Goal: Information Seeking & Learning: Check status

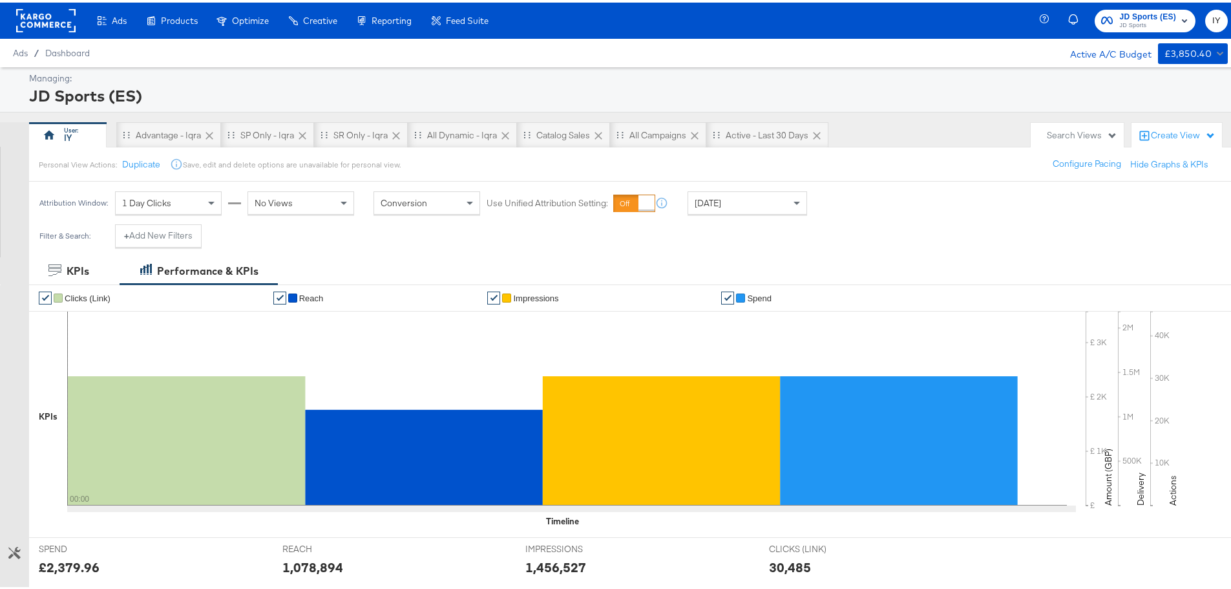
click at [717, 202] on span "[DATE]" at bounding box center [708, 201] width 27 height 12
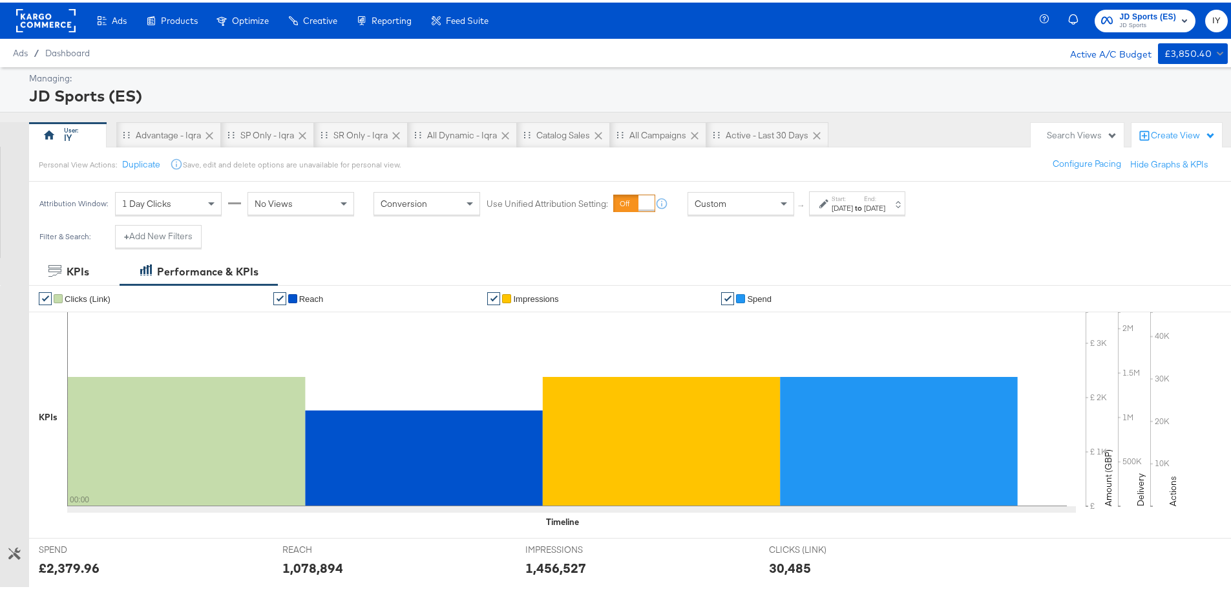
click at [840, 187] on div "Attribution Window: 1 Day Clicks No Views Conversion Use Unified Attribution Se…" at bounding box center [475, 200] width 893 height 43
click at [841, 196] on label "Start:" at bounding box center [842, 196] width 21 height 8
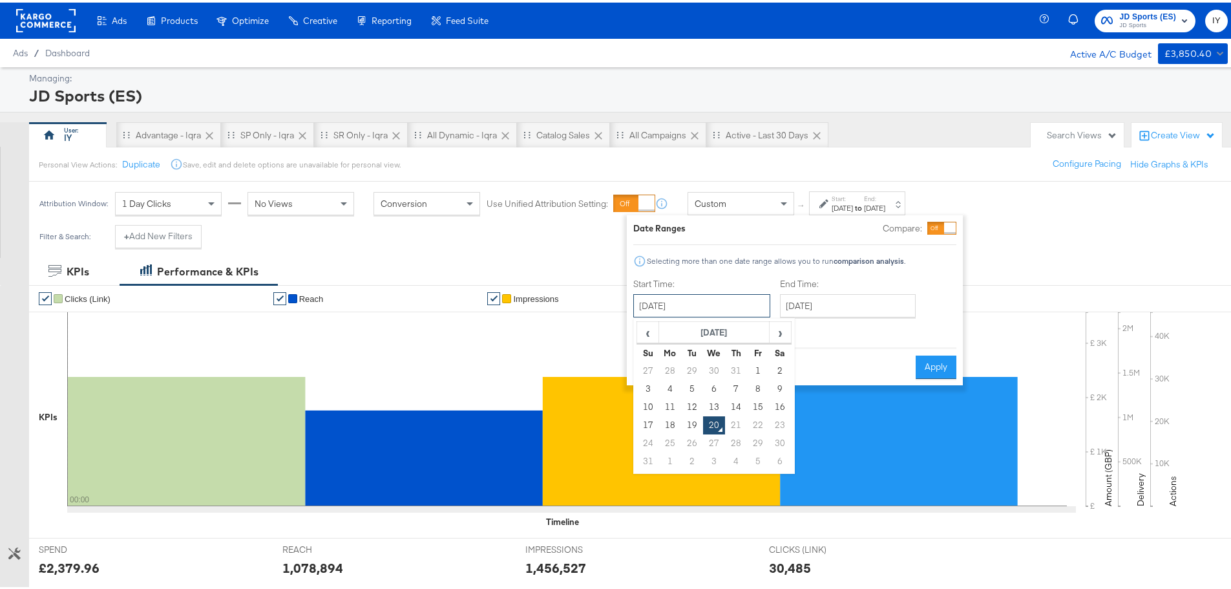
click at [679, 297] on input "[DATE]" at bounding box center [701, 303] width 137 height 23
click at [670, 425] on td "18" at bounding box center [670, 423] width 22 height 18
type input "[DATE]"
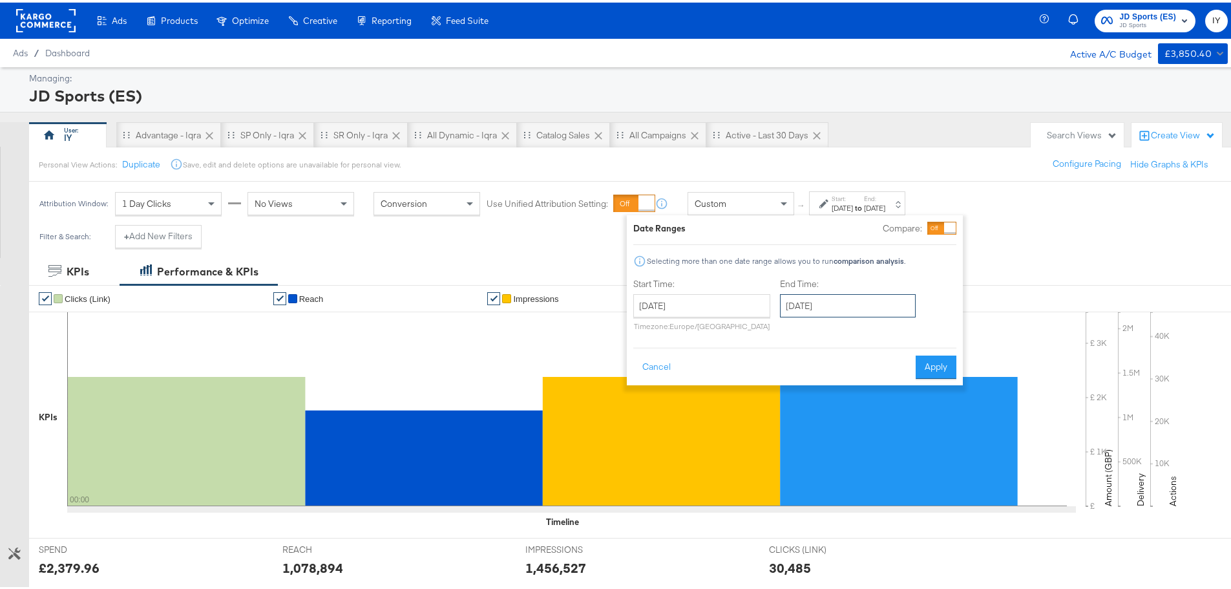
click at [864, 303] on input "[DATE]" at bounding box center [848, 303] width 136 height 23
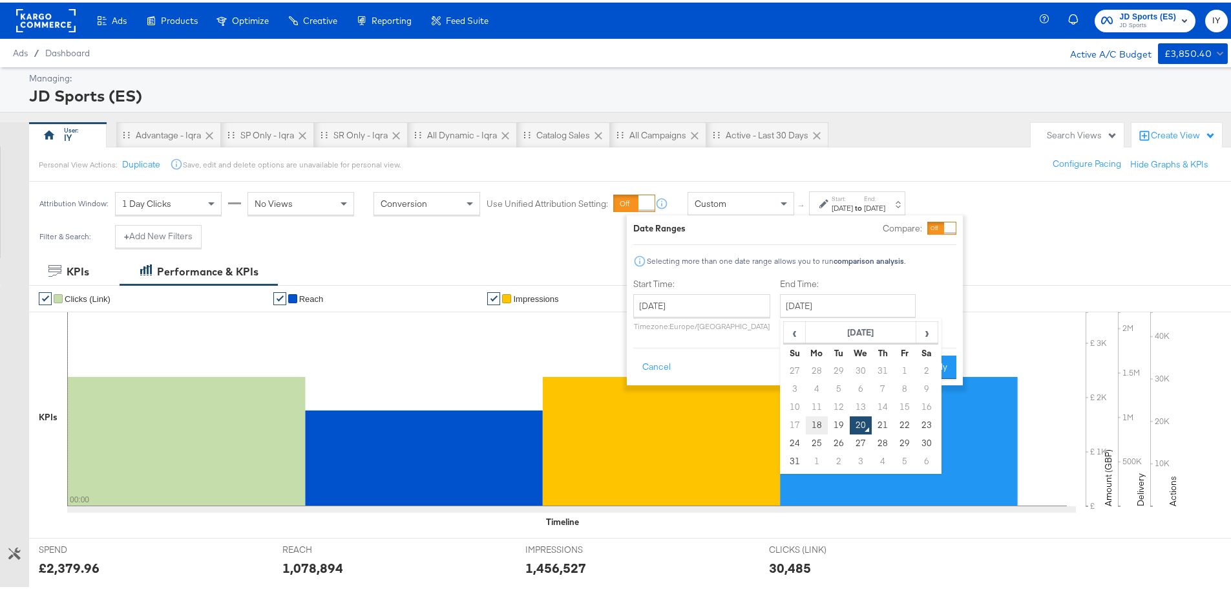
click at [811, 427] on td "18" at bounding box center [817, 423] width 22 height 18
type input "[DATE]"
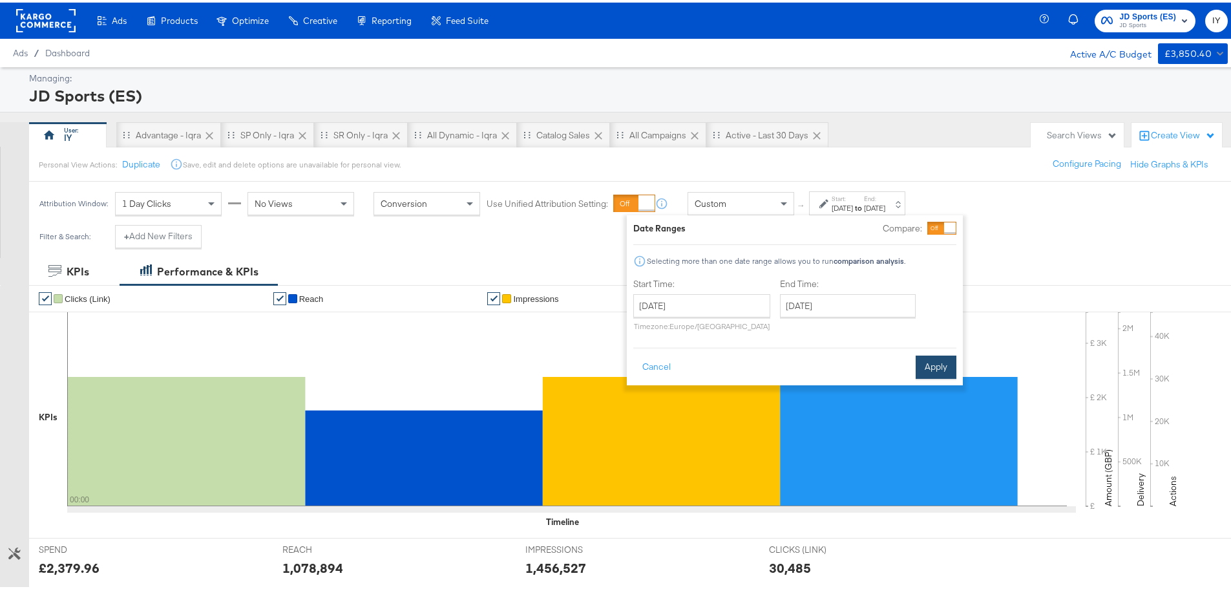
click at [927, 368] on button "Apply" at bounding box center [936, 364] width 41 height 23
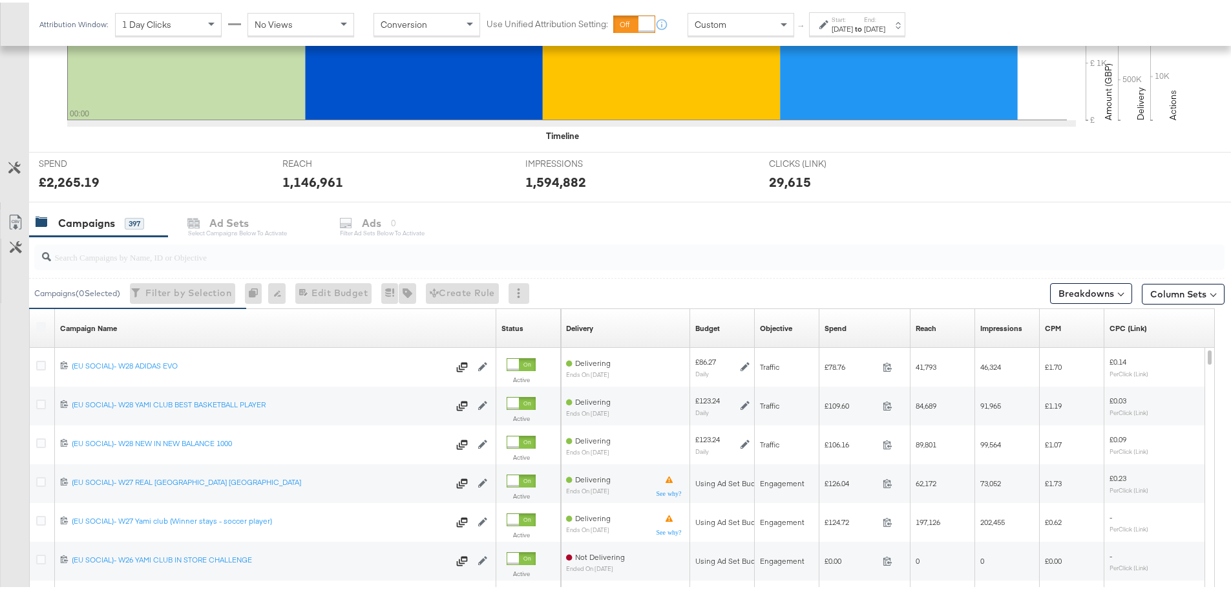
scroll to position [418, 0]
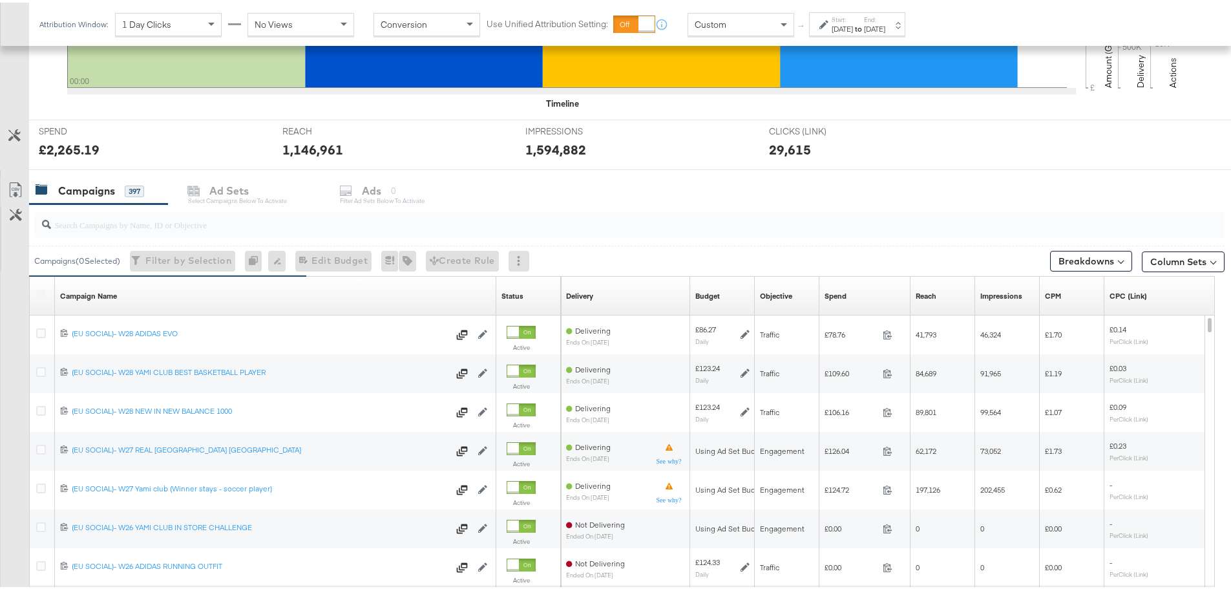
click at [253, 229] on input "search" at bounding box center [583, 216] width 1065 height 25
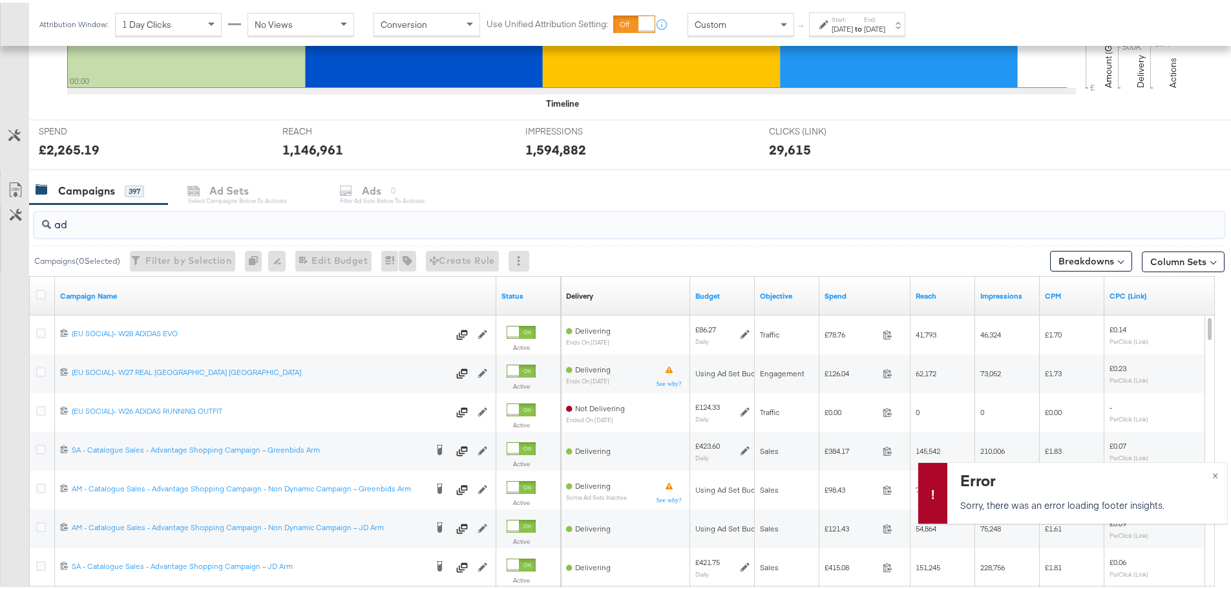
click at [253, 229] on input "ad" at bounding box center [583, 216] width 1065 height 25
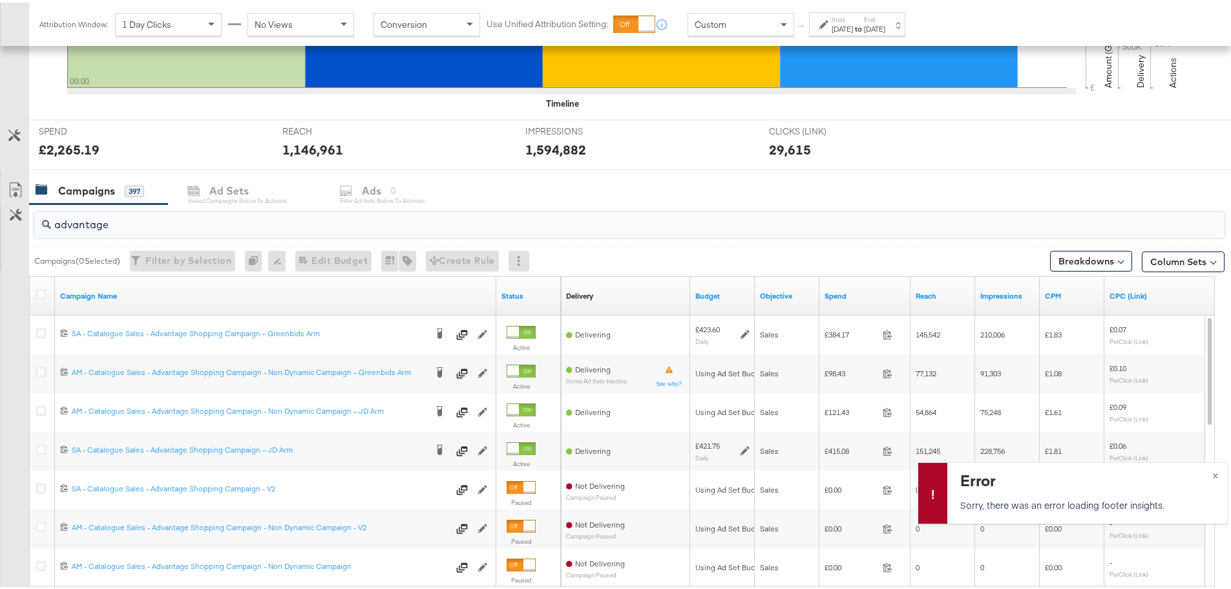
scroll to position [483, 0]
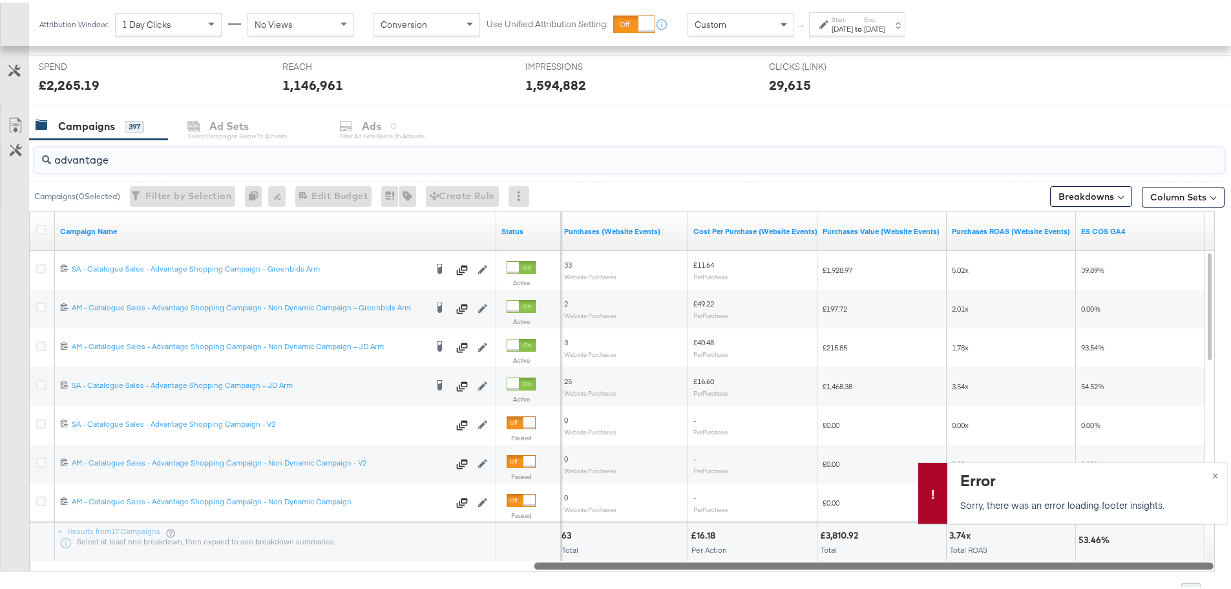
drag, startPoint x: 635, startPoint y: 567, endPoint x: 1216, endPoint y: 582, distance: 581.3
click at [1216, 582] on div "KPIs Performance & KPIs Customize KPIs ✔ Clicks (Link) ✔ Reach ✔ Impressions ✔ …" at bounding box center [620, 212] width 1241 height 880
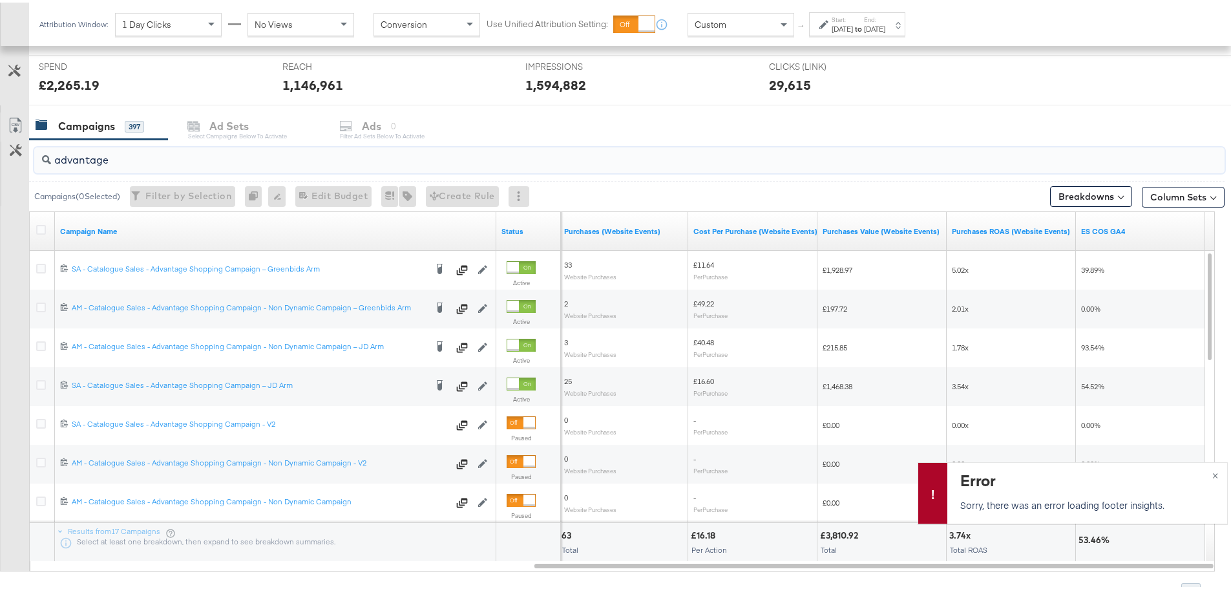
type input "advantage"
click at [864, 26] on strong "to" at bounding box center [858, 26] width 11 height 10
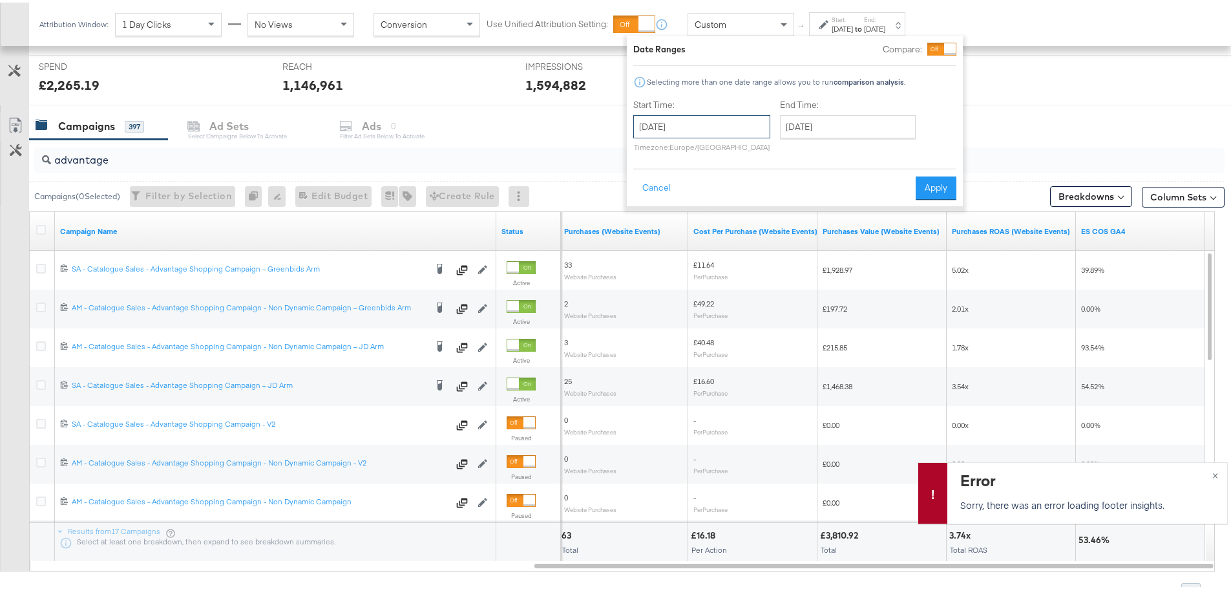
click at [695, 130] on input "[DATE]" at bounding box center [701, 123] width 137 height 23
click at [655, 235] on td "17" at bounding box center [648, 244] width 22 height 18
type input "[DATE]"
click at [712, 122] on input "[DATE]" at bounding box center [701, 123] width 137 height 23
click at [833, 159] on div "Date Ranges Compare: Selecting more than one date range allows you to run compa…" at bounding box center [794, 118] width 323 height 157
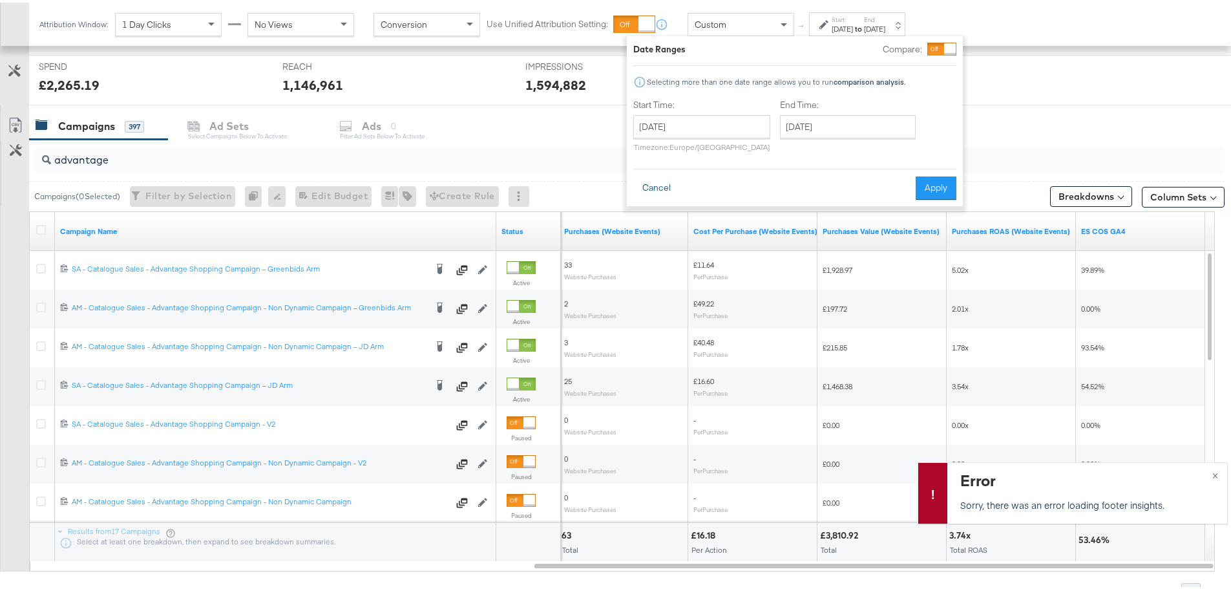
click at [649, 183] on button "Cancel" at bounding box center [656, 185] width 47 height 23
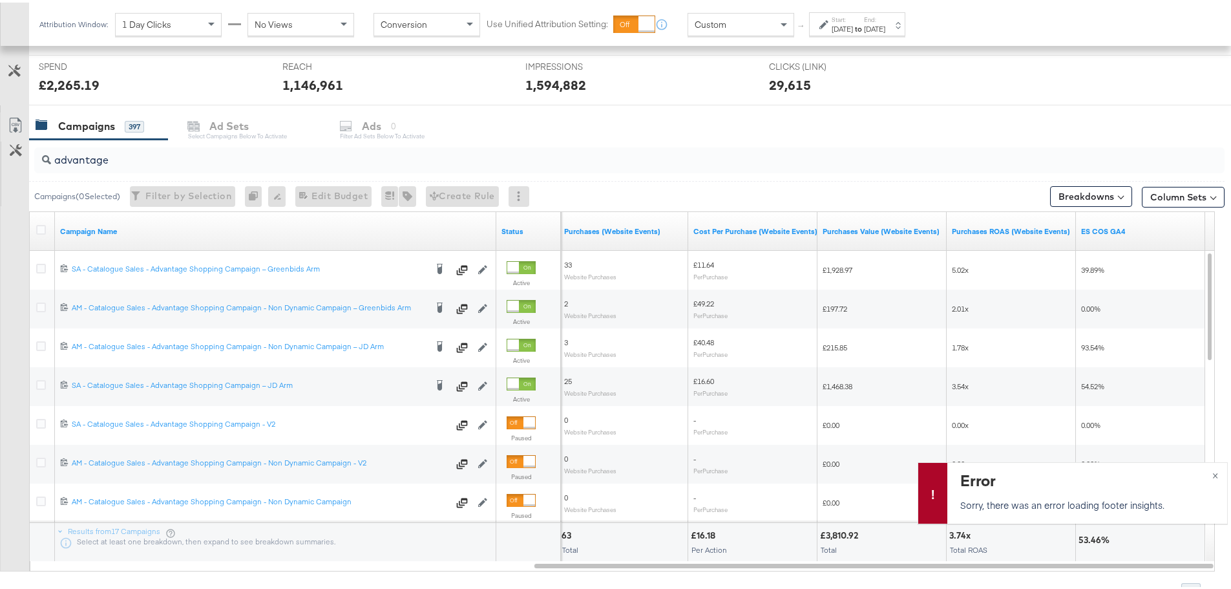
click at [708, 20] on span "Custom" at bounding box center [711, 22] width 32 height 12
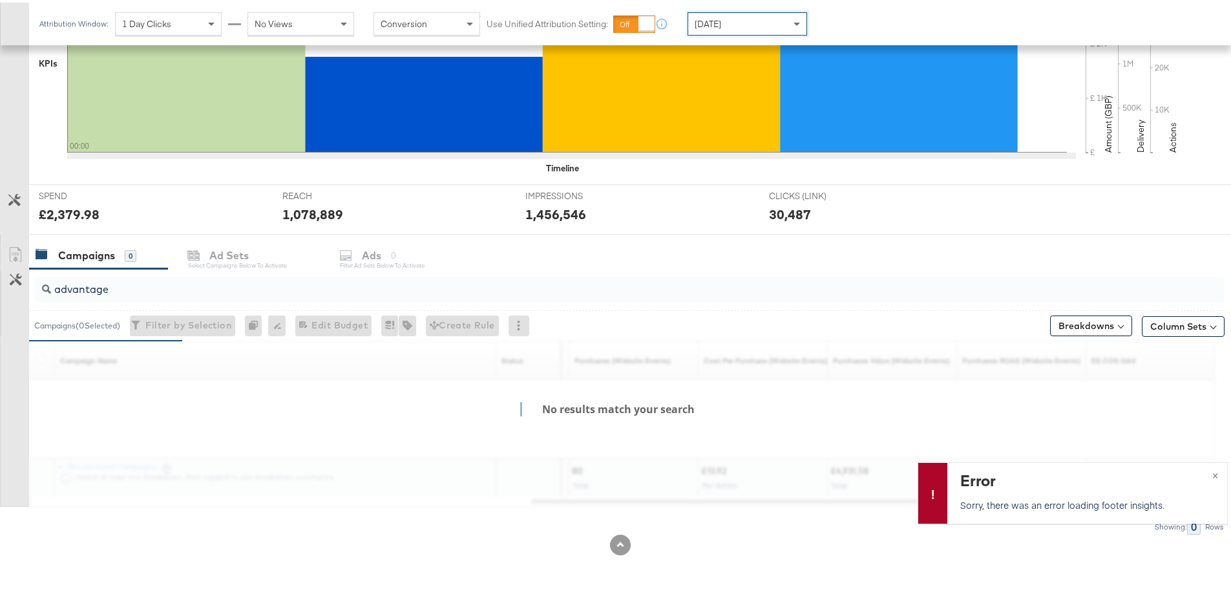
scroll to position [482, 0]
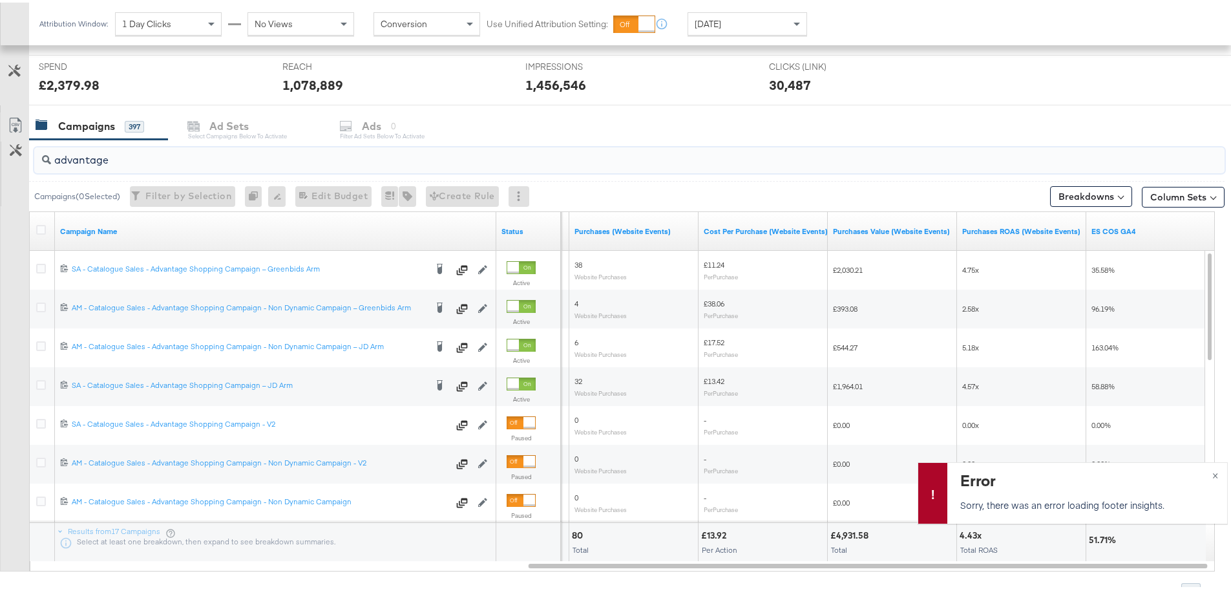
drag, startPoint x: 125, startPoint y: 157, endPoint x: -187, endPoint y: 167, distance: 311.7
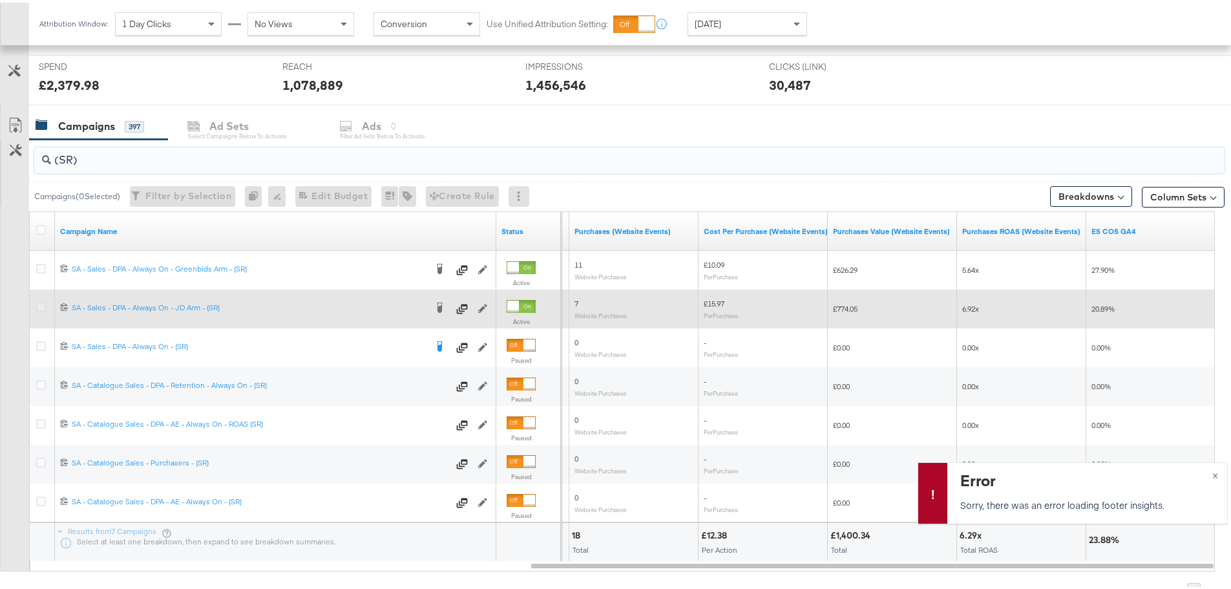
type input "(SR)"
click at [40, 305] on icon at bounding box center [41, 305] width 10 height 10
click at [0, 0] on input "checkbox" at bounding box center [0, 0] width 0 height 0
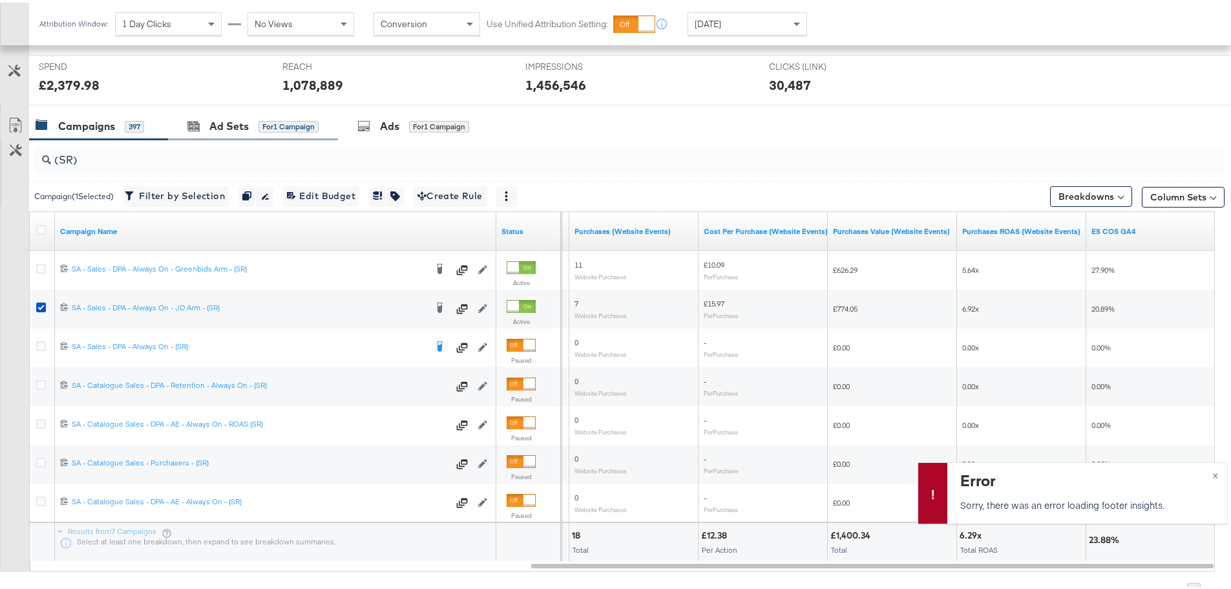
click at [209, 133] on div "Ad Sets for 1 Campaign" at bounding box center [253, 124] width 170 height 28
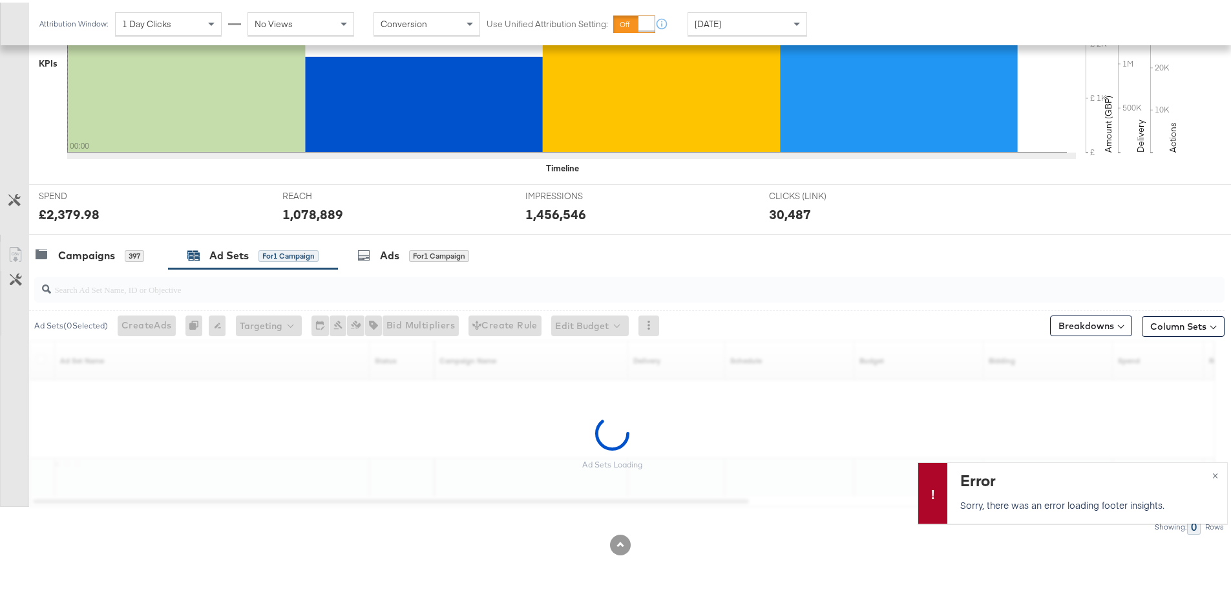
scroll to position [353, 0]
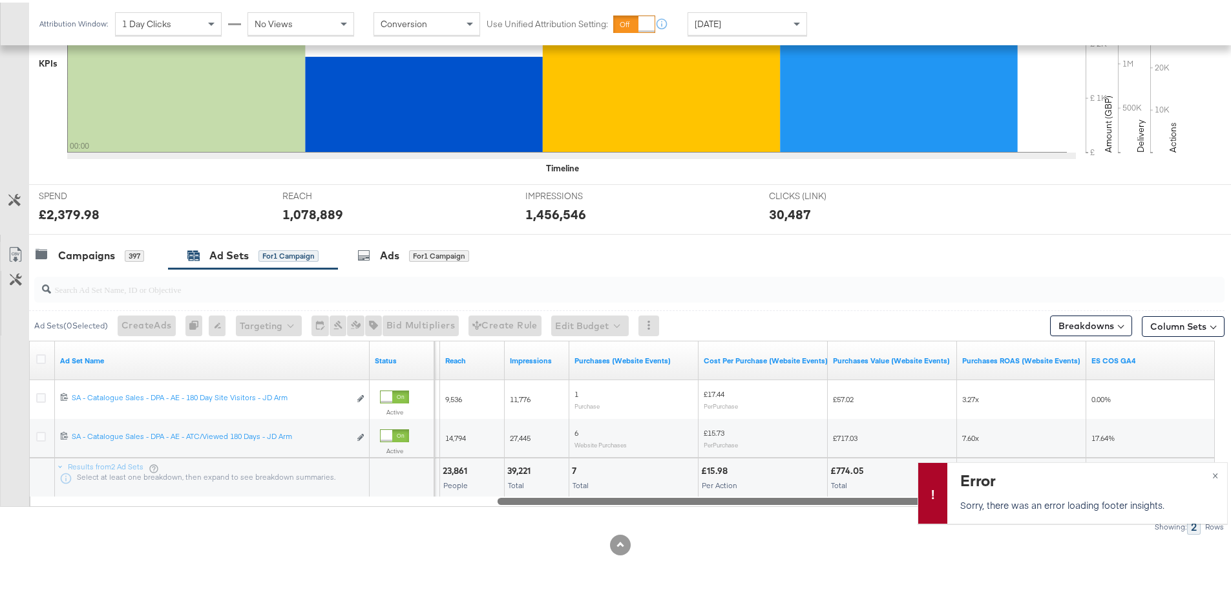
drag, startPoint x: 537, startPoint y: 500, endPoint x: 1165, endPoint y: 535, distance: 629.2
click at [1165, 535] on div "KPIs Performance & KPIs Customize KPIs ✔ Clicks (Link) ✔ Reach ✔ Impressions ✔ …" at bounding box center [620, 245] width 1241 height 686
click at [1213, 476] on span "×" at bounding box center [1216, 471] width 6 height 15
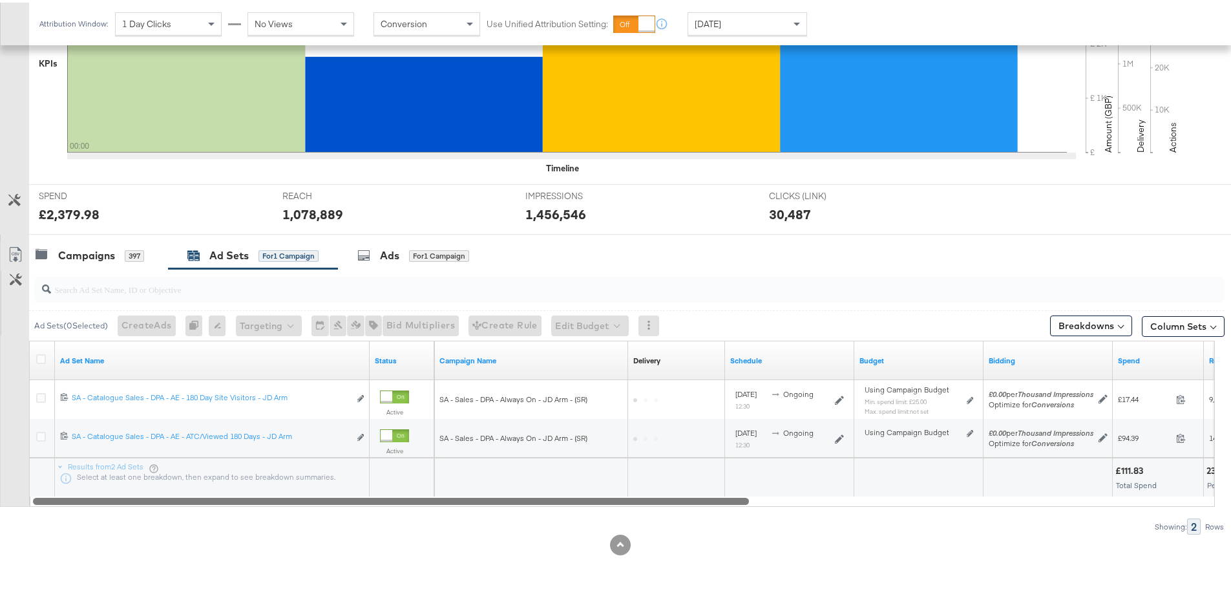
drag, startPoint x: 714, startPoint y: 499, endPoint x: 21, endPoint y: 493, distance: 692.3
click at [21, 493] on div "Customize KPIs Export as CSV Ad Set Name Status Campaign Name Delivery Sorting …" at bounding box center [612, 421] width 1225 height 166
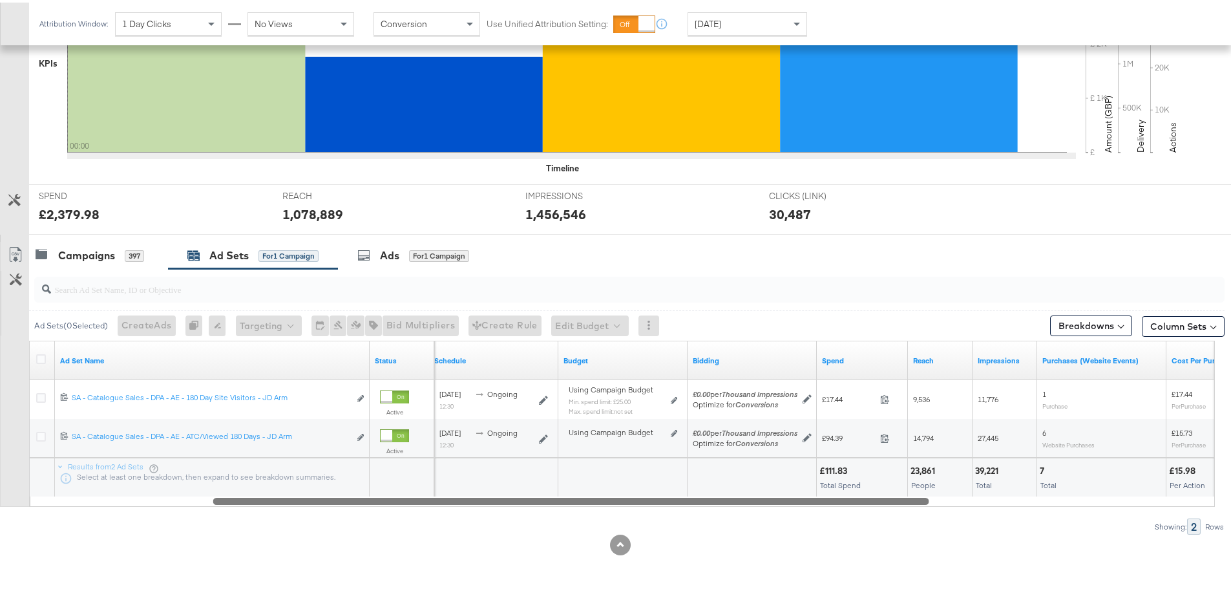
drag, startPoint x: 242, startPoint y: 495, endPoint x: 662, endPoint y: 551, distance: 423.2
click at [662, 551] on div "KPIs Performance & KPIs Customize KPIs ✔ Clicks (Link) ✔ Reach ✔ Impressions ✔ …" at bounding box center [620, 245] width 1241 height 686
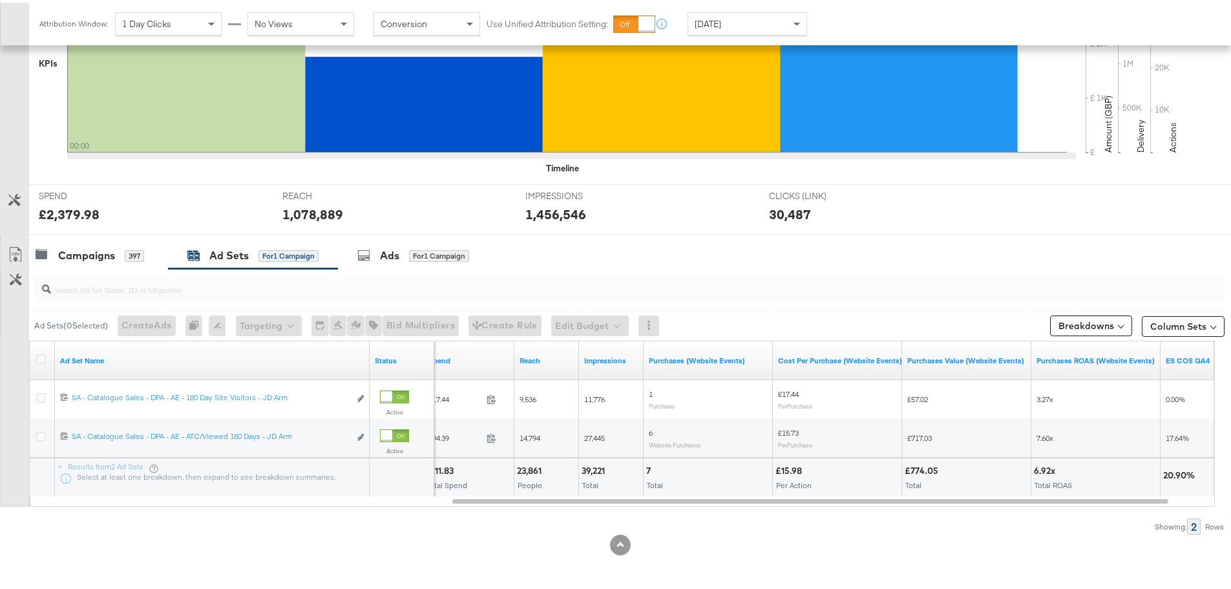
scroll to position [0, 0]
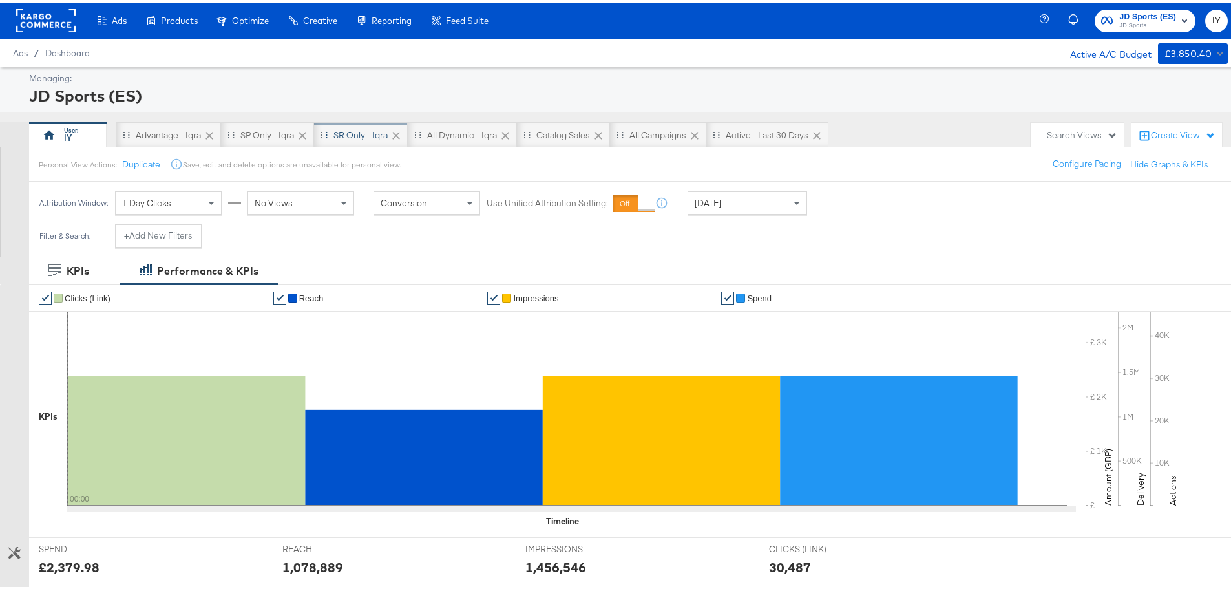
click at [358, 127] on div "SR only - Iqra" at bounding box center [361, 133] width 54 height 12
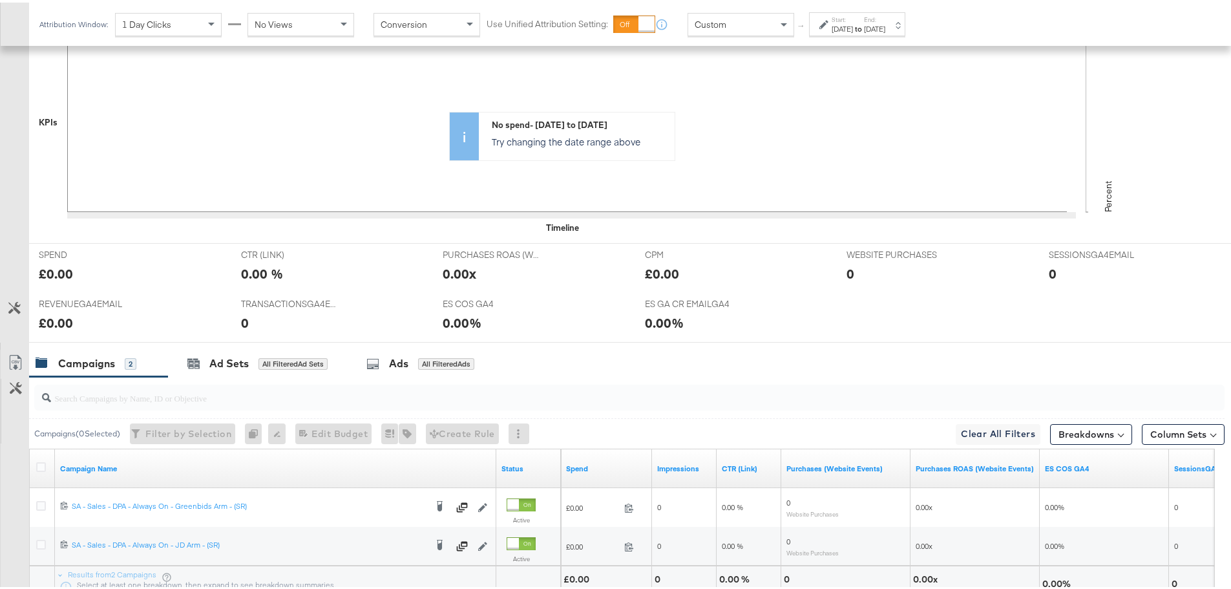
scroll to position [477, 0]
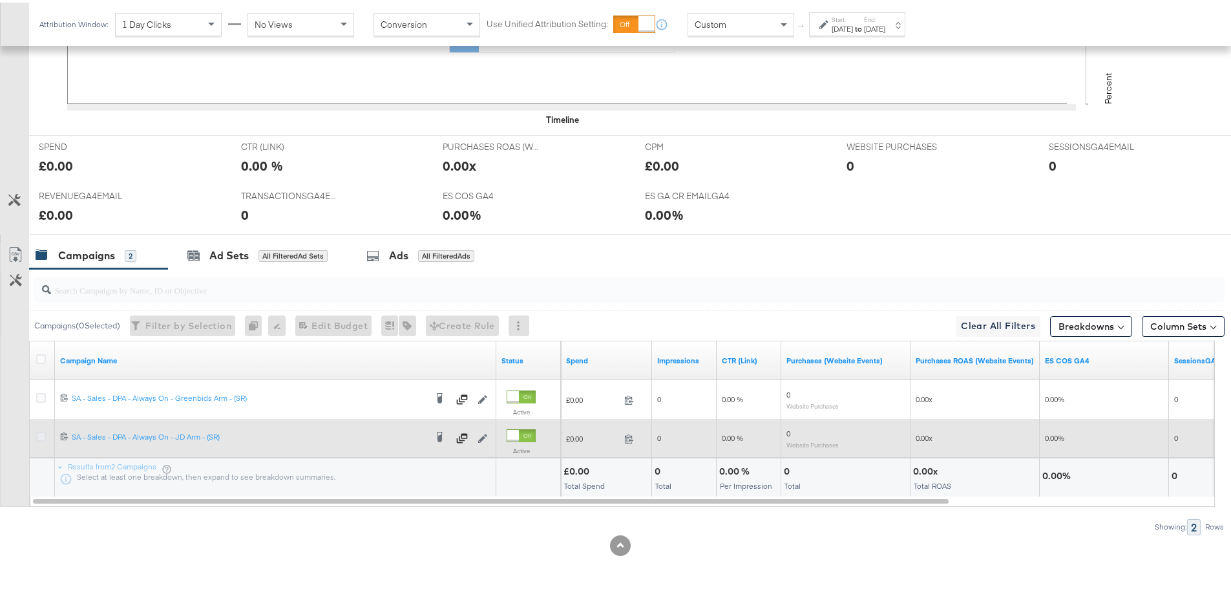
click at [44, 432] on icon at bounding box center [41, 434] width 10 height 10
click at [0, 0] on input "checkbox" at bounding box center [0, 0] width 0 height 0
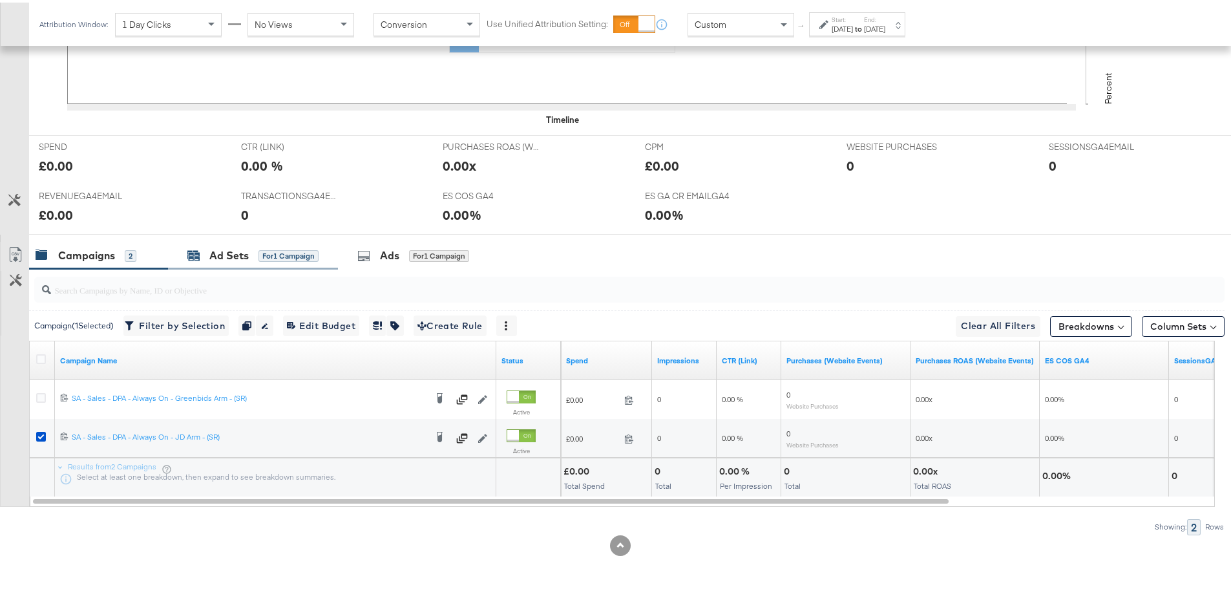
click at [190, 251] on icon at bounding box center [191, 252] width 5 height 4
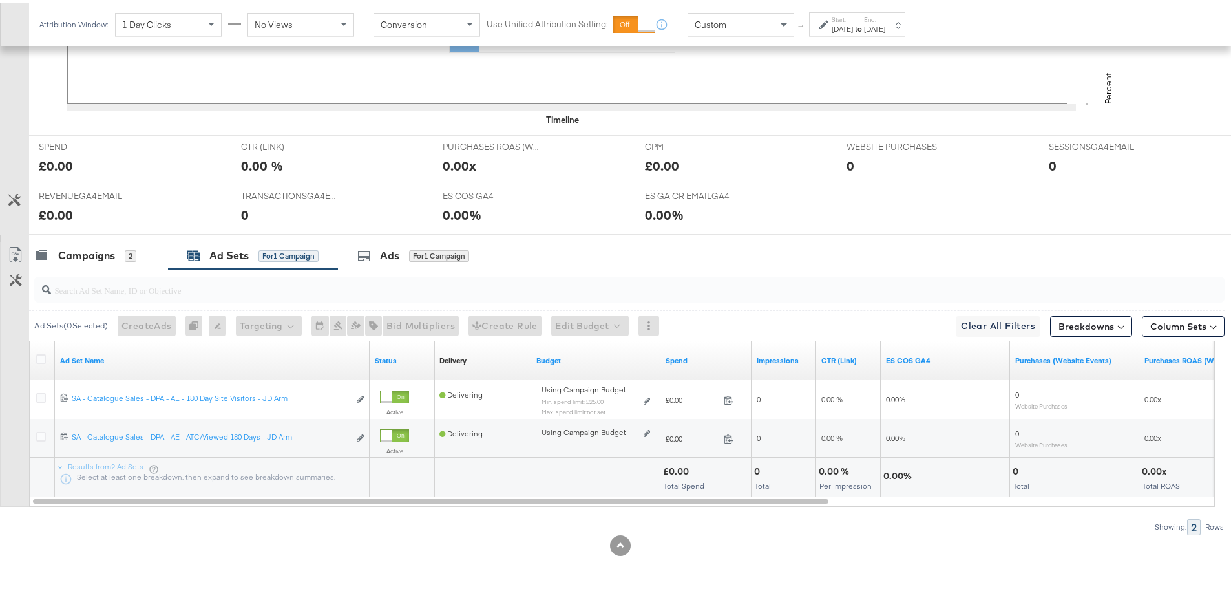
click at [714, 18] on span "Custom" at bounding box center [711, 22] width 32 height 12
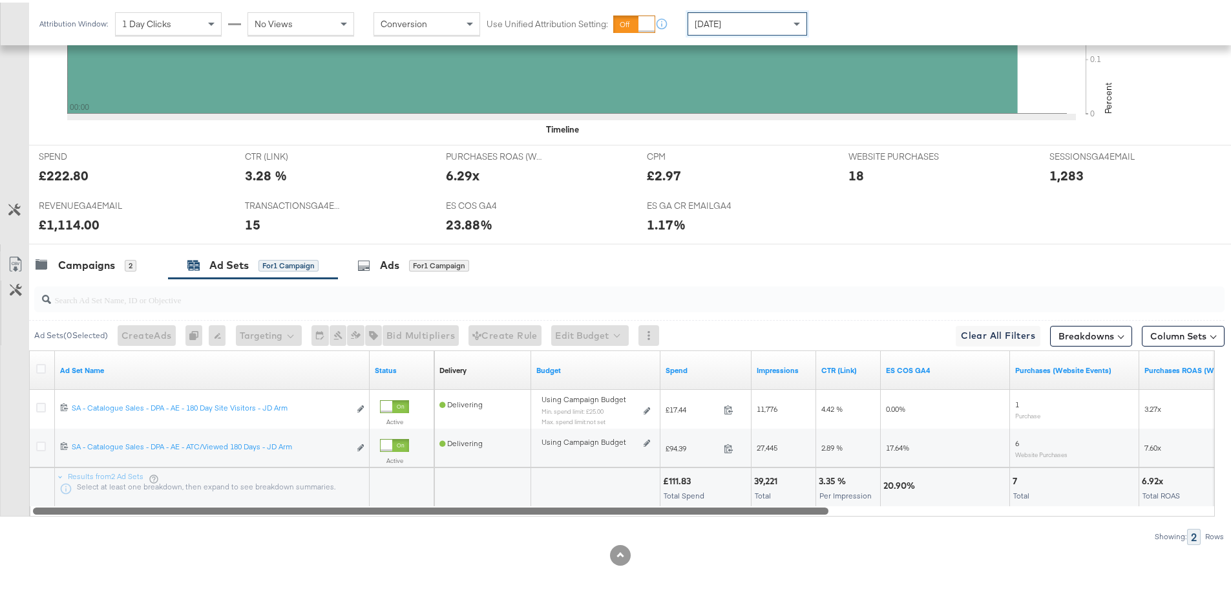
scroll to position [476, 0]
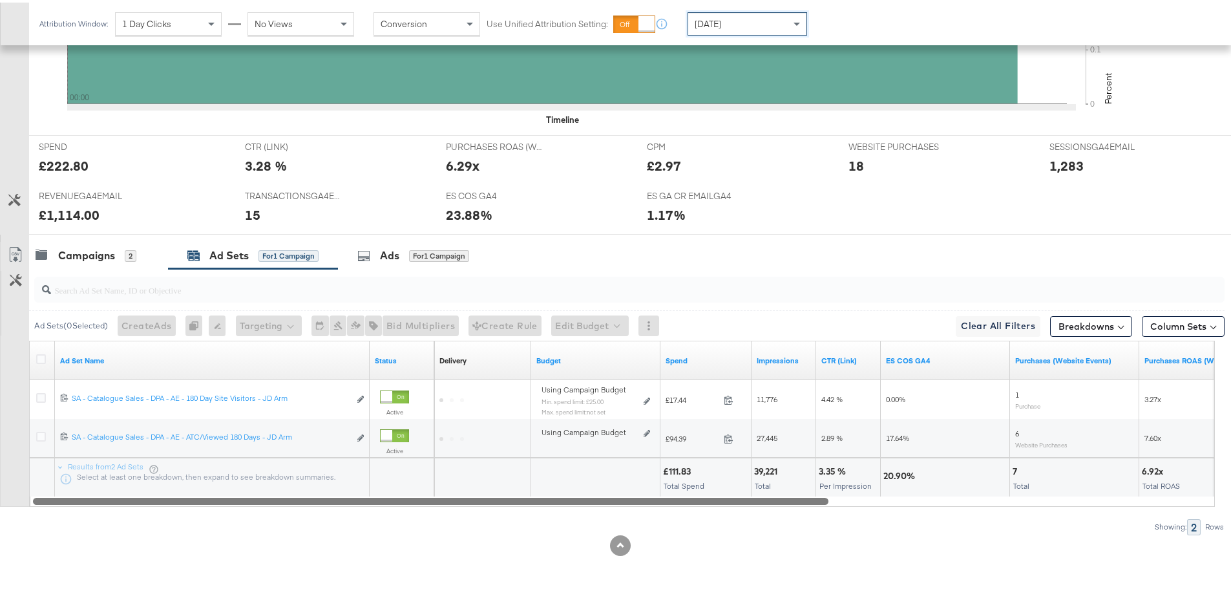
drag, startPoint x: 734, startPoint y: 503, endPoint x: 346, endPoint y: 524, distance: 388.4
click at [346, 524] on div "Ad Sets ( 0 Selected) Create Ads At least one ad set must be selected 0 Rename …" at bounding box center [612, 399] width 1225 height 266
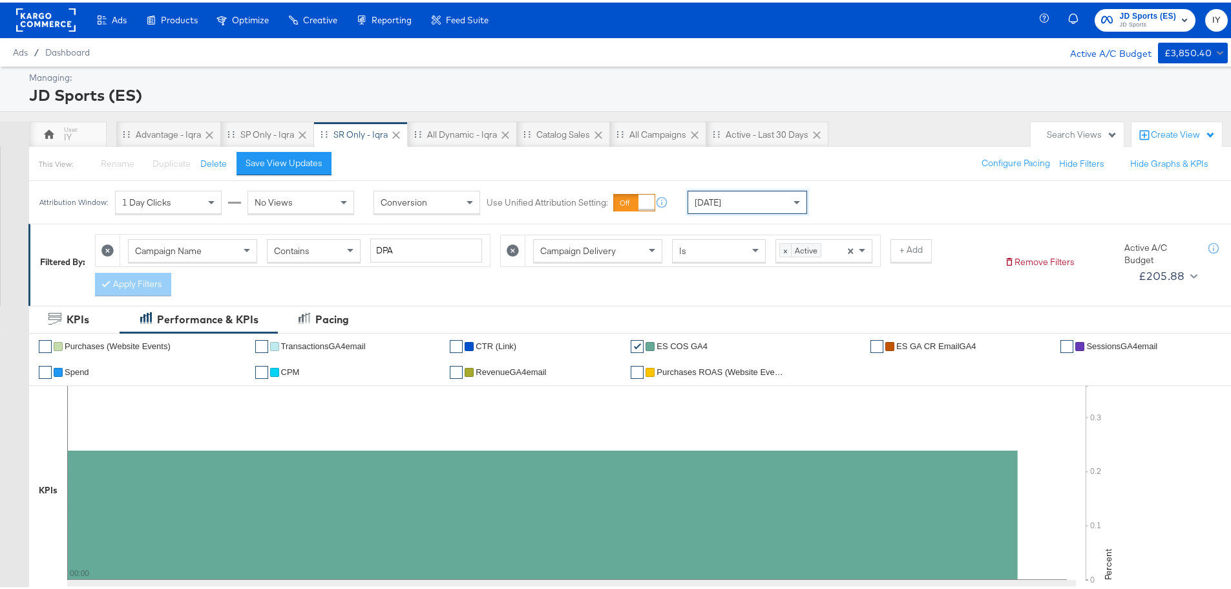
scroll to position [0, 0]
click at [66, 133] on div "IY" at bounding box center [68, 135] width 8 height 12
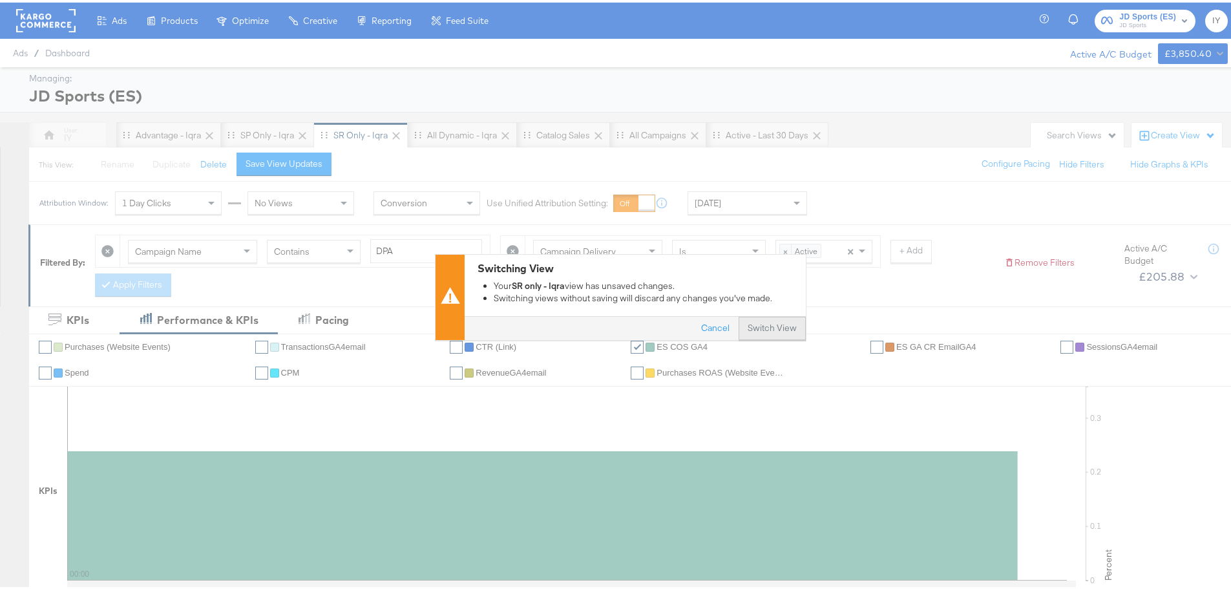
click at [788, 329] on button "Switch View" at bounding box center [772, 325] width 67 height 23
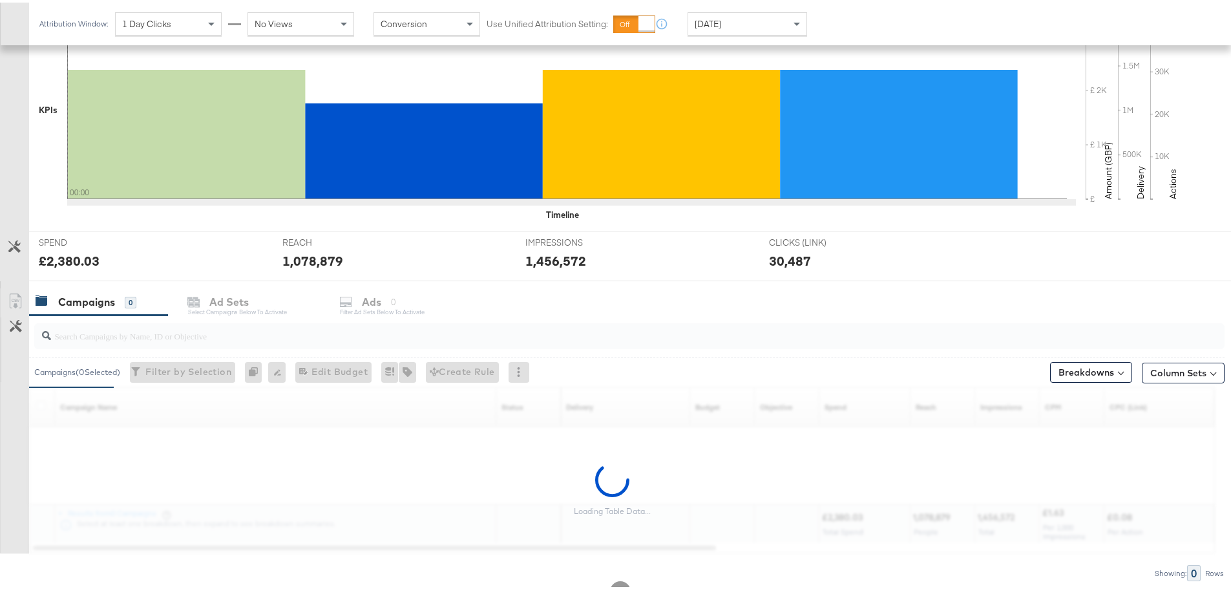
scroll to position [353, 0]
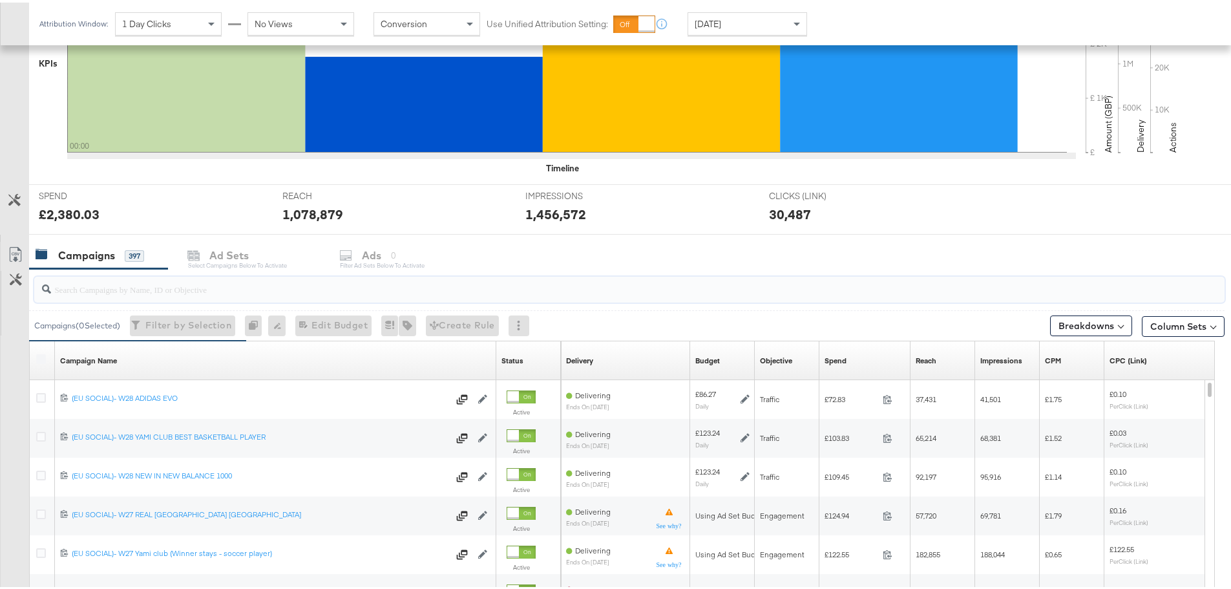
click at [208, 282] on input "search" at bounding box center [583, 281] width 1065 height 25
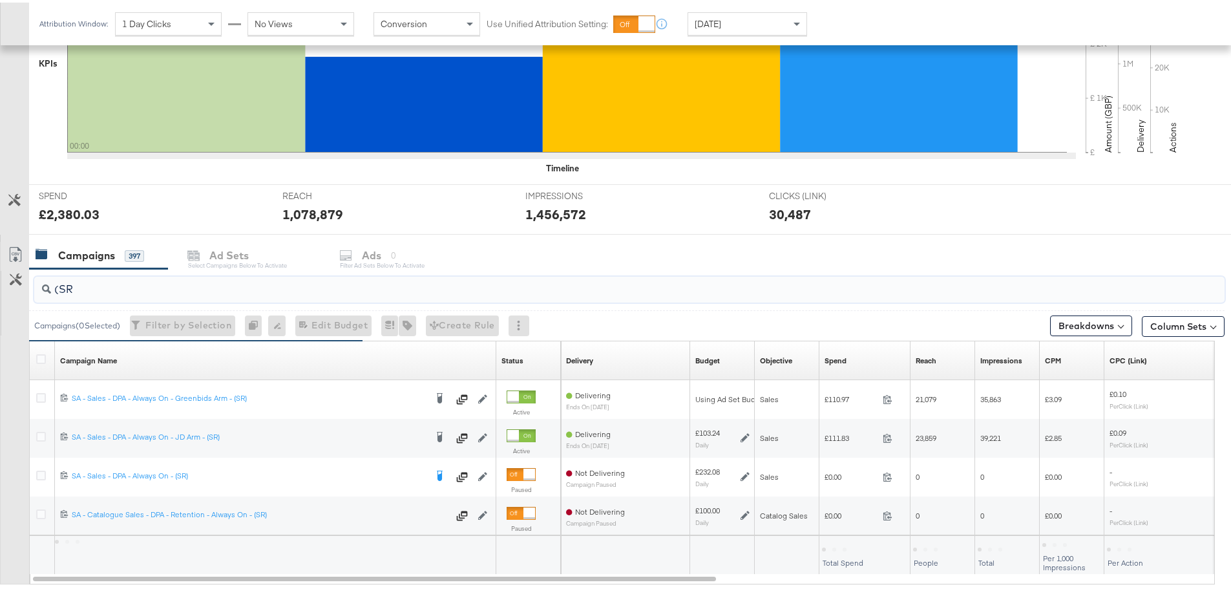
type input "(SR)"
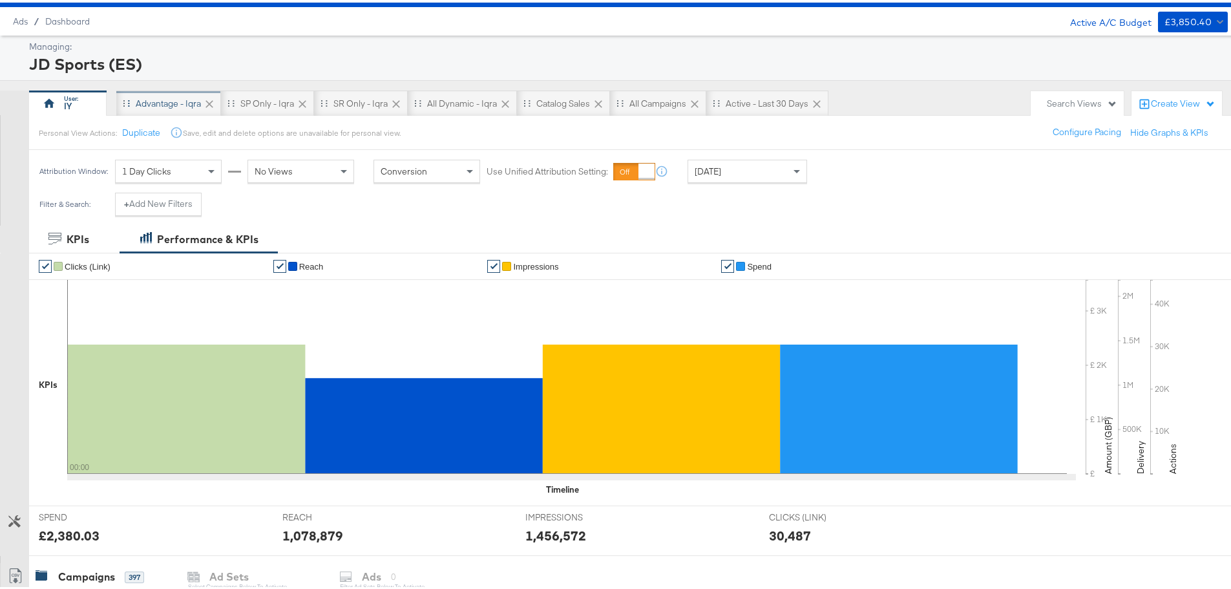
scroll to position [0, 0]
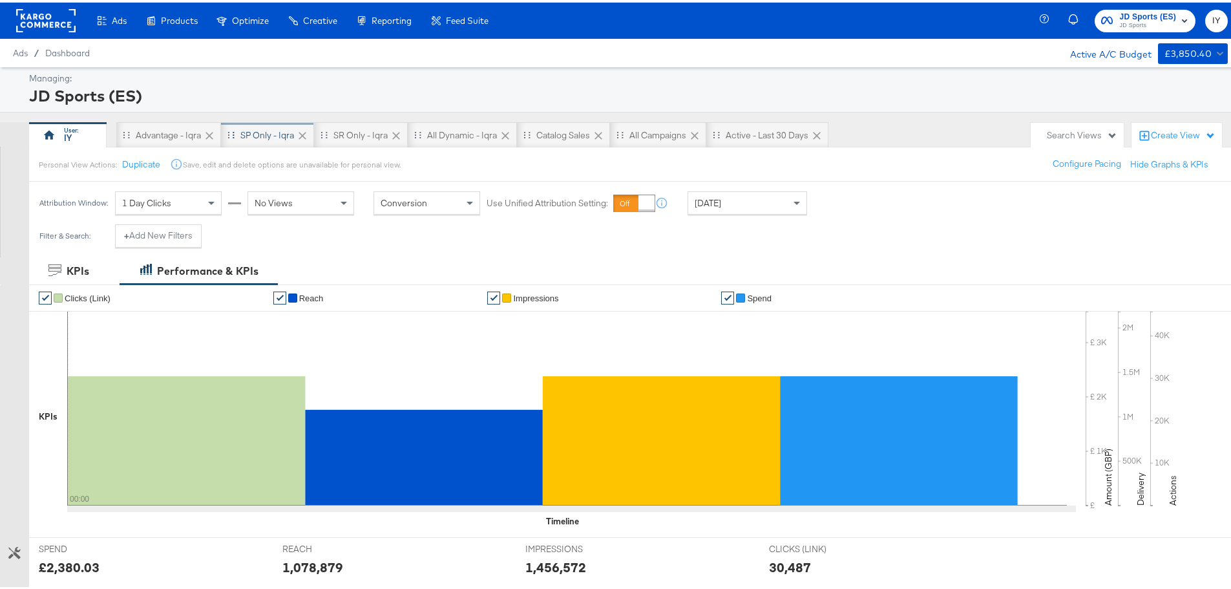
click at [268, 140] on div "SP only - Iqra" at bounding box center [267, 133] width 93 height 26
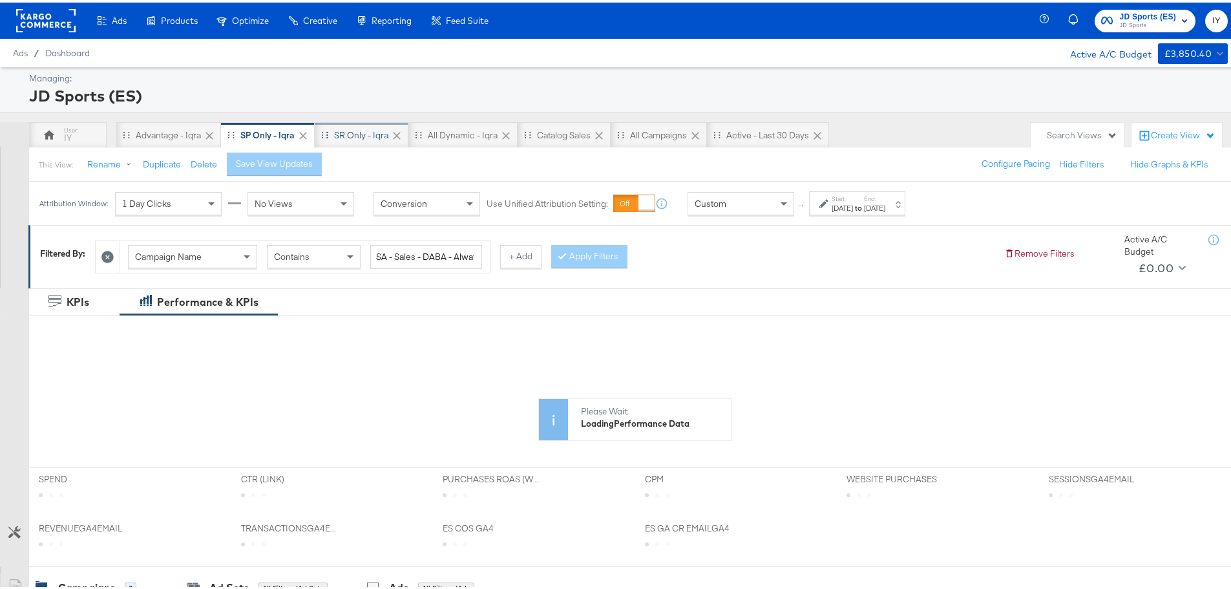
click at [347, 143] on div "SR only - Iqra" at bounding box center [362, 133] width 94 height 26
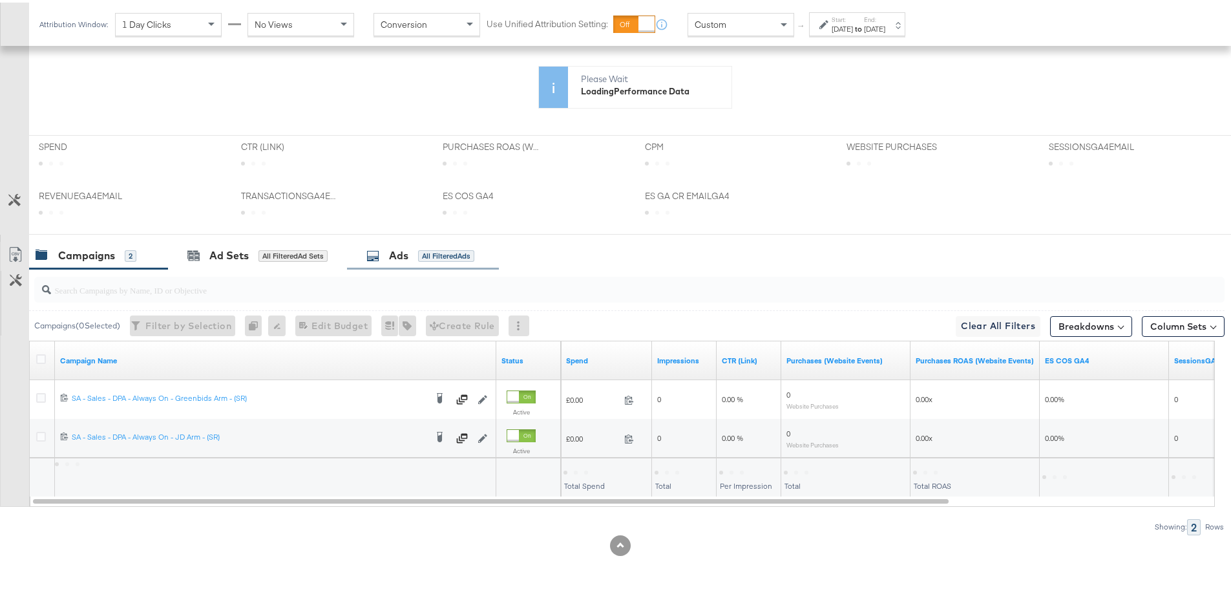
scroll to position [477, 0]
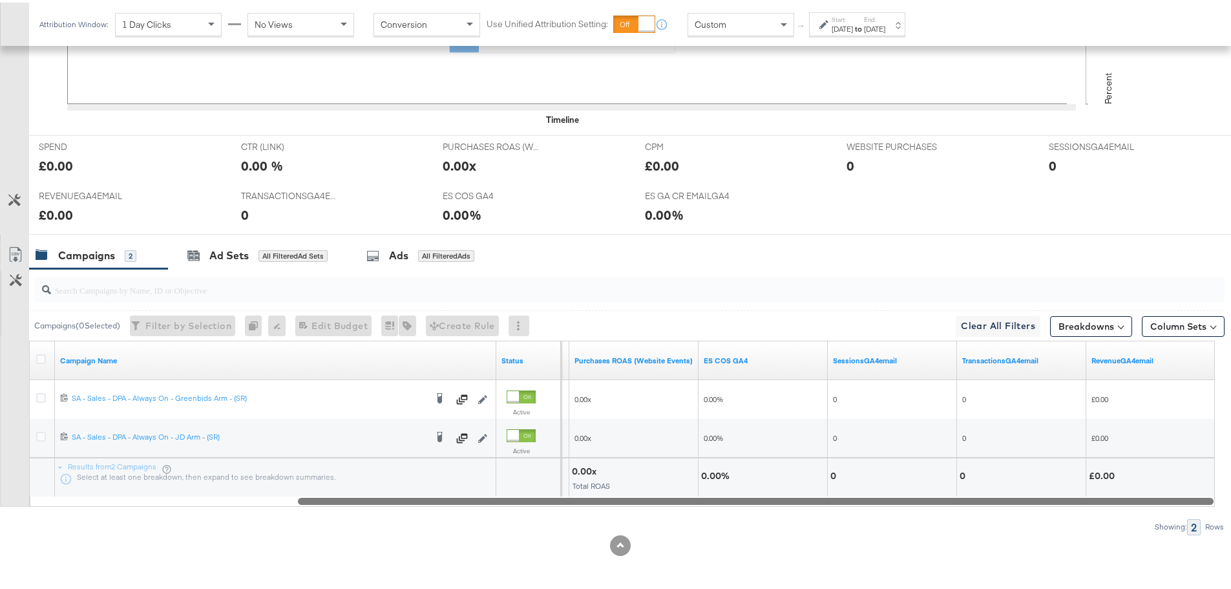
drag, startPoint x: 488, startPoint y: 498, endPoint x: 1178, endPoint y: 619, distance: 700.2
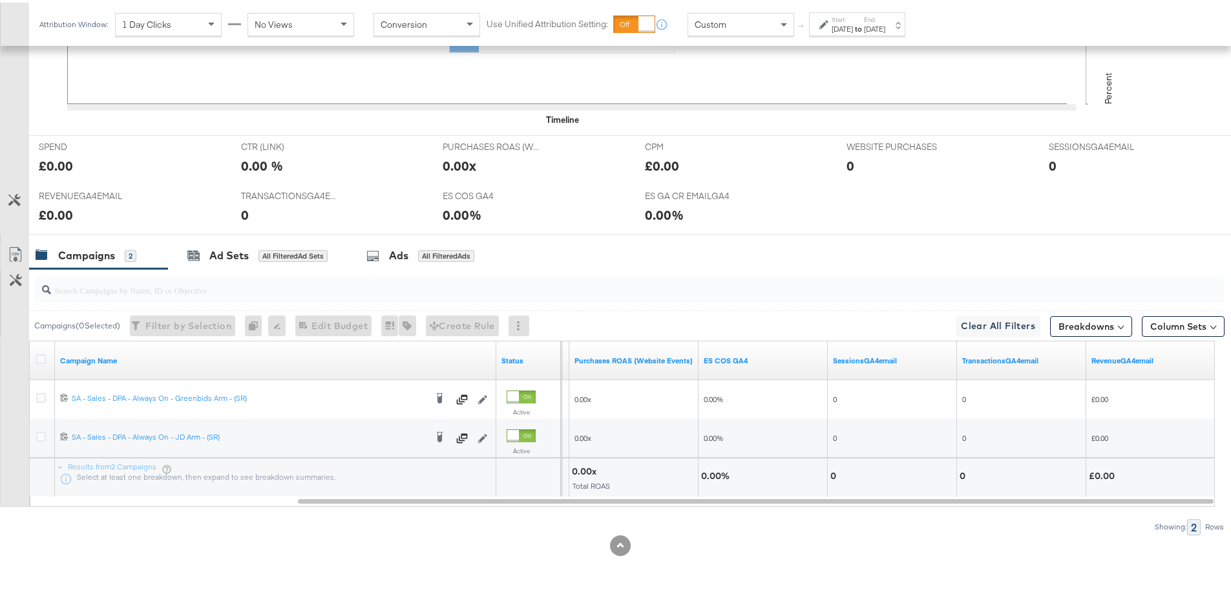
click at [767, 19] on div "Custom" at bounding box center [740, 22] width 105 height 22
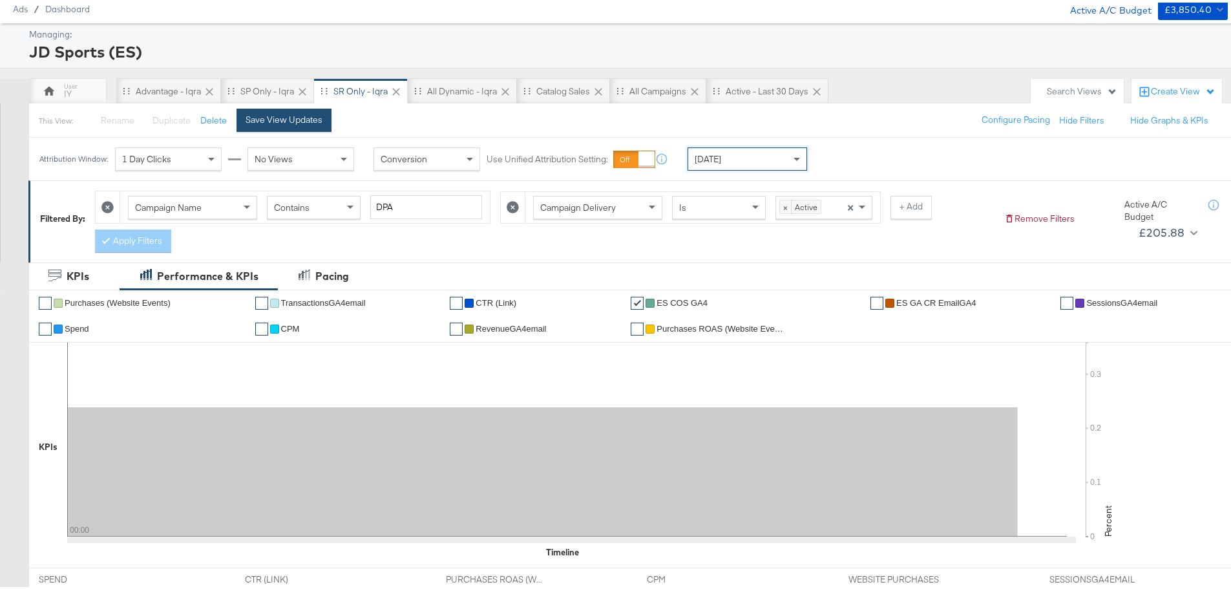
scroll to position [0, 0]
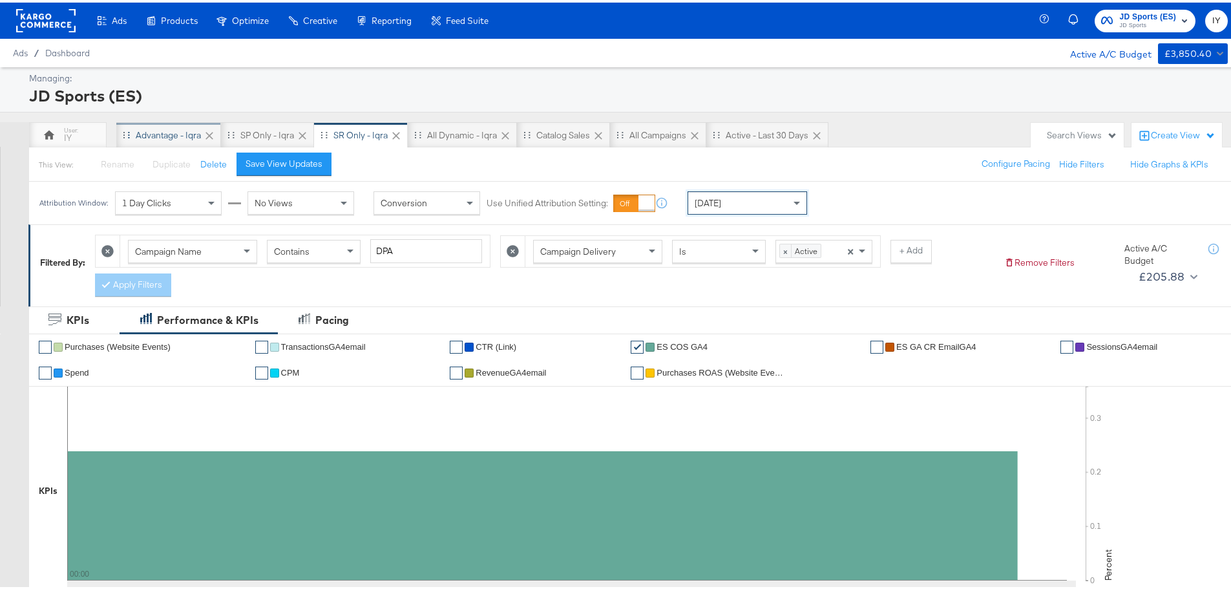
click at [175, 127] on div "Advantage - Iqra" at bounding box center [168, 133] width 65 height 12
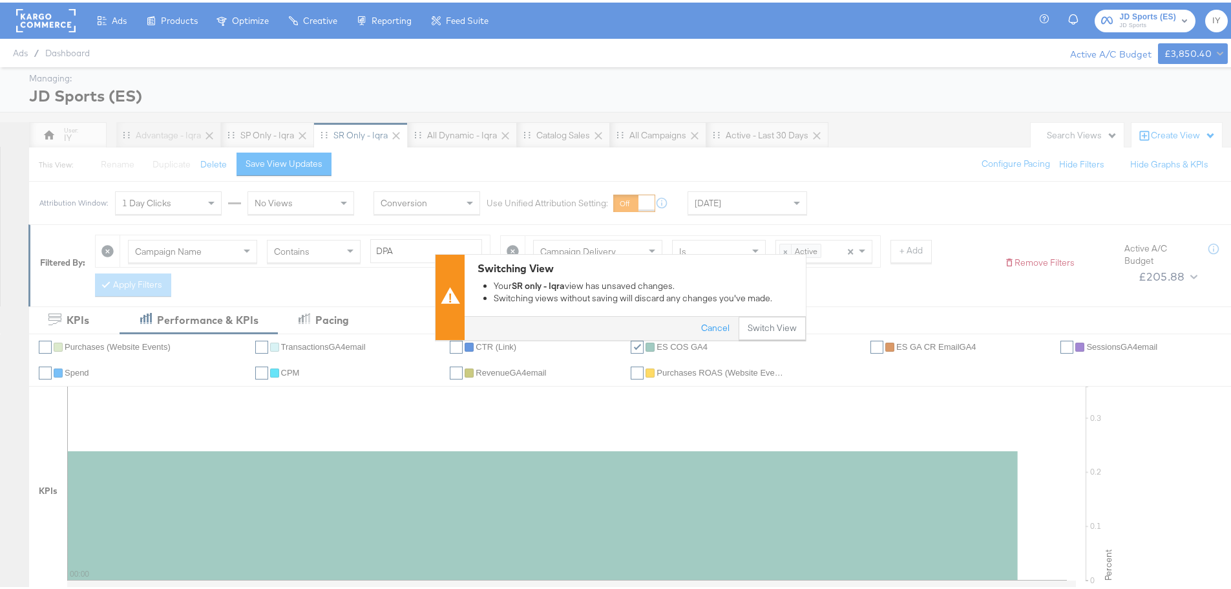
click at [54, 123] on div "Switching View Your SR only - Iqra view has unsaved changes. Switching views wi…" at bounding box center [620, 294] width 1241 height 589
click at [765, 328] on button "Switch View" at bounding box center [772, 325] width 67 height 23
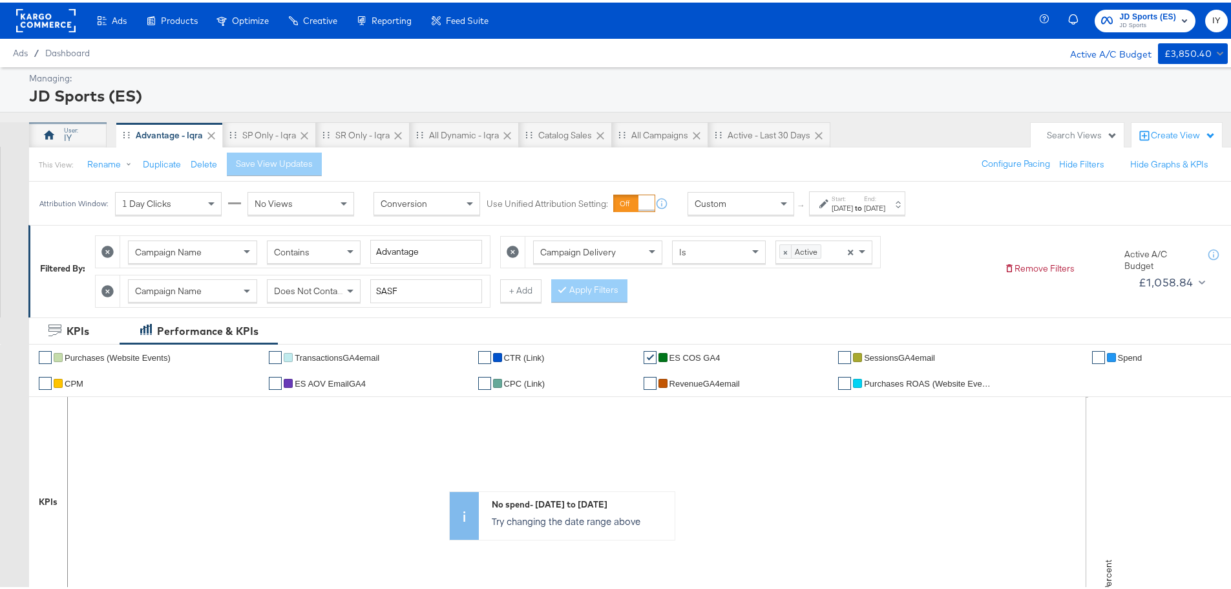
click at [56, 142] on div "IY" at bounding box center [68, 133] width 78 height 26
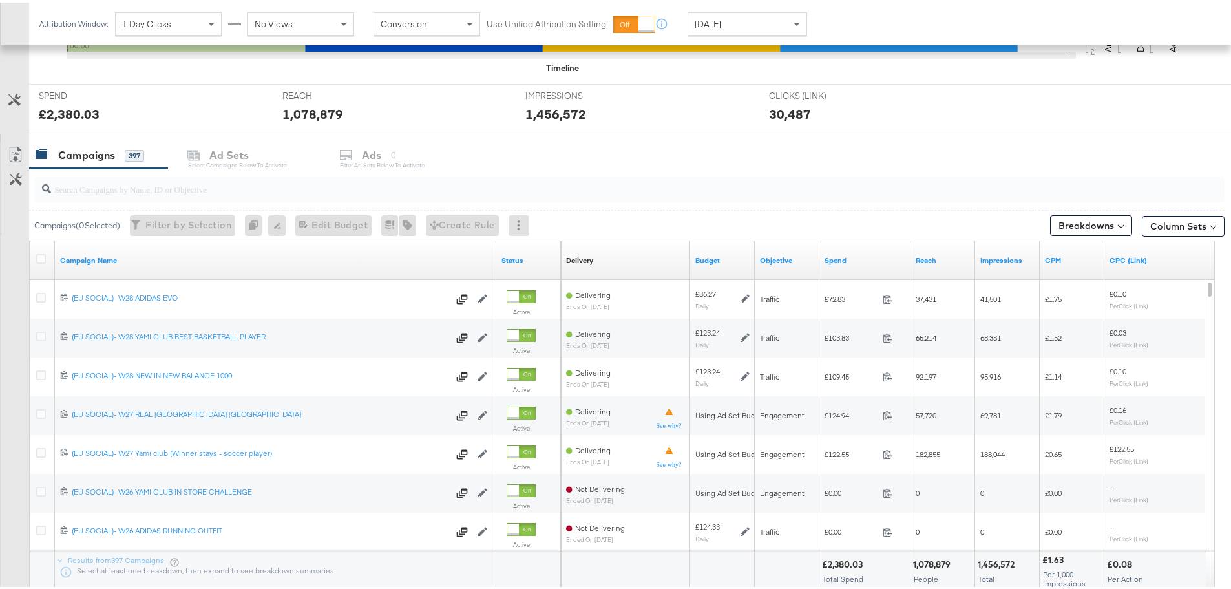
scroll to position [418, 0]
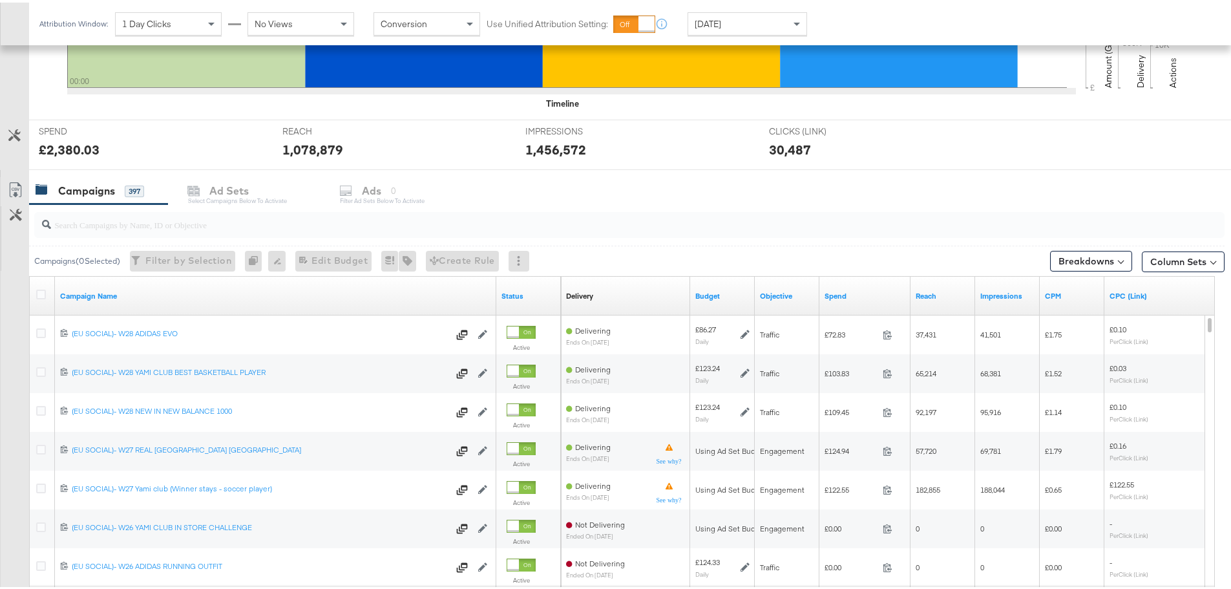
click at [275, 233] on div at bounding box center [629, 222] width 1191 height 26
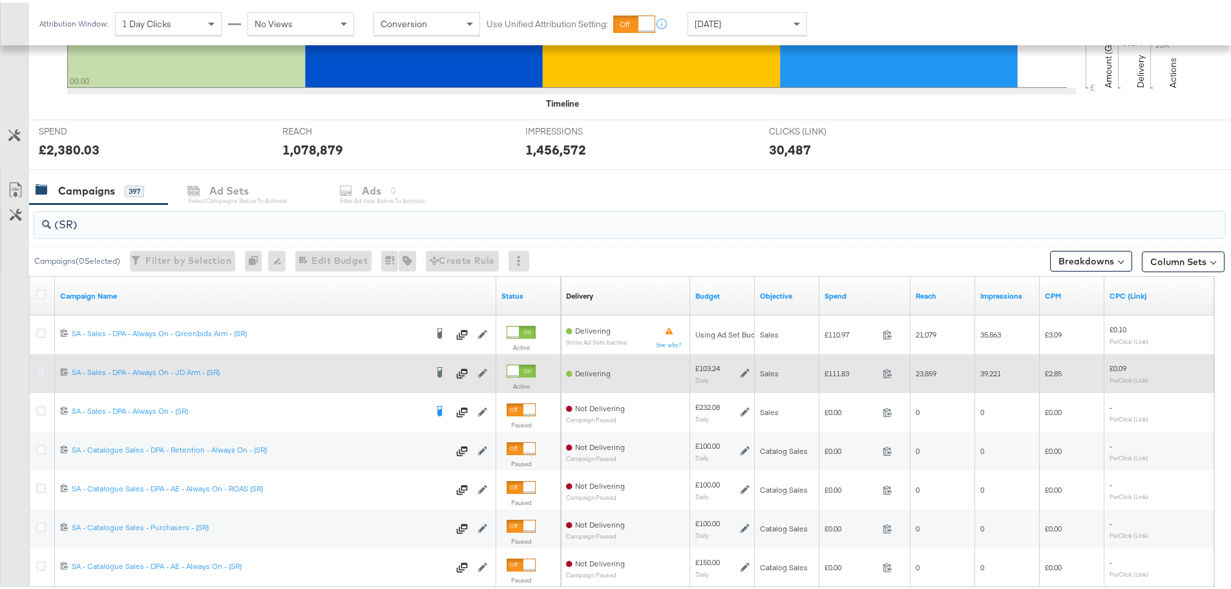
type input "(SR)"
click at [39, 368] on icon at bounding box center [41, 370] width 10 height 10
click at [0, 0] on input "checkbox" at bounding box center [0, 0] width 0 height 0
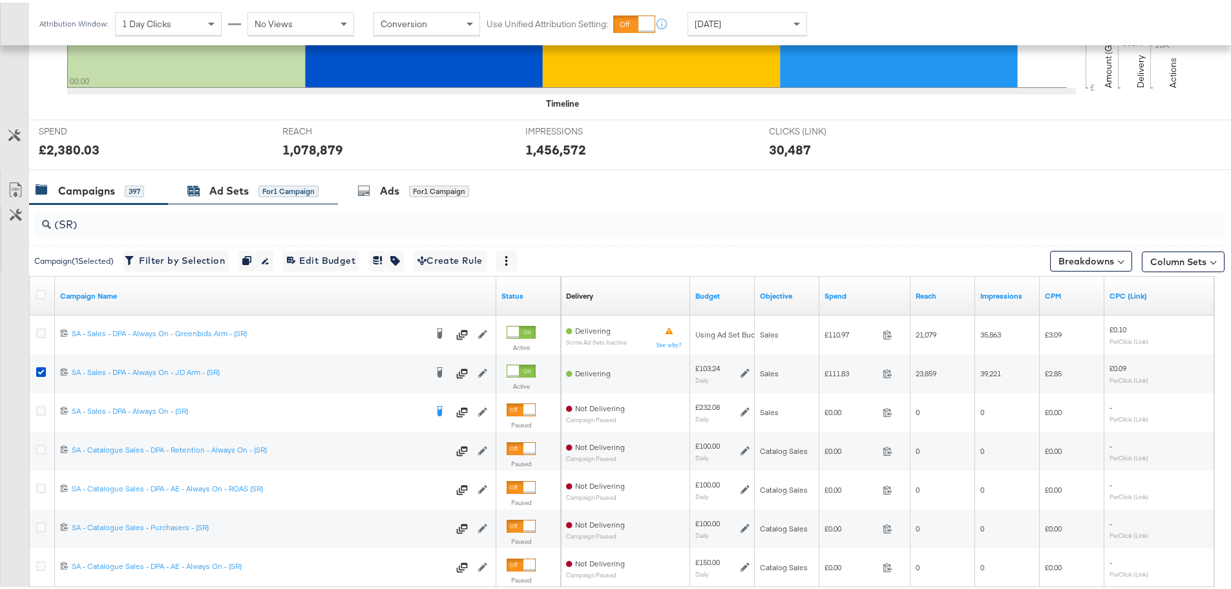
click at [218, 189] on div "Ad Sets" at bounding box center [228, 188] width 39 height 15
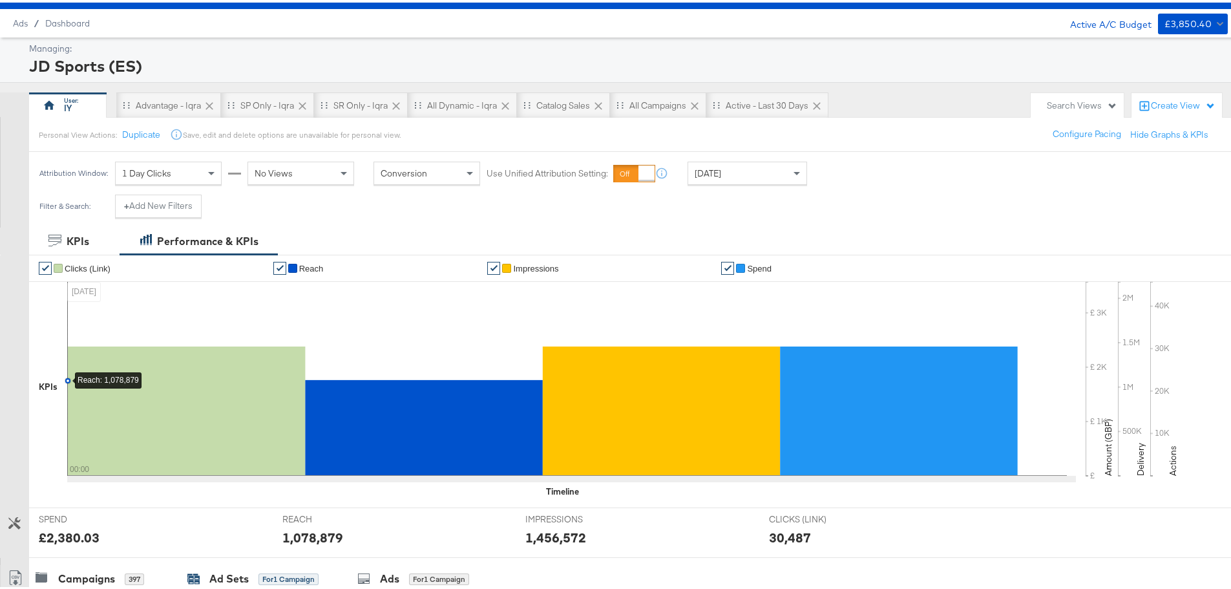
scroll to position [0, 0]
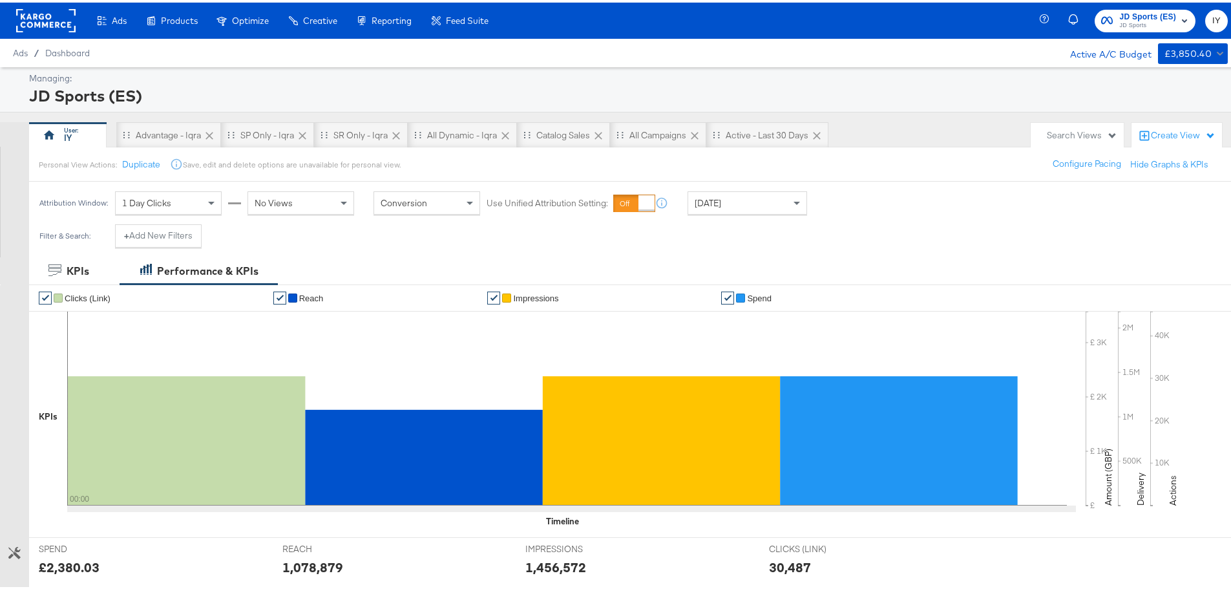
click at [1142, 28] on button "JD Sports (ES) JD Sports" at bounding box center [1145, 18] width 101 height 23
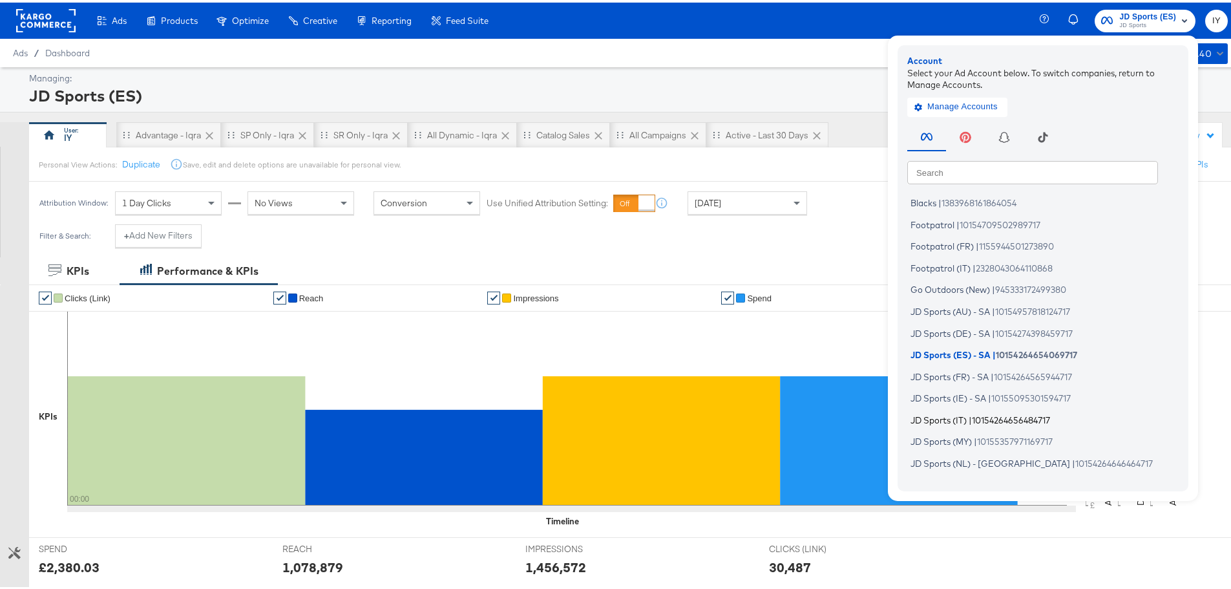
click at [969, 419] on span "|" at bounding box center [970, 417] width 3 height 10
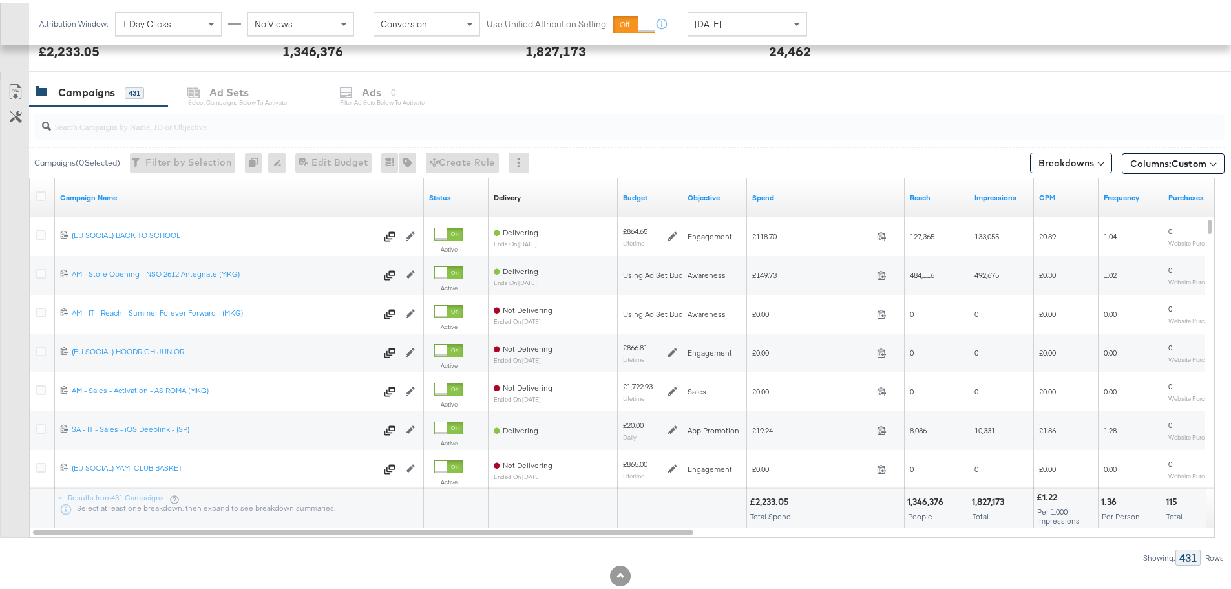
scroll to position [517, 0]
click at [171, 120] on input "search" at bounding box center [583, 117] width 1065 height 25
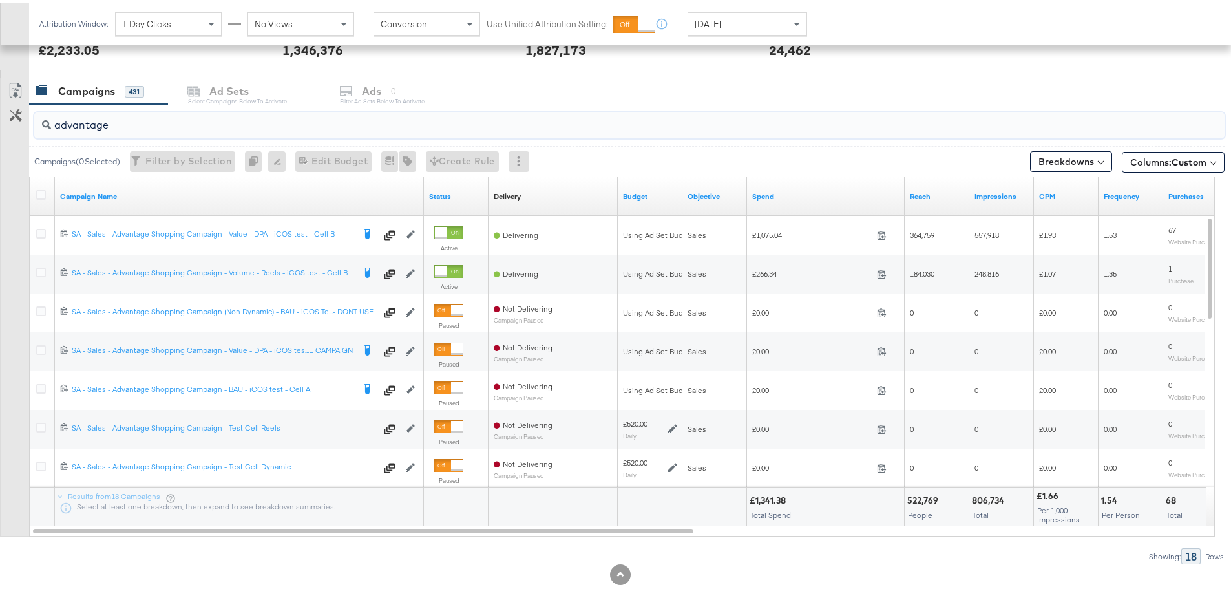
type input "advantage"
click at [739, 25] on div "[DATE]" at bounding box center [747, 21] width 118 height 22
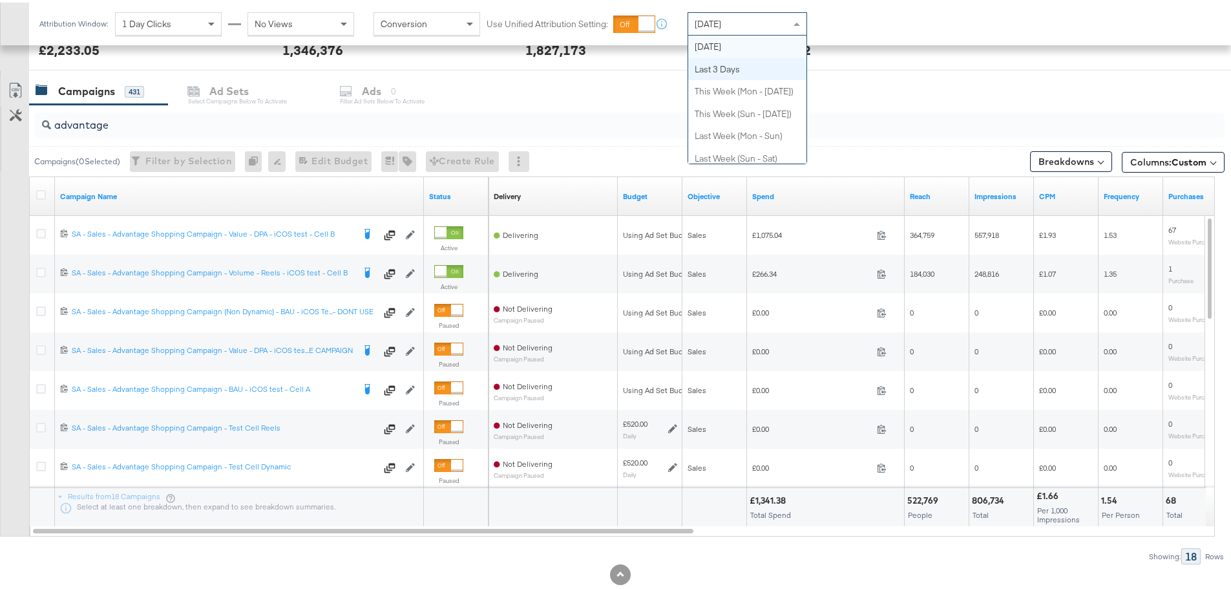
scroll to position [0, 0]
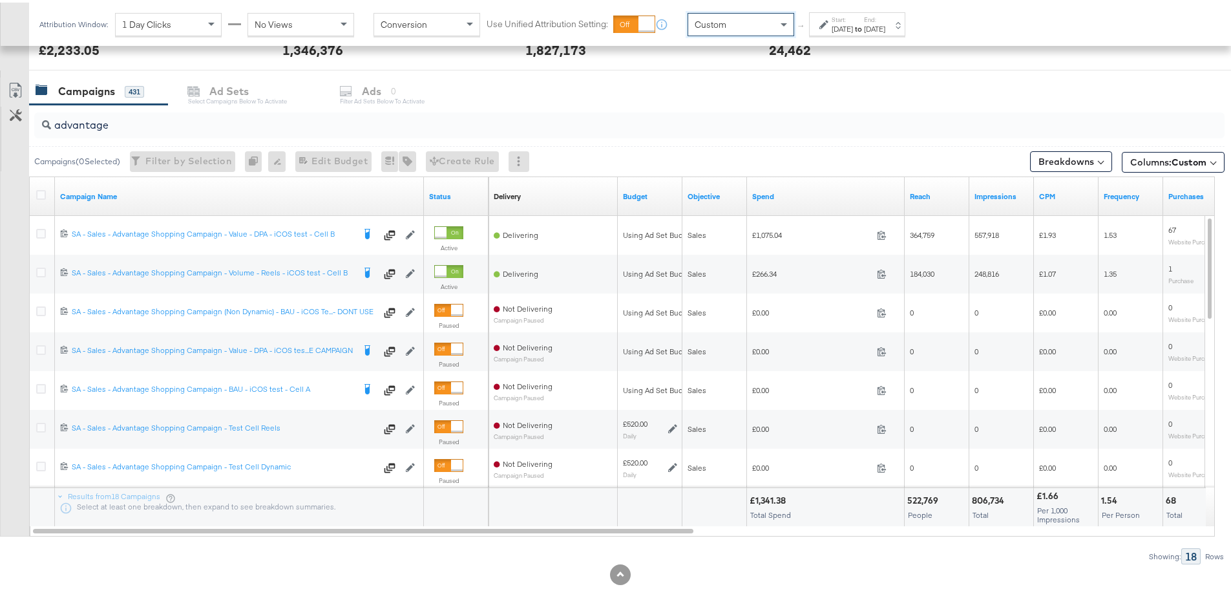
click at [827, 32] on div "Start: Aug 20th 2025 to End: Aug 20th 2025" at bounding box center [857, 22] width 96 height 24
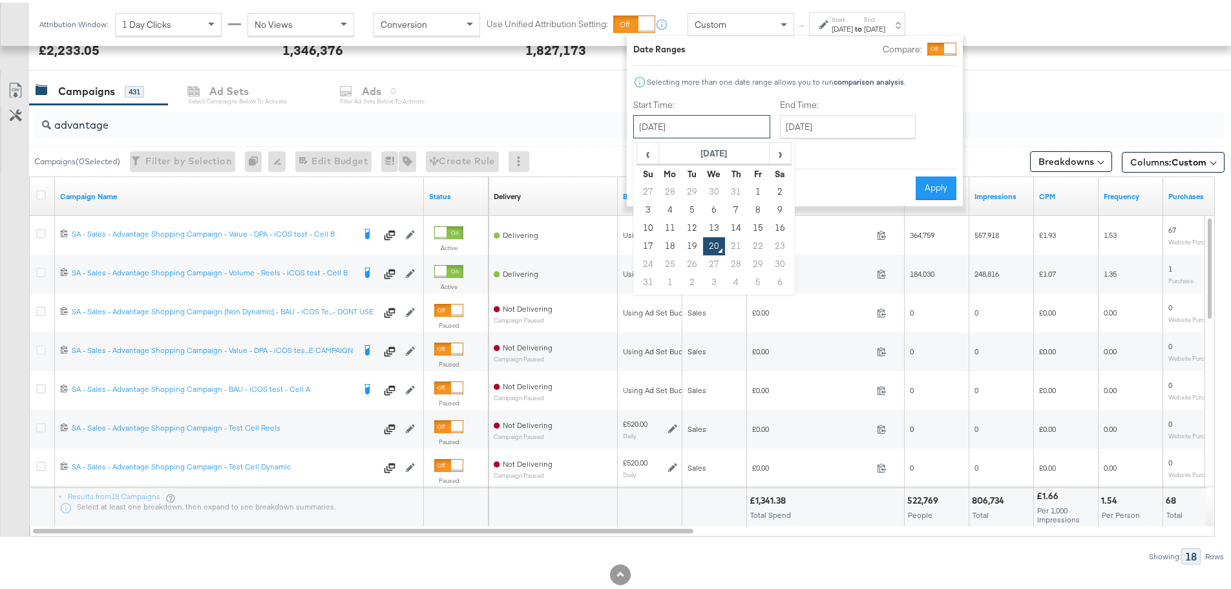
click at [728, 127] on input "[DATE]" at bounding box center [701, 123] width 137 height 23
click at [668, 239] on td "18" at bounding box center [670, 244] width 22 height 18
type input "[DATE]"
click at [827, 116] on input "[DATE]" at bounding box center [848, 123] width 136 height 23
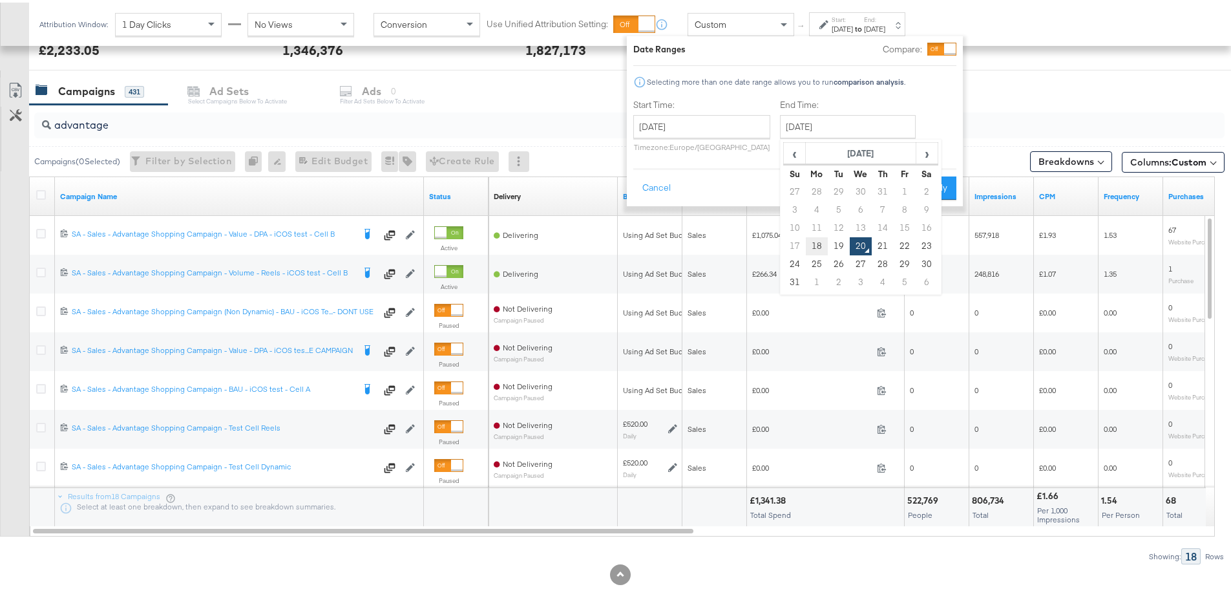
click at [822, 237] on td "18" at bounding box center [817, 244] width 22 height 18
type input "[DATE]"
click at [942, 183] on button "Apply" at bounding box center [936, 185] width 41 height 23
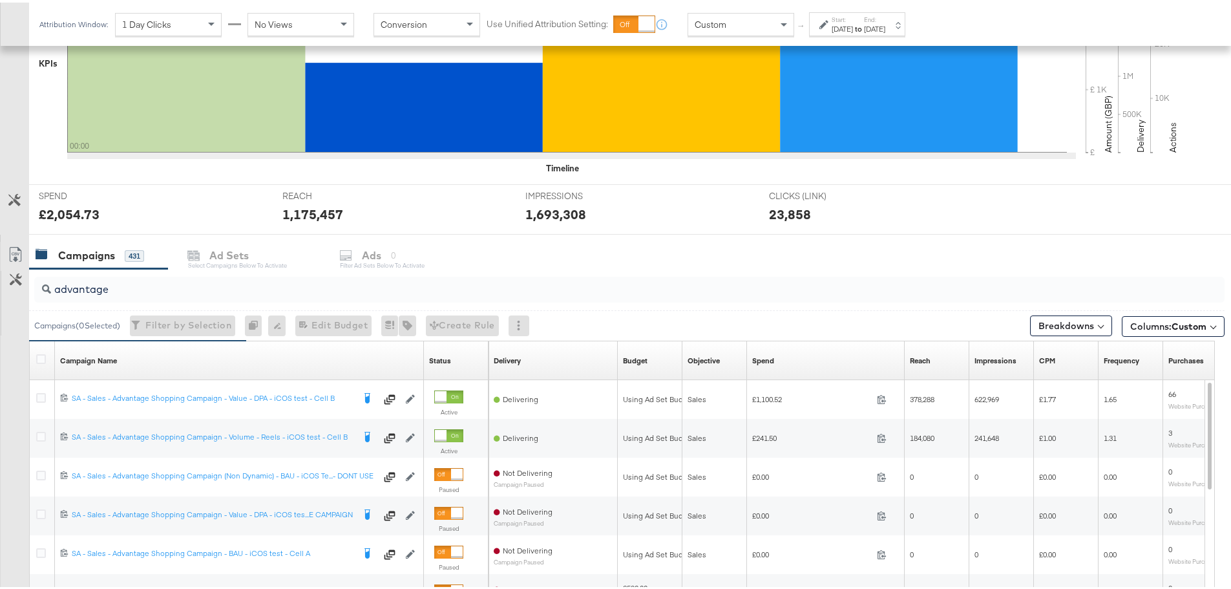
scroll to position [518, 0]
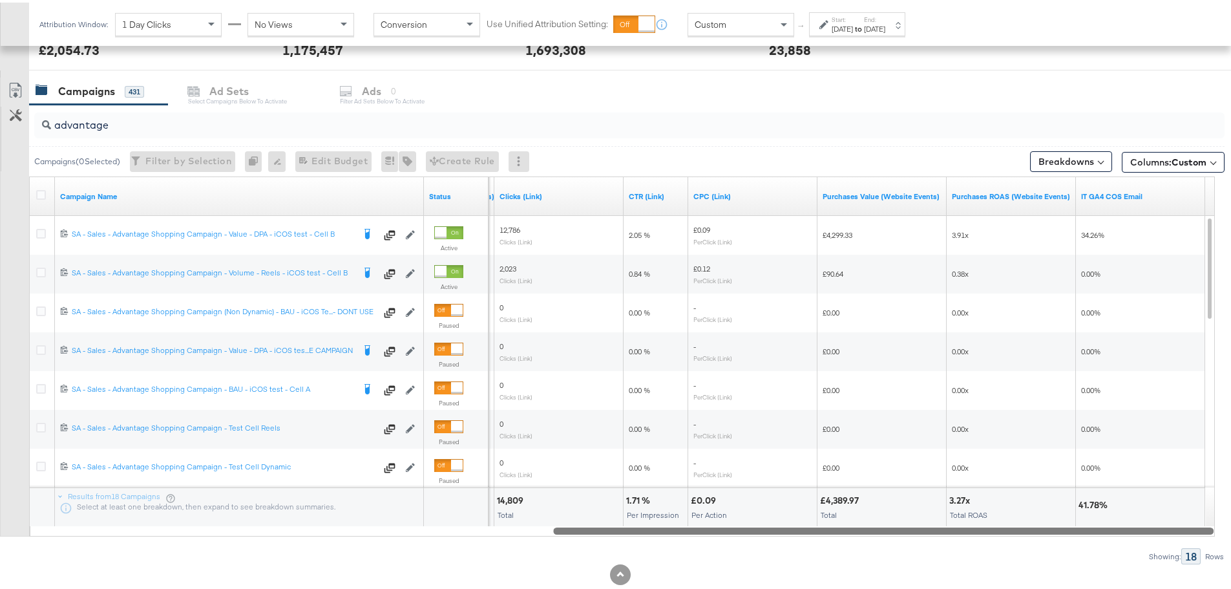
drag, startPoint x: 359, startPoint y: 526, endPoint x: 973, endPoint y: 527, distance: 614.1
click at [973, 527] on div at bounding box center [883, 527] width 661 height 11
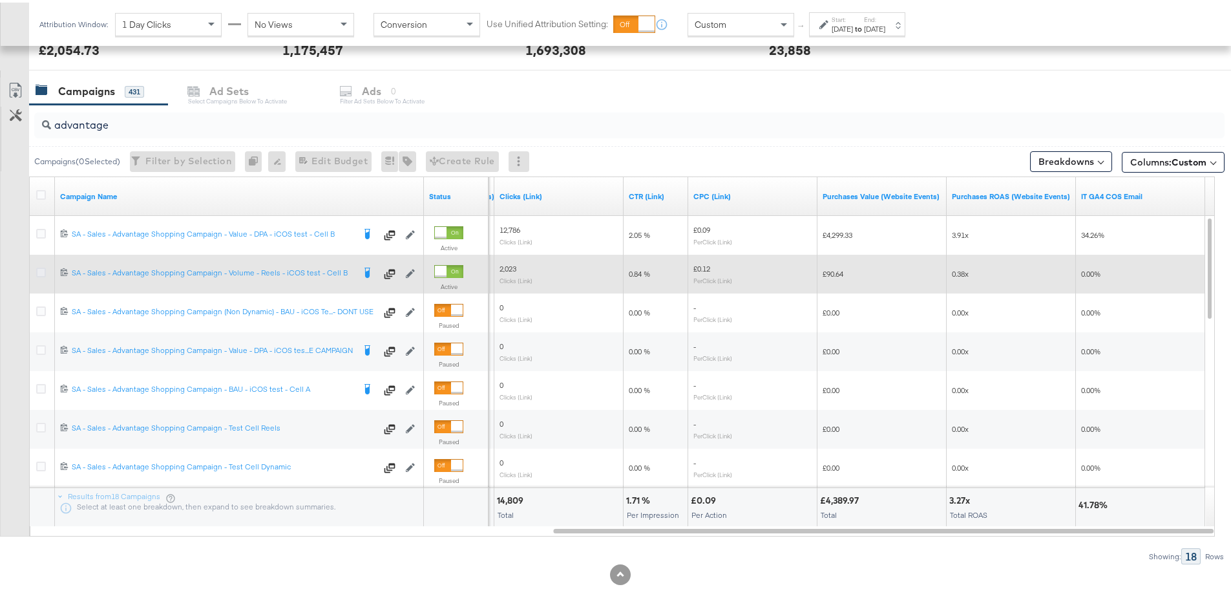
click at [37, 268] on icon at bounding box center [41, 270] width 10 height 10
click at [0, 0] on input "checkbox" at bounding box center [0, 0] width 0 height 0
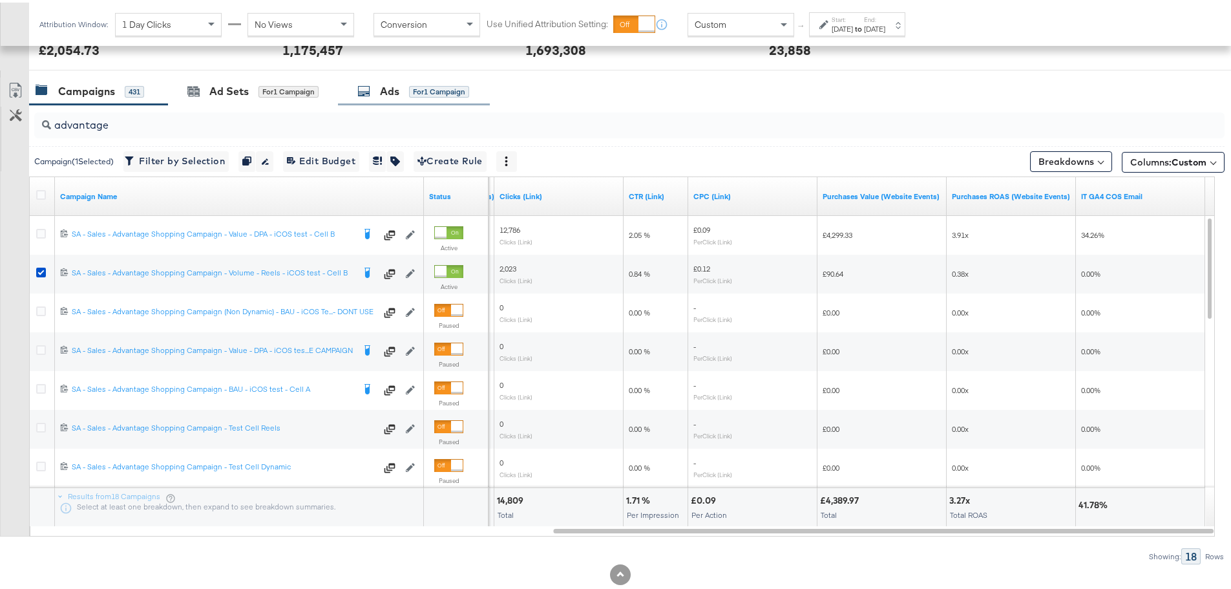
click at [396, 92] on div "Ads" at bounding box center [389, 88] width 19 height 15
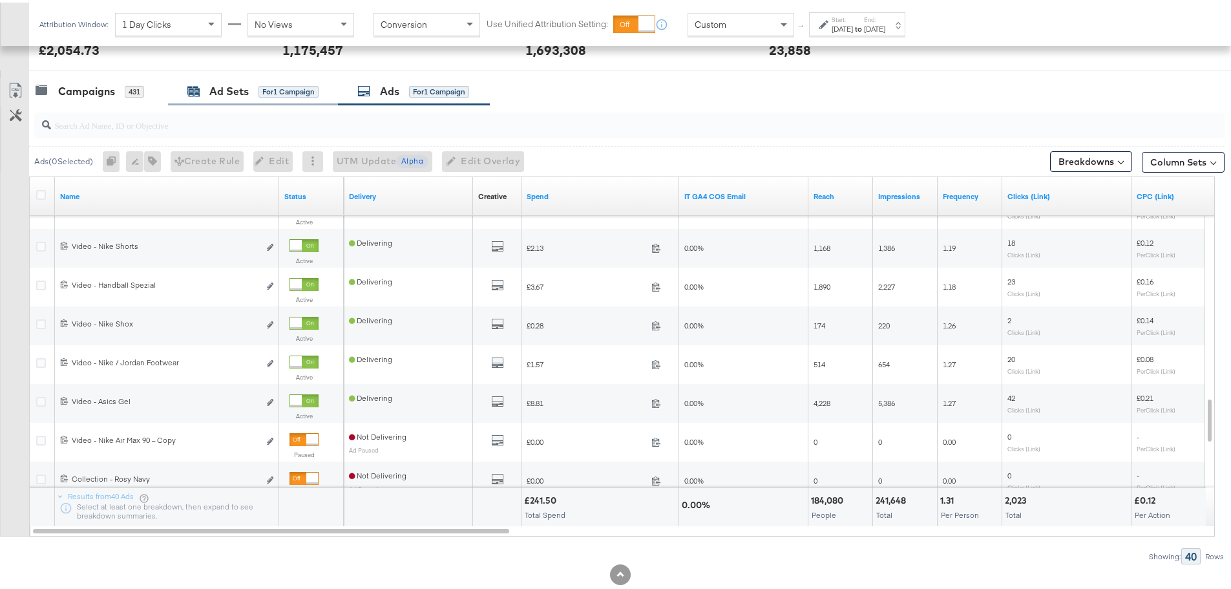
click at [262, 86] on div "for 1 Campaign" at bounding box center [289, 89] width 60 height 12
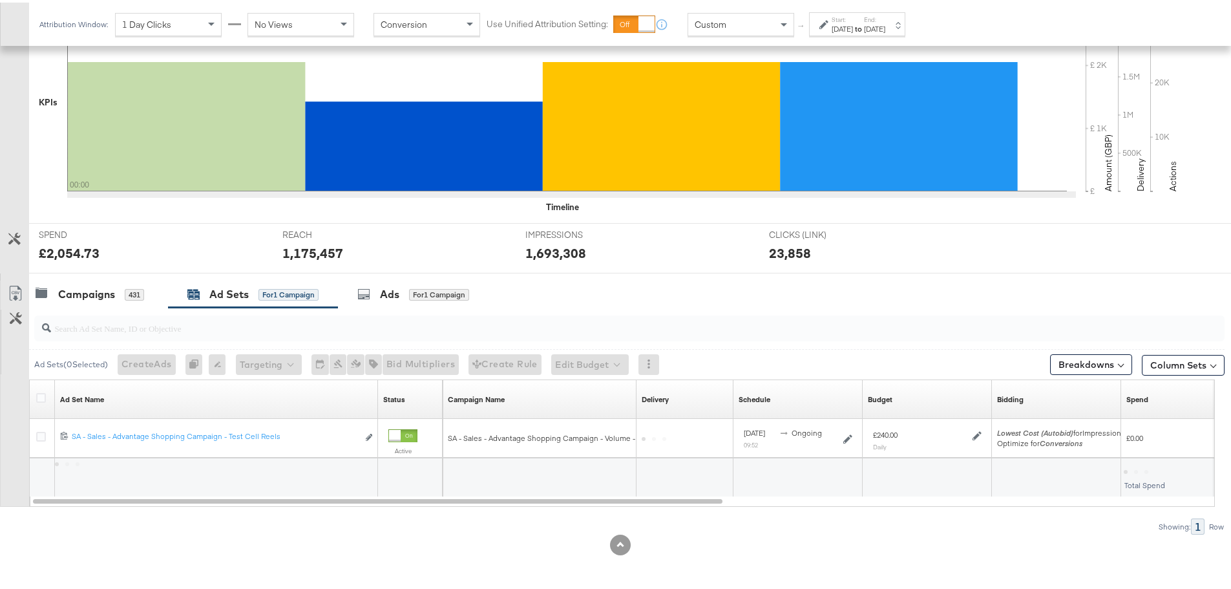
scroll to position [315, 0]
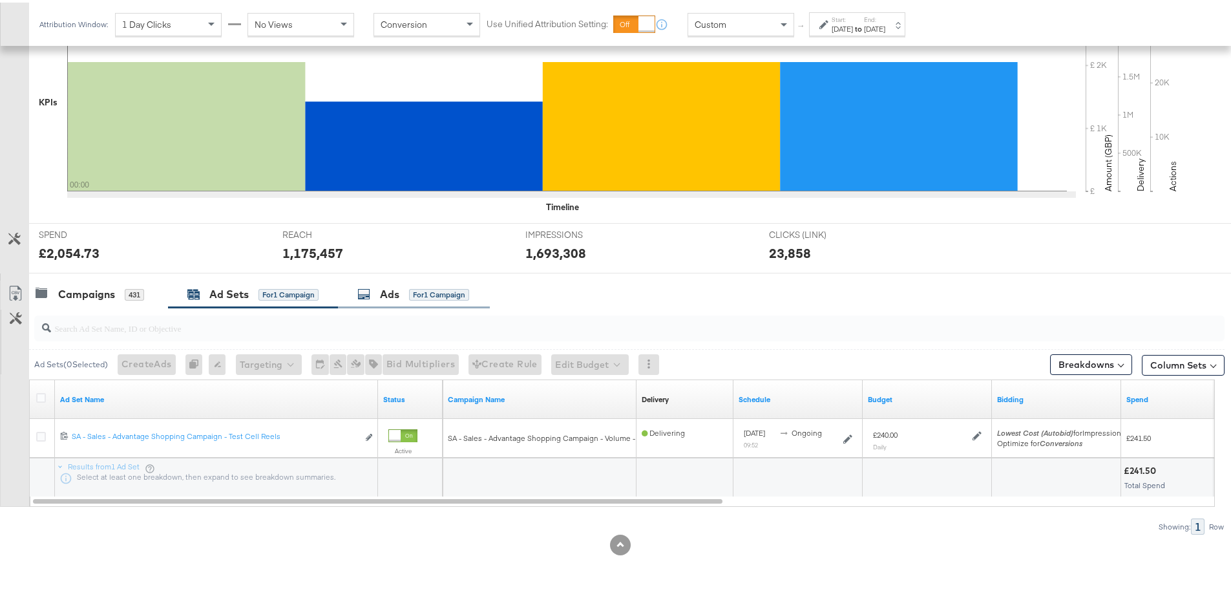
click at [394, 282] on div "Ads for 1 Campaign" at bounding box center [414, 292] width 152 height 28
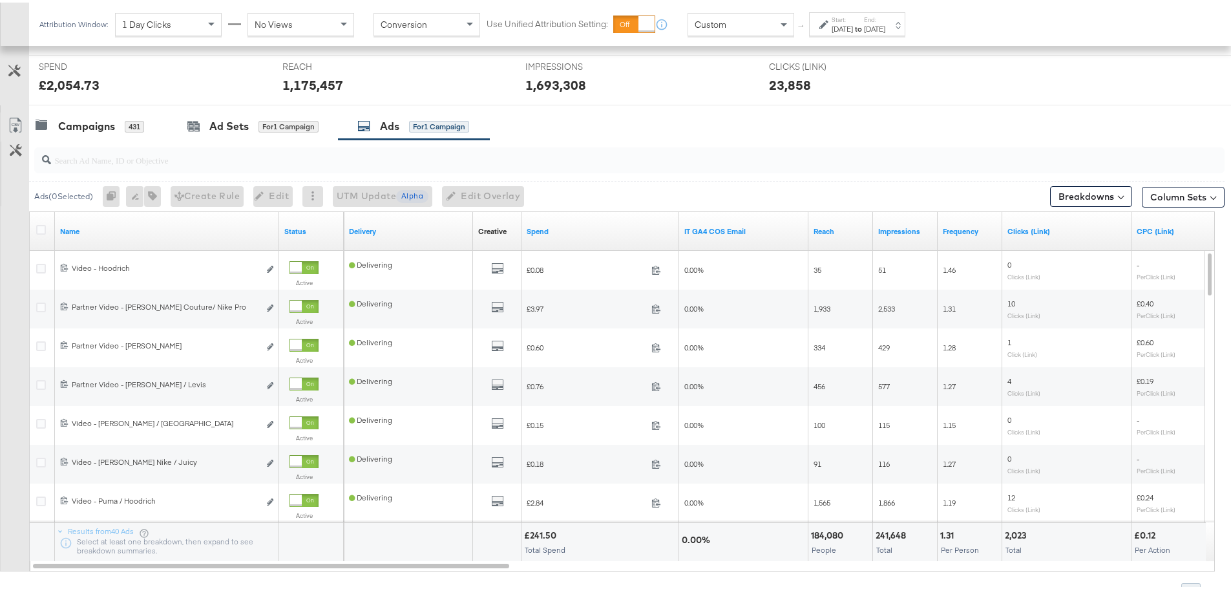
scroll to position [547, 0]
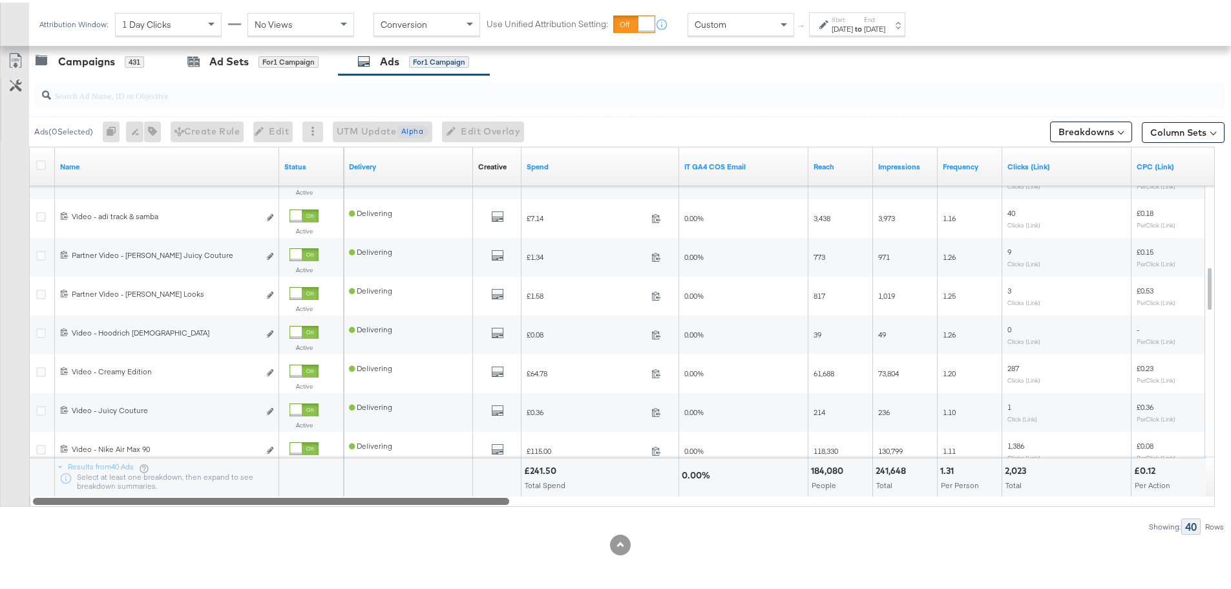
drag, startPoint x: 423, startPoint y: 502, endPoint x: 427, endPoint y: 525, distance: 23.1
click at [427, 525] on div "Ads ( 0 Selected) 0 Rename 0 ads Tags for 0 campaigns Create Rule Edit 0 ads Ed…" at bounding box center [612, 302] width 1225 height 460
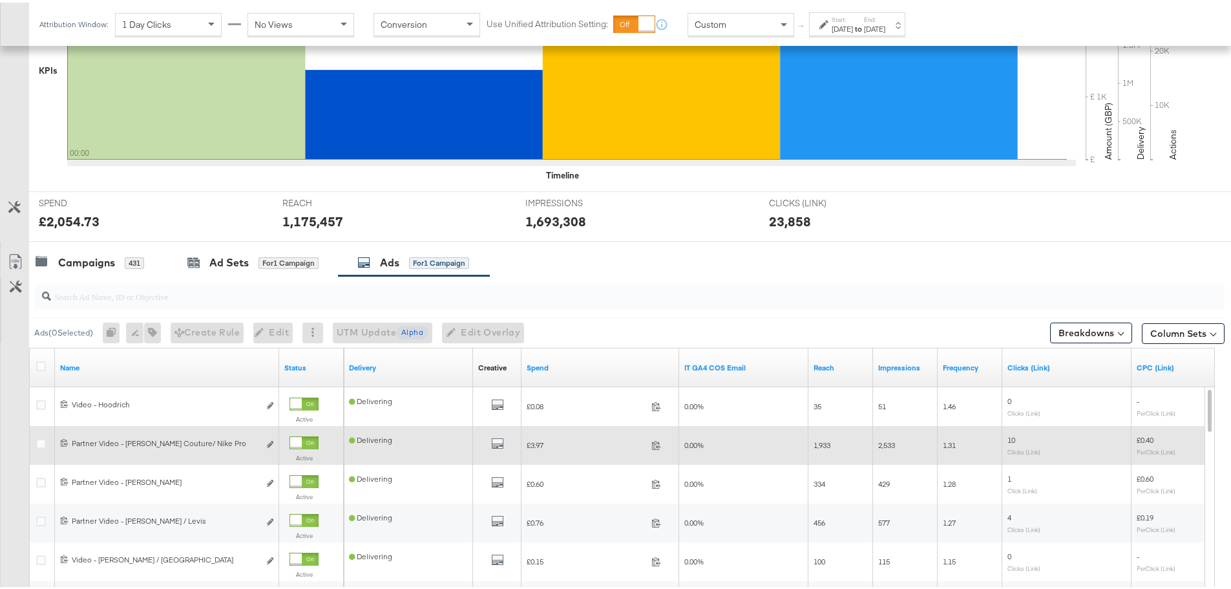
scroll to position [289, 0]
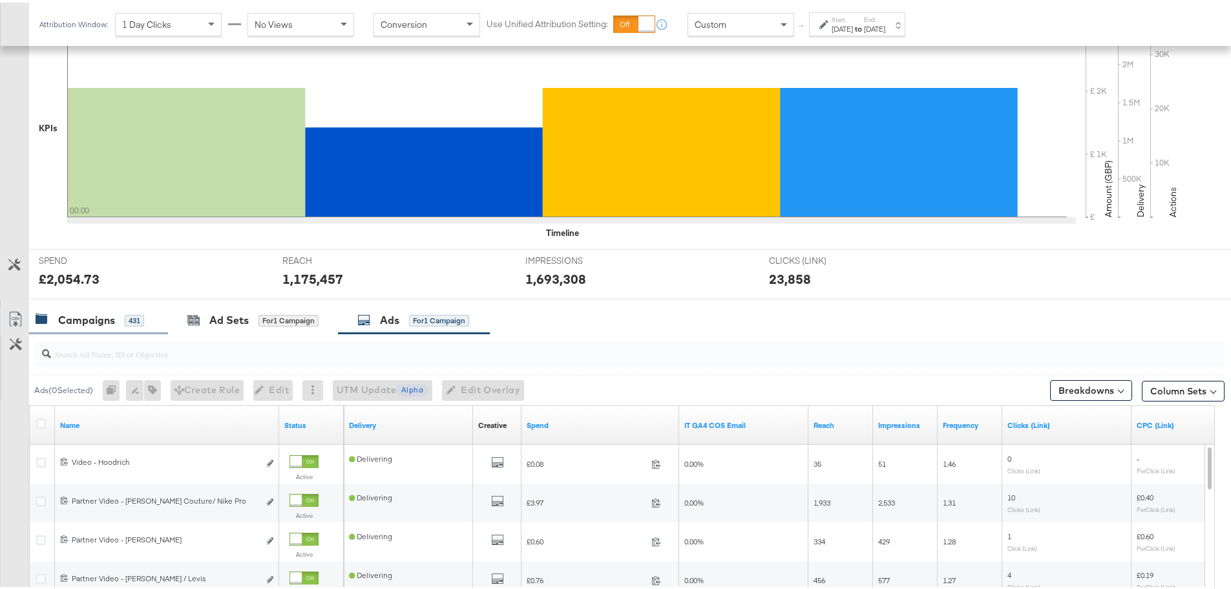
click at [125, 315] on div "431" at bounding box center [134, 318] width 19 height 12
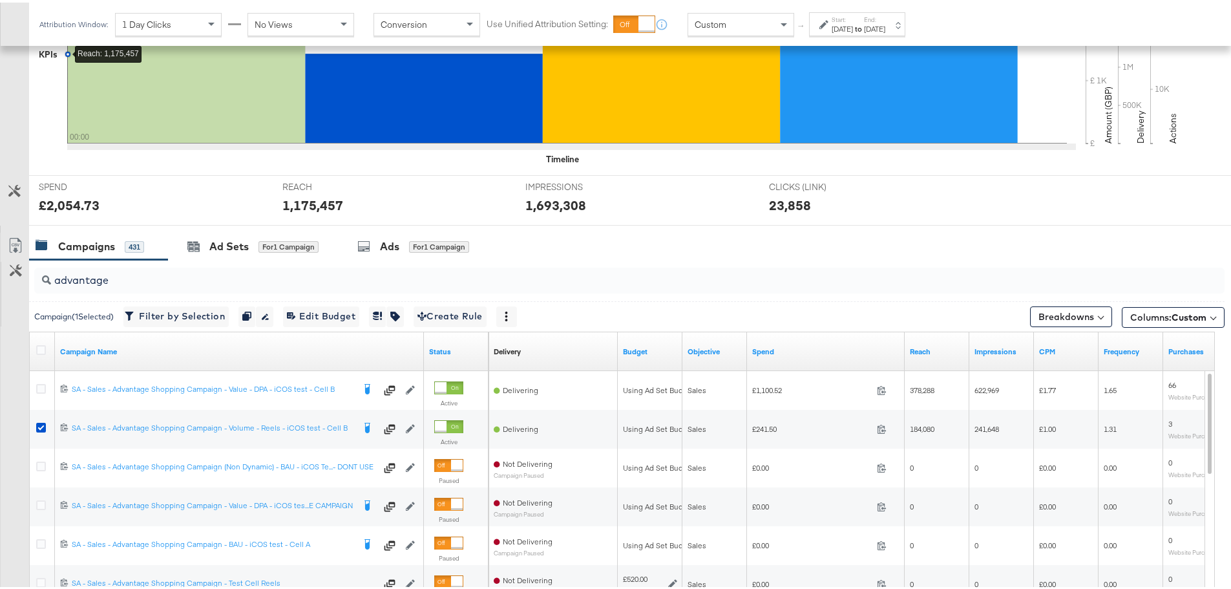
scroll to position [483, 0]
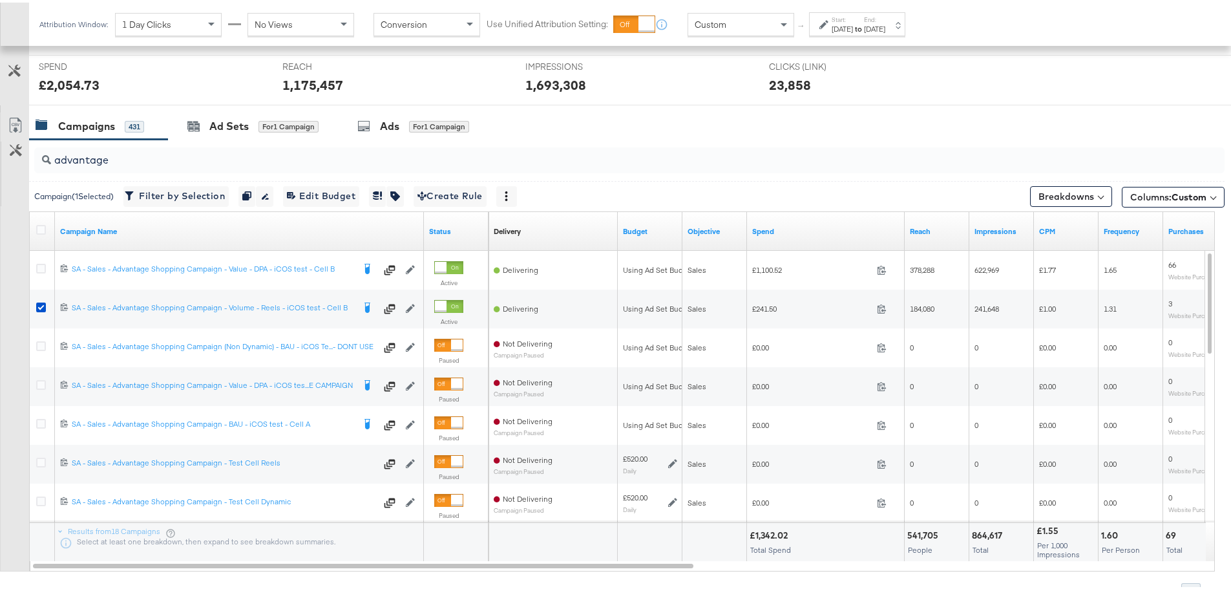
drag, startPoint x: 226, startPoint y: 127, endPoint x: 366, endPoint y: 125, distance: 140.9
click at [226, 127] on div "Ad Sets" at bounding box center [228, 123] width 39 height 15
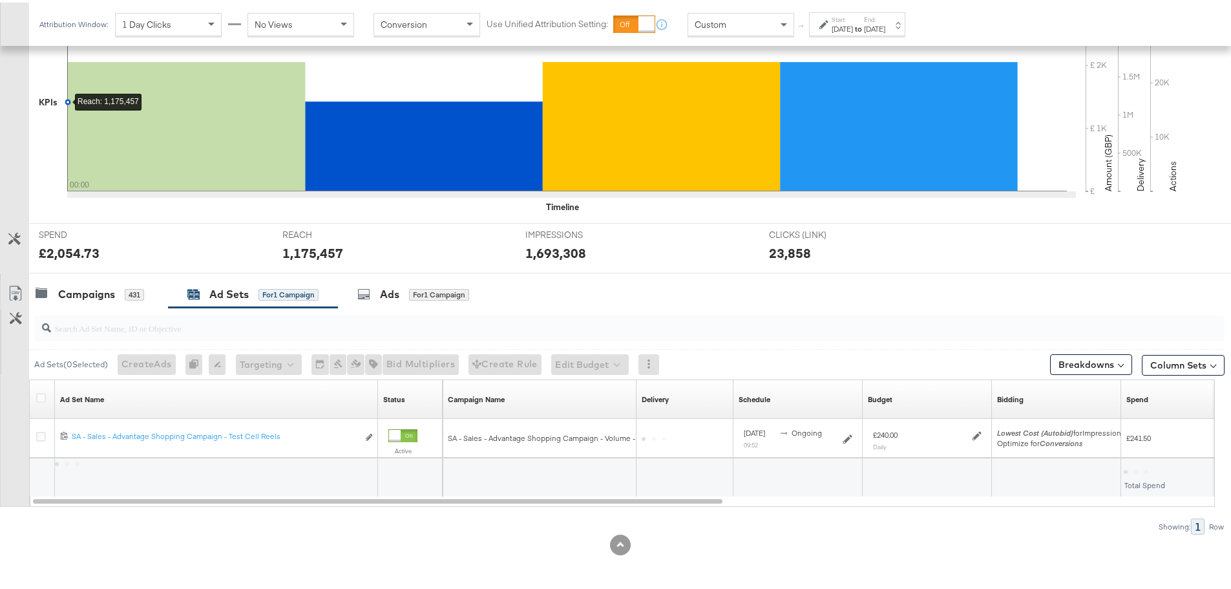
scroll to position [315, 0]
click at [387, 290] on div "Ads" at bounding box center [389, 291] width 19 height 15
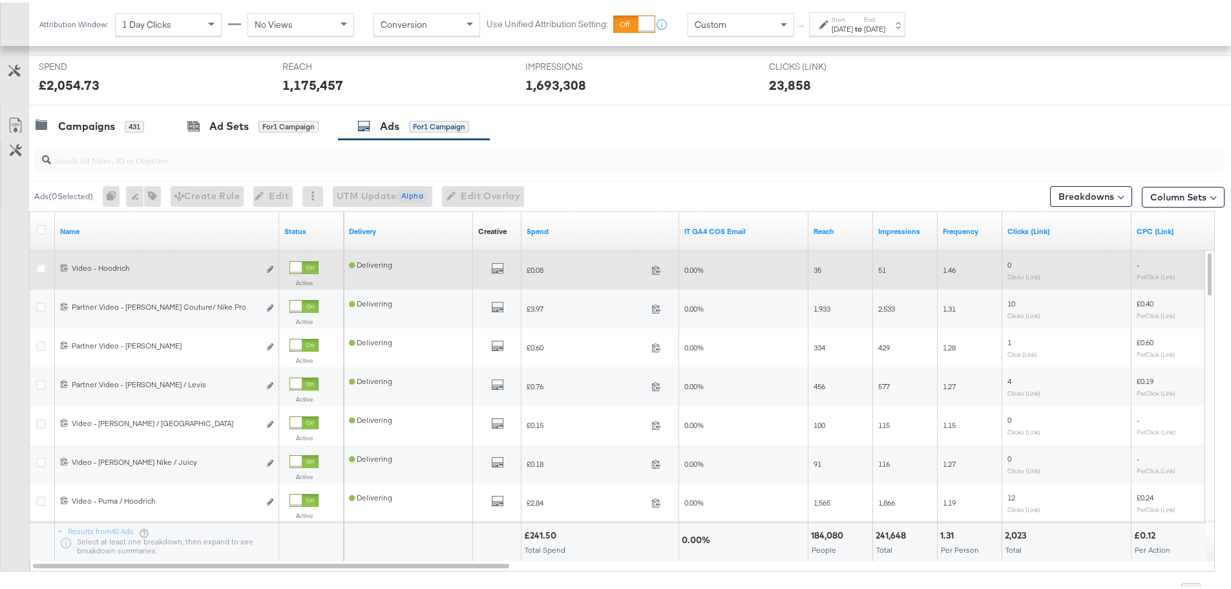
scroll to position [547, 0]
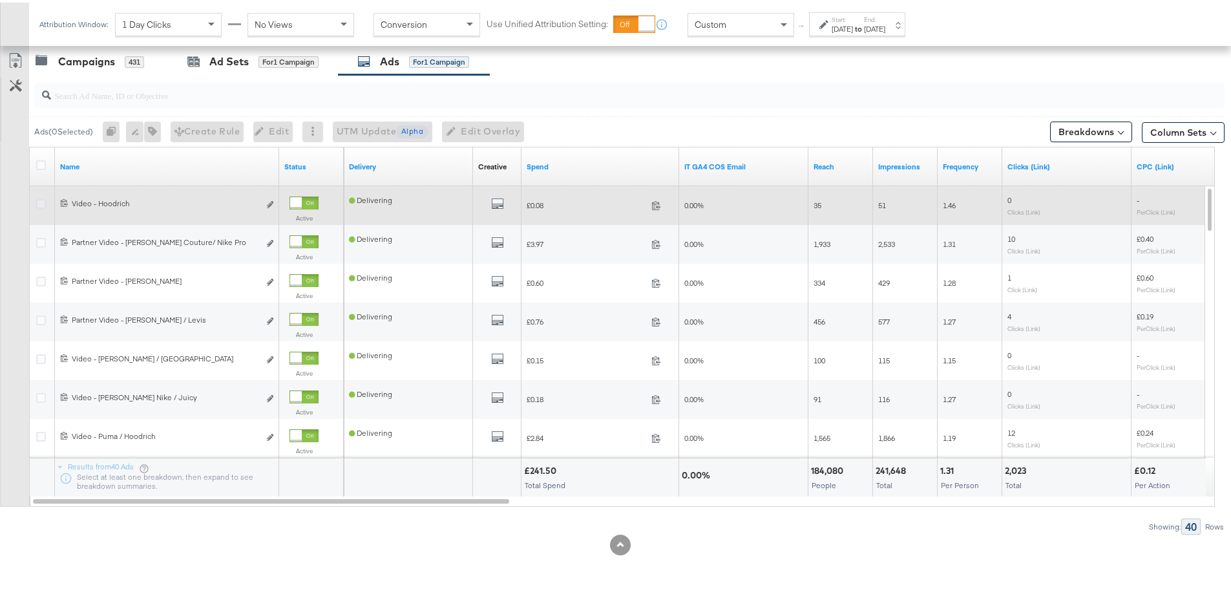
click at [41, 203] on icon at bounding box center [41, 201] width 10 height 10
click at [0, 0] on input "checkbox" at bounding box center [0, 0] width 0 height 0
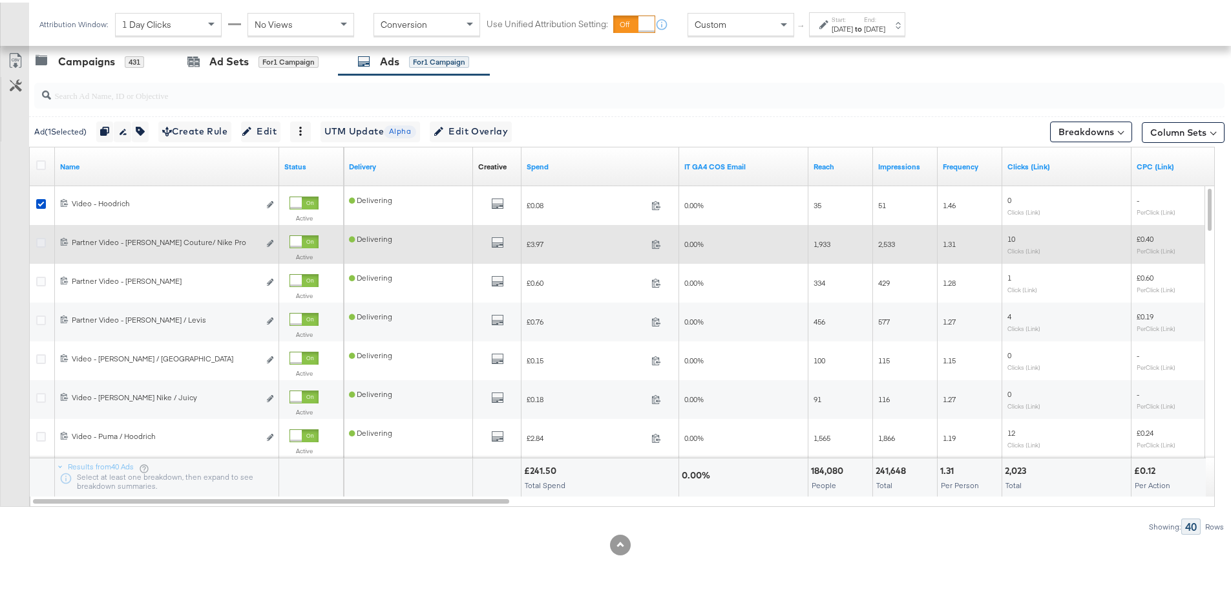
click at [43, 240] on icon at bounding box center [41, 240] width 10 height 10
click at [0, 0] on input "checkbox" at bounding box center [0, 0] width 0 height 0
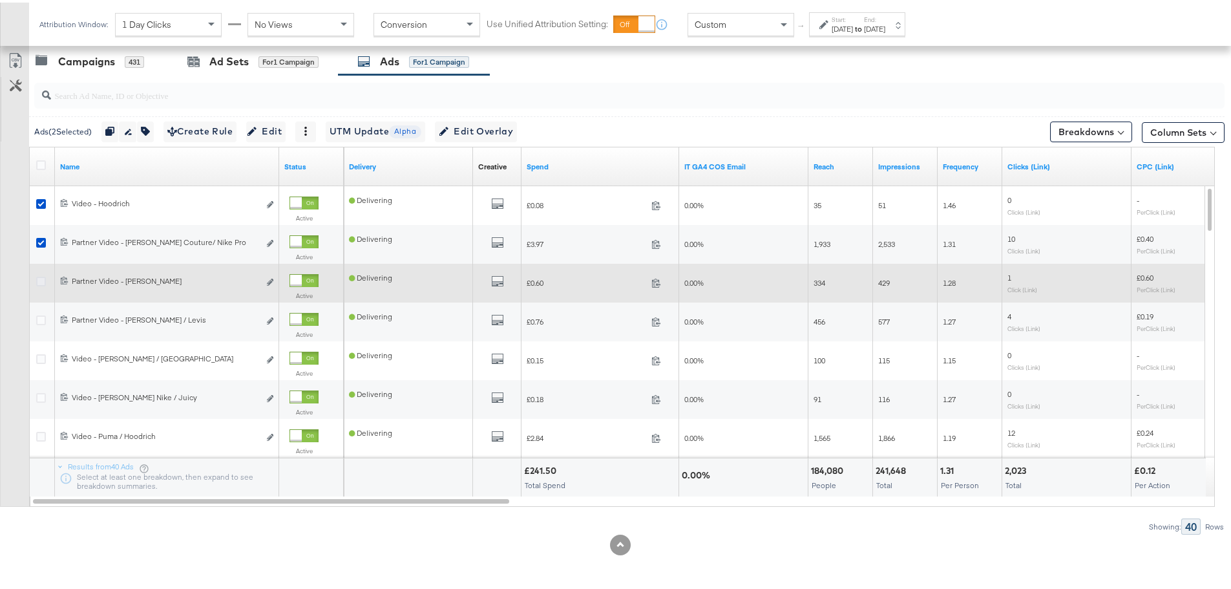
click at [43, 277] on icon at bounding box center [41, 279] width 10 height 10
click at [0, 0] on input "checkbox" at bounding box center [0, 0] width 0 height 0
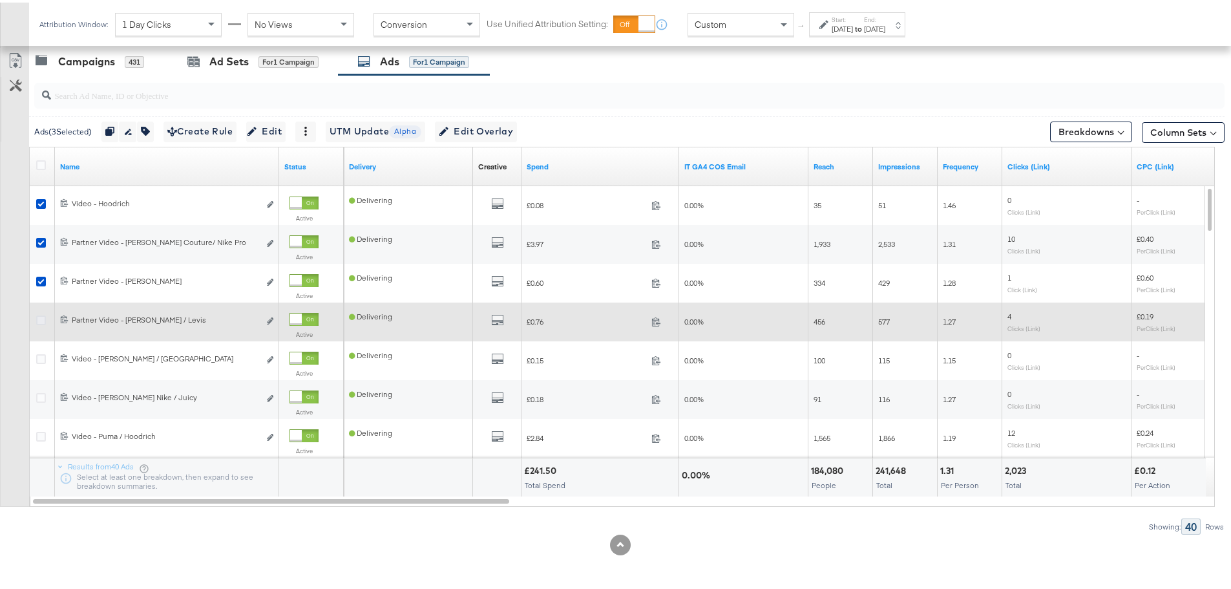
click at [41, 313] on icon at bounding box center [41, 318] width 10 height 10
click at [0, 0] on input "checkbox" at bounding box center [0, 0] width 0 height 0
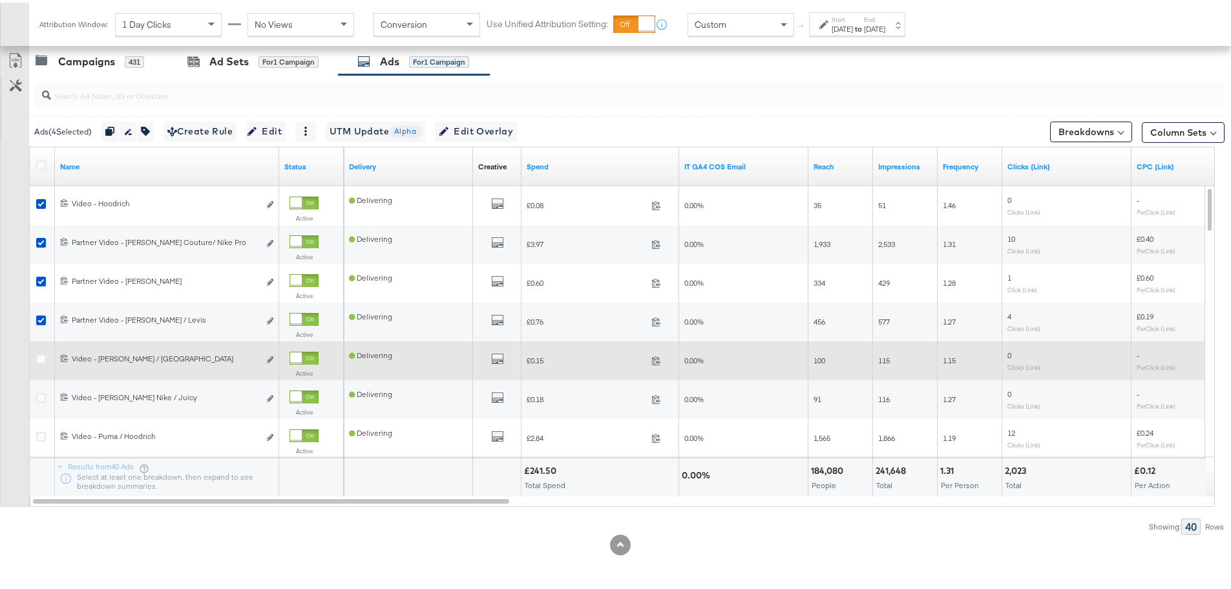
drag, startPoint x: 42, startPoint y: 354, endPoint x: 41, endPoint y: 372, distance: 18.1
click at [41, 354] on icon at bounding box center [41, 357] width 10 height 10
click at [0, 0] on input "checkbox" at bounding box center [0, 0] width 0 height 0
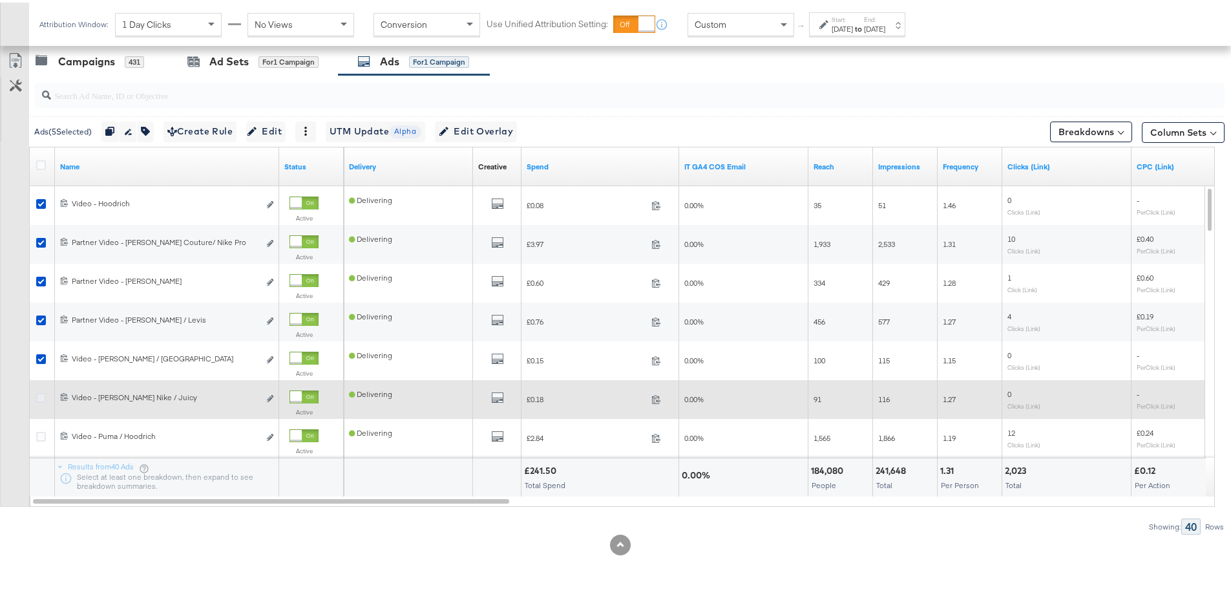
click at [41, 393] on icon at bounding box center [41, 395] width 10 height 10
click at [0, 0] on input "checkbox" at bounding box center [0, 0] width 0 height 0
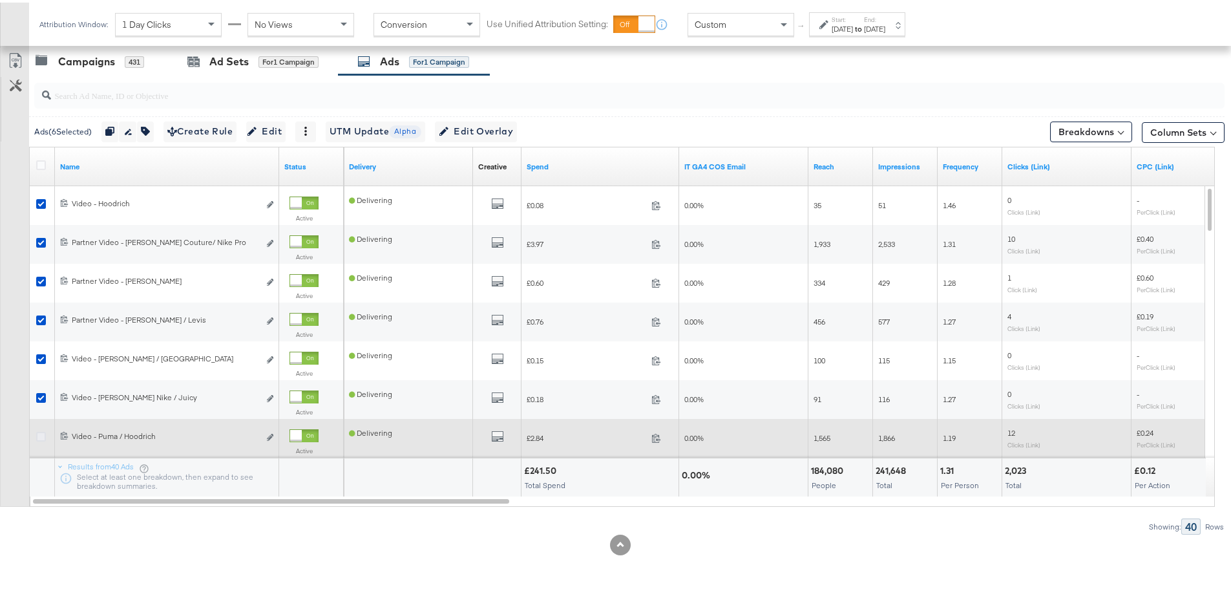
click at [37, 434] on icon at bounding box center [41, 434] width 10 height 10
click at [0, 0] on input "checkbox" at bounding box center [0, 0] width 0 height 0
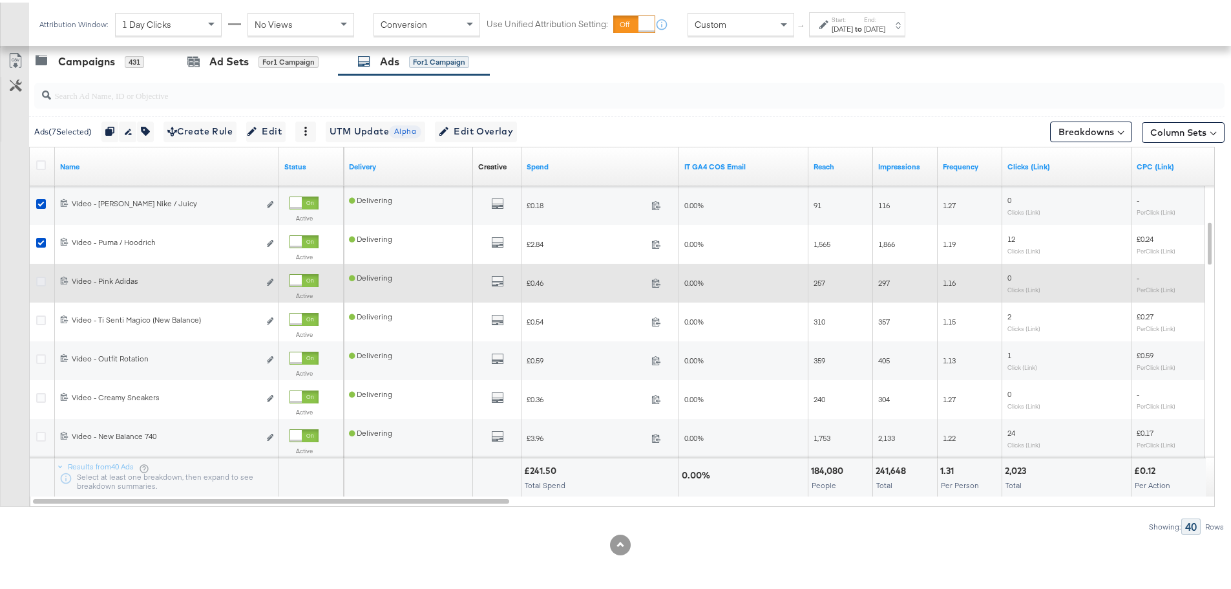
click at [39, 279] on icon at bounding box center [41, 279] width 10 height 10
click at [0, 0] on input "checkbox" at bounding box center [0, 0] width 0 height 0
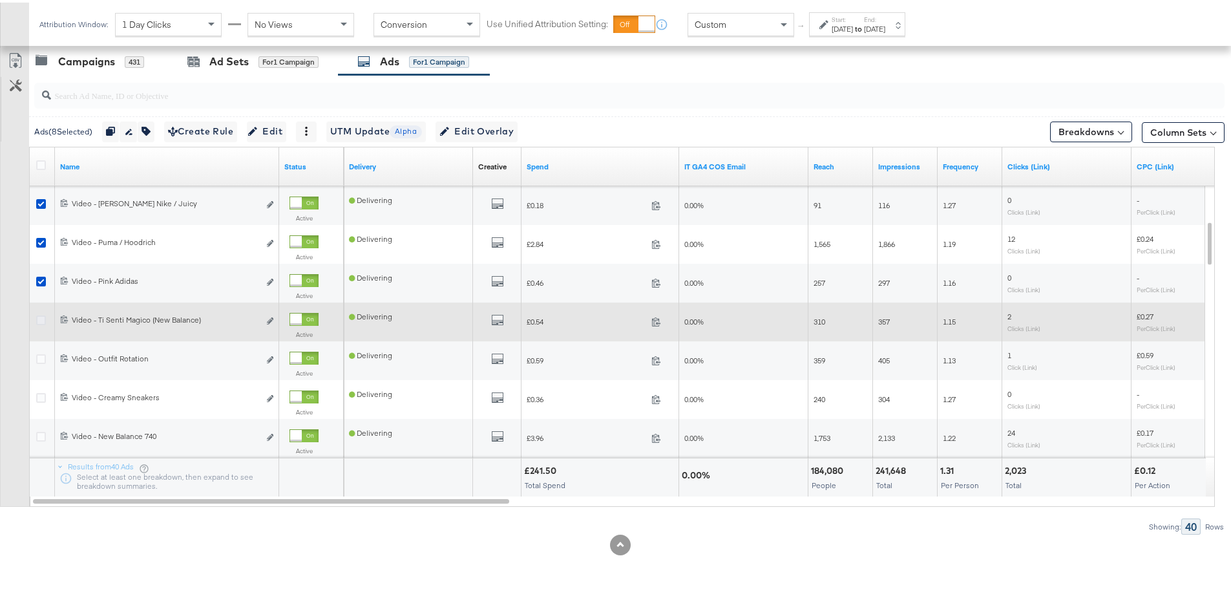
click at [42, 319] on icon at bounding box center [41, 318] width 10 height 10
click at [0, 0] on input "checkbox" at bounding box center [0, 0] width 0 height 0
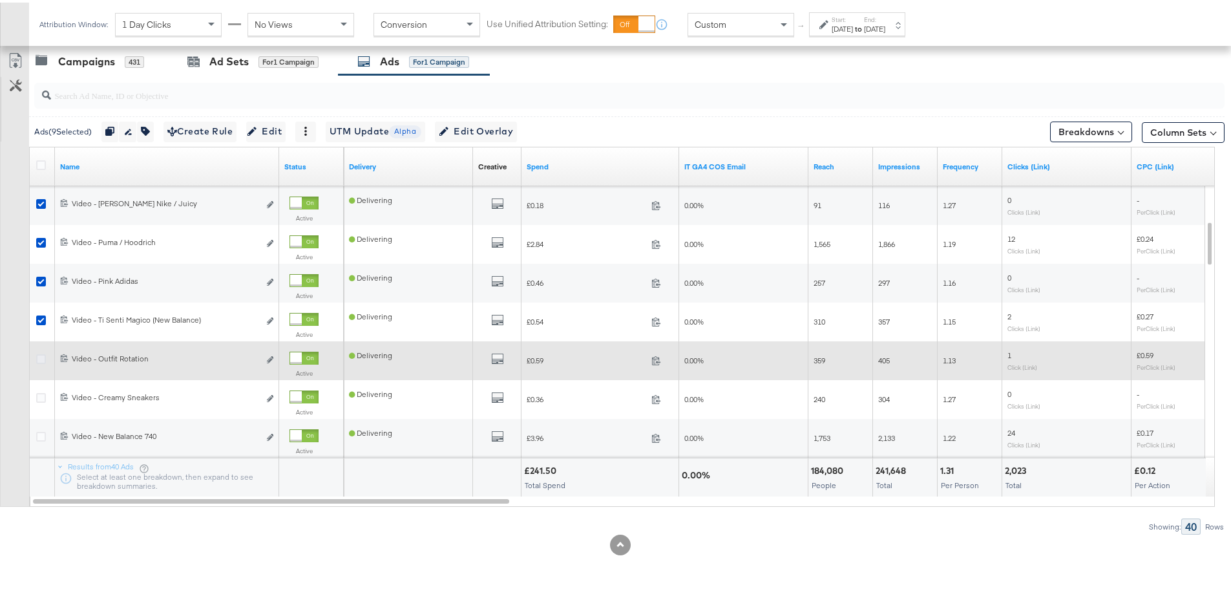
click at [40, 357] on icon at bounding box center [41, 357] width 10 height 10
click at [0, 0] on input "checkbox" at bounding box center [0, 0] width 0 height 0
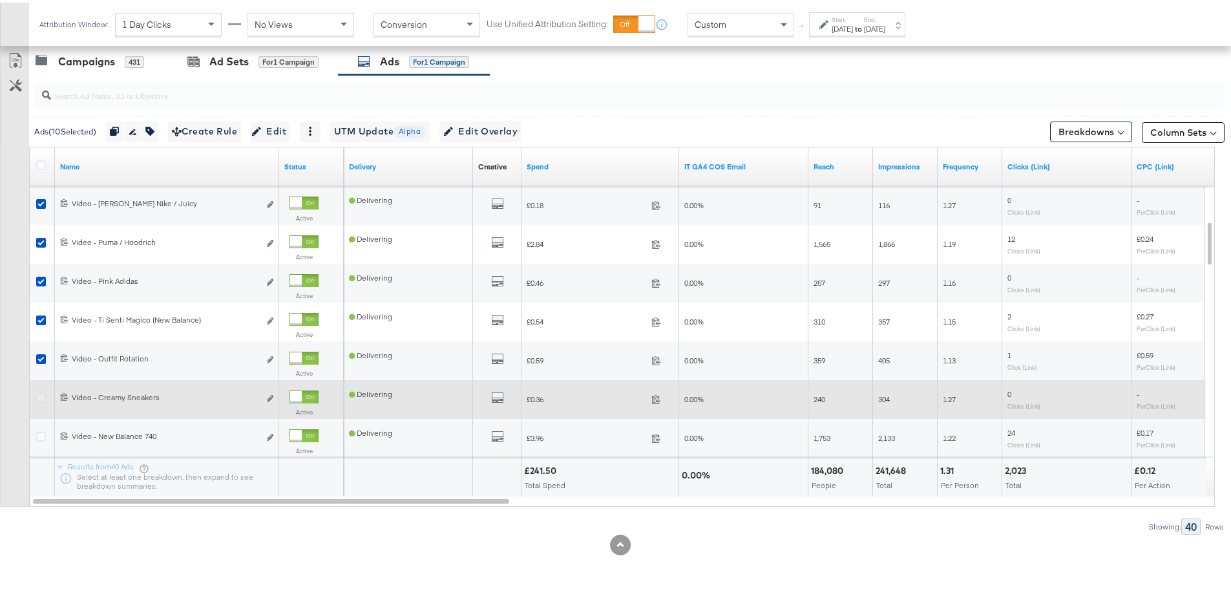
click at [41, 392] on icon at bounding box center [41, 395] width 10 height 10
click at [0, 0] on input "checkbox" at bounding box center [0, 0] width 0 height 0
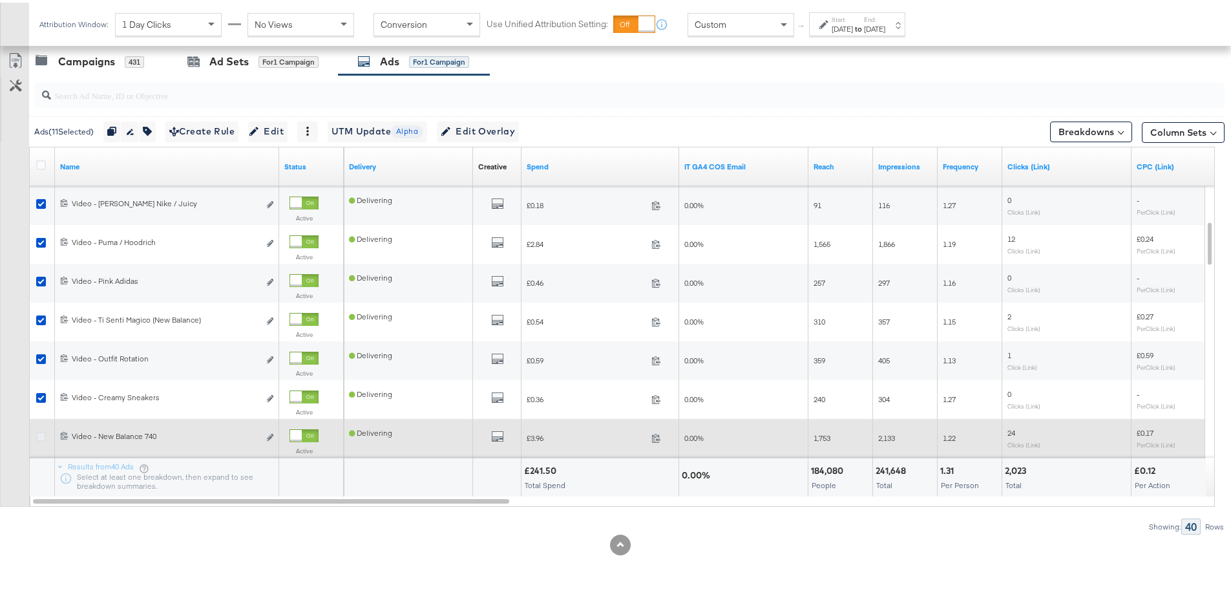
click at [42, 433] on icon at bounding box center [41, 434] width 10 height 10
click at [0, 0] on input "checkbox" at bounding box center [0, 0] width 0 height 0
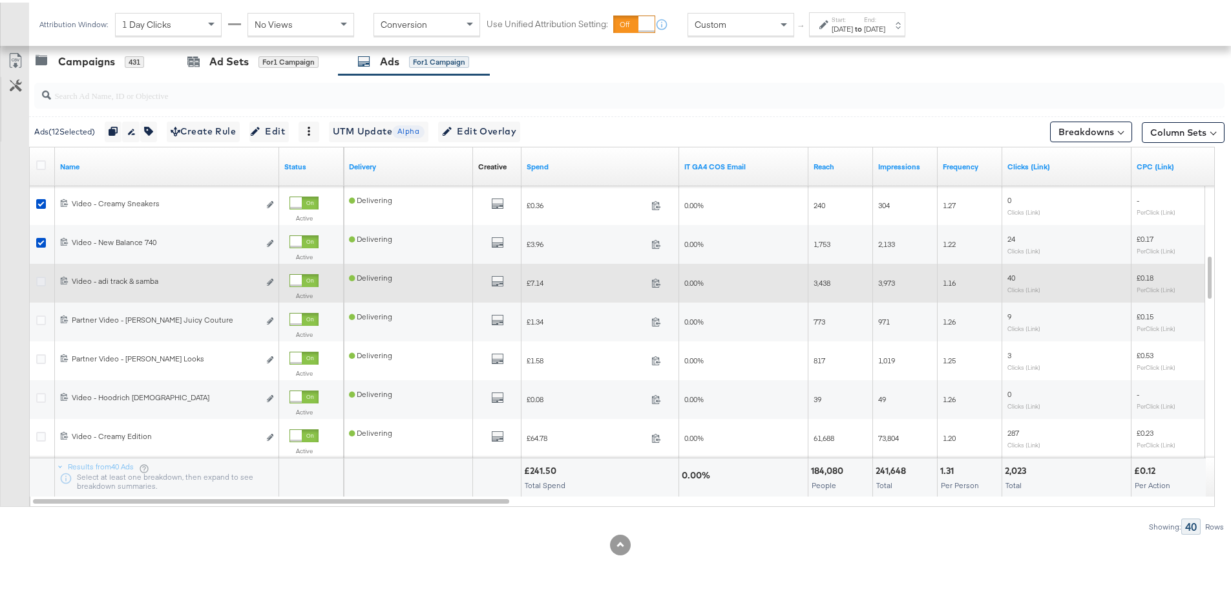
click at [42, 281] on icon at bounding box center [41, 279] width 10 height 10
click at [0, 0] on input "checkbox" at bounding box center [0, 0] width 0 height 0
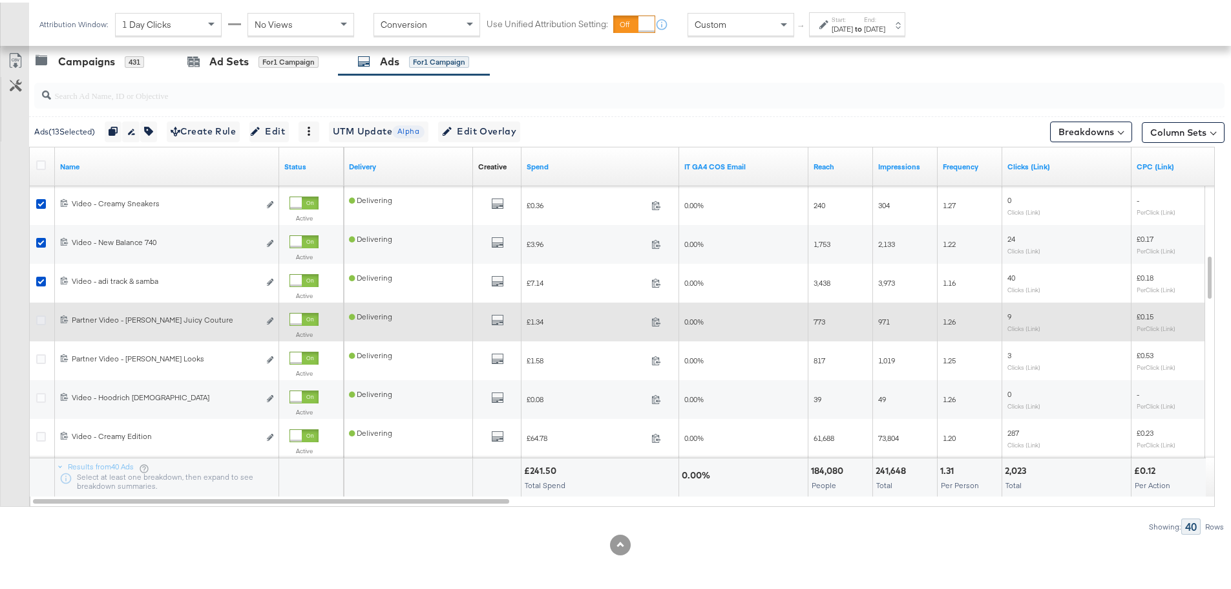
click at [37, 314] on icon at bounding box center [41, 318] width 10 height 10
click at [0, 0] on input "checkbox" at bounding box center [0, 0] width 0 height 0
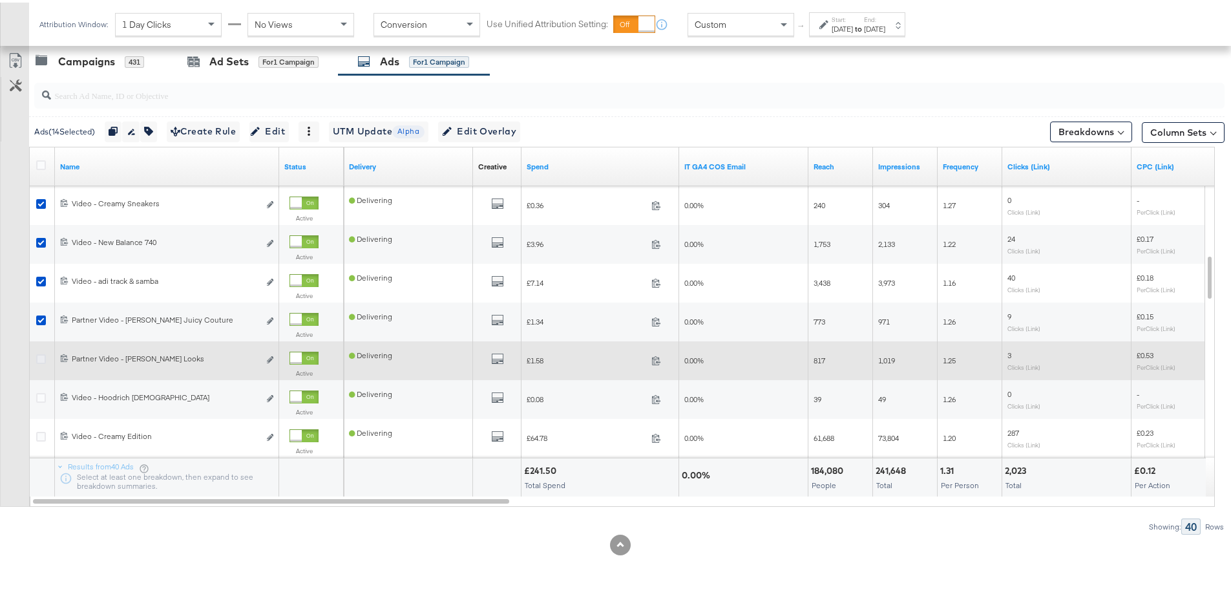
click at [42, 356] on icon at bounding box center [41, 357] width 10 height 10
click at [0, 0] on input "checkbox" at bounding box center [0, 0] width 0 height 0
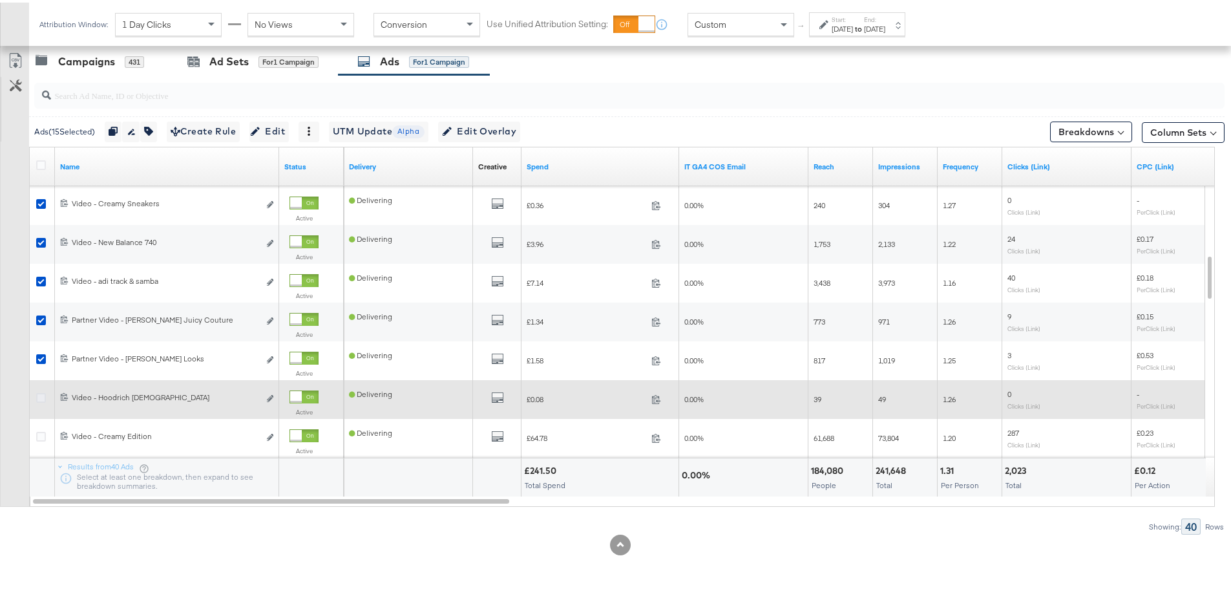
click at [41, 395] on icon at bounding box center [41, 395] width 10 height 10
click at [0, 0] on input "checkbox" at bounding box center [0, 0] width 0 height 0
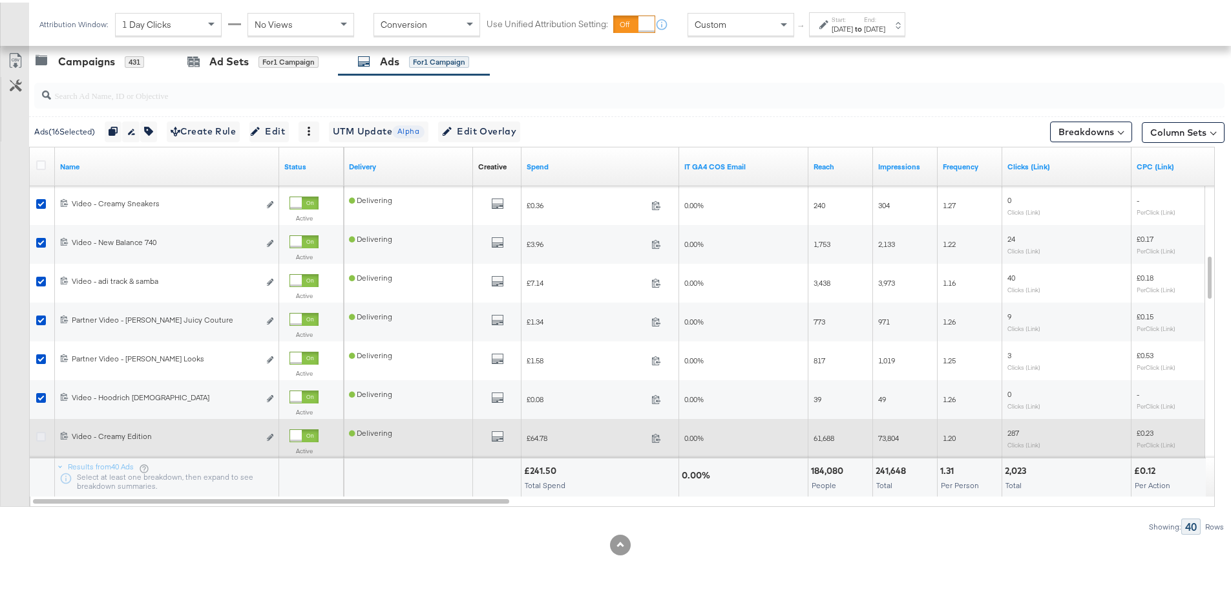
click at [41, 429] on icon at bounding box center [41, 434] width 10 height 10
click at [0, 0] on input "checkbox" at bounding box center [0, 0] width 0 height 0
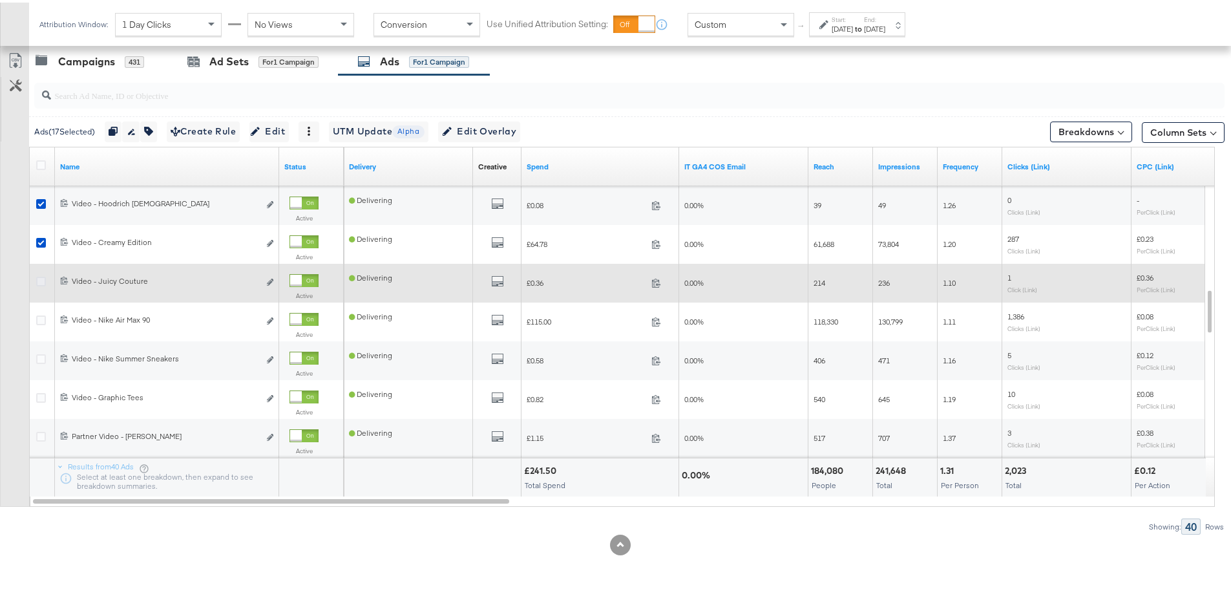
click at [37, 279] on icon at bounding box center [41, 279] width 10 height 10
click at [0, 0] on input "checkbox" at bounding box center [0, 0] width 0 height 0
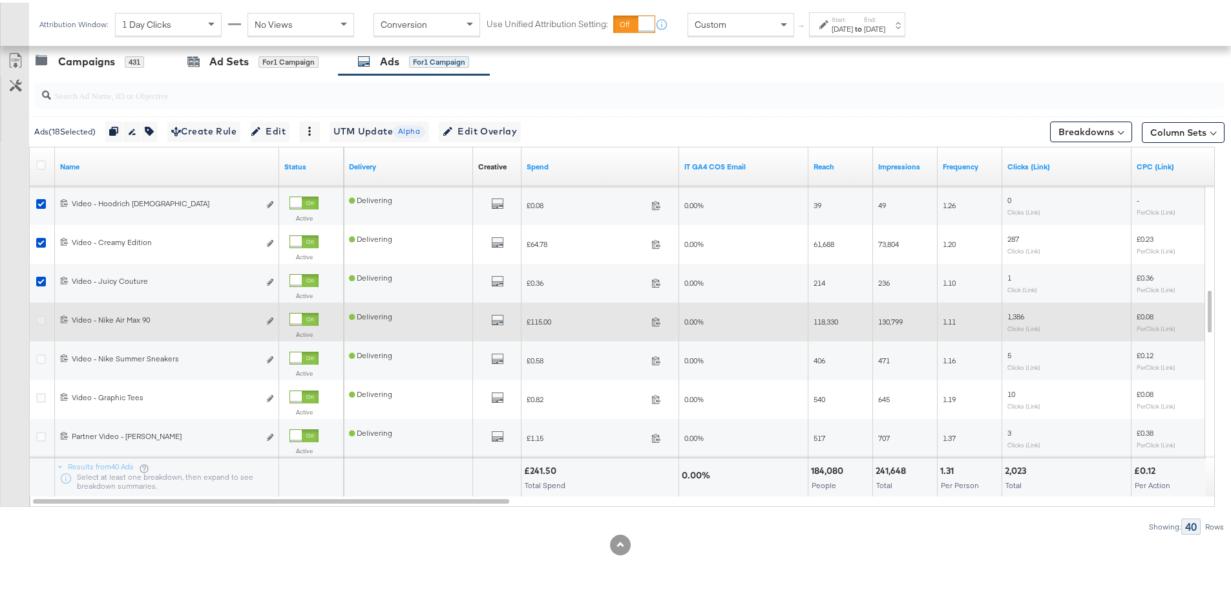
click at [40, 315] on icon at bounding box center [41, 318] width 10 height 10
click at [0, 0] on input "checkbox" at bounding box center [0, 0] width 0 height 0
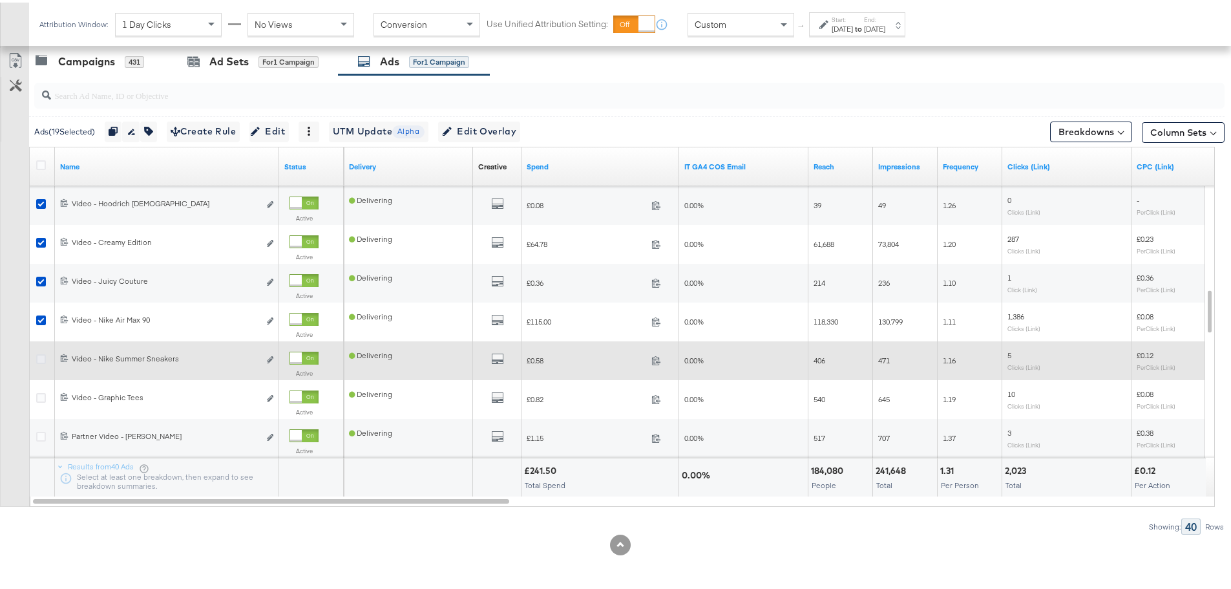
click at [41, 359] on icon at bounding box center [41, 357] width 10 height 10
click at [0, 0] on input "checkbox" at bounding box center [0, 0] width 0 height 0
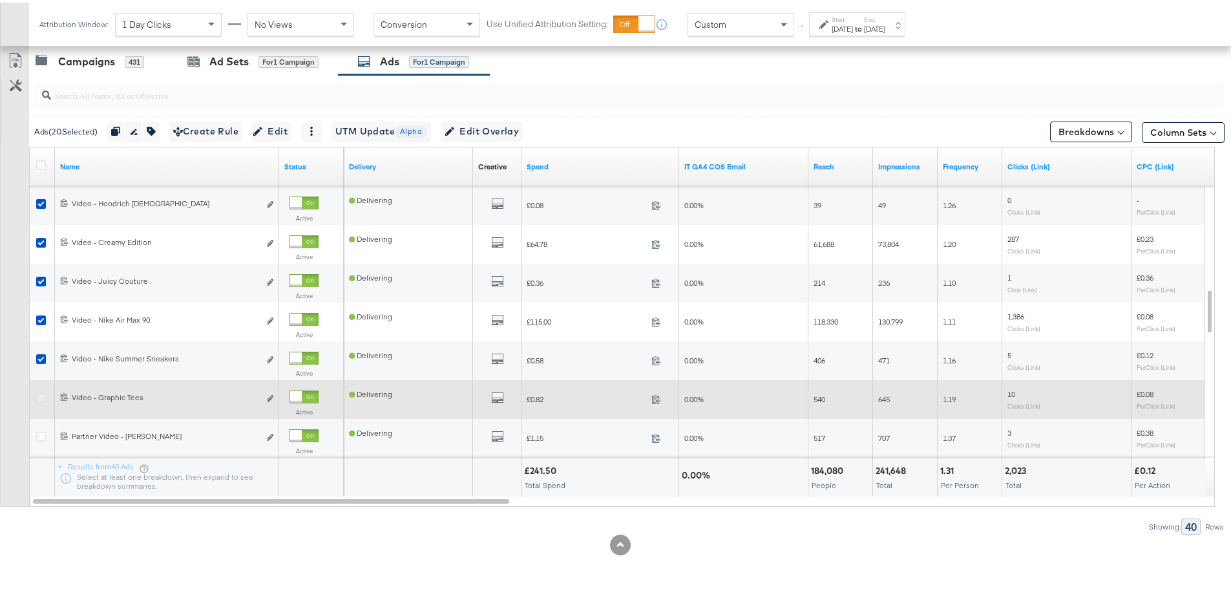
click at [37, 391] on icon at bounding box center [41, 395] width 10 height 10
click at [0, 0] on input "checkbox" at bounding box center [0, 0] width 0 height 0
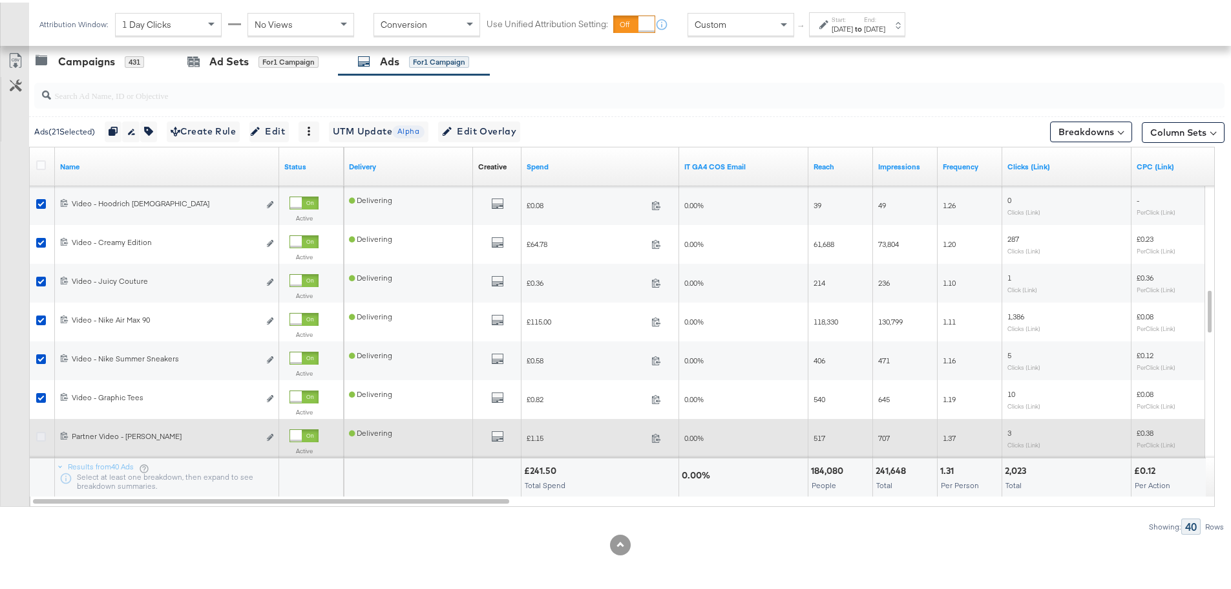
click at [43, 433] on icon at bounding box center [41, 434] width 10 height 10
click at [0, 0] on input "checkbox" at bounding box center [0, 0] width 0 height 0
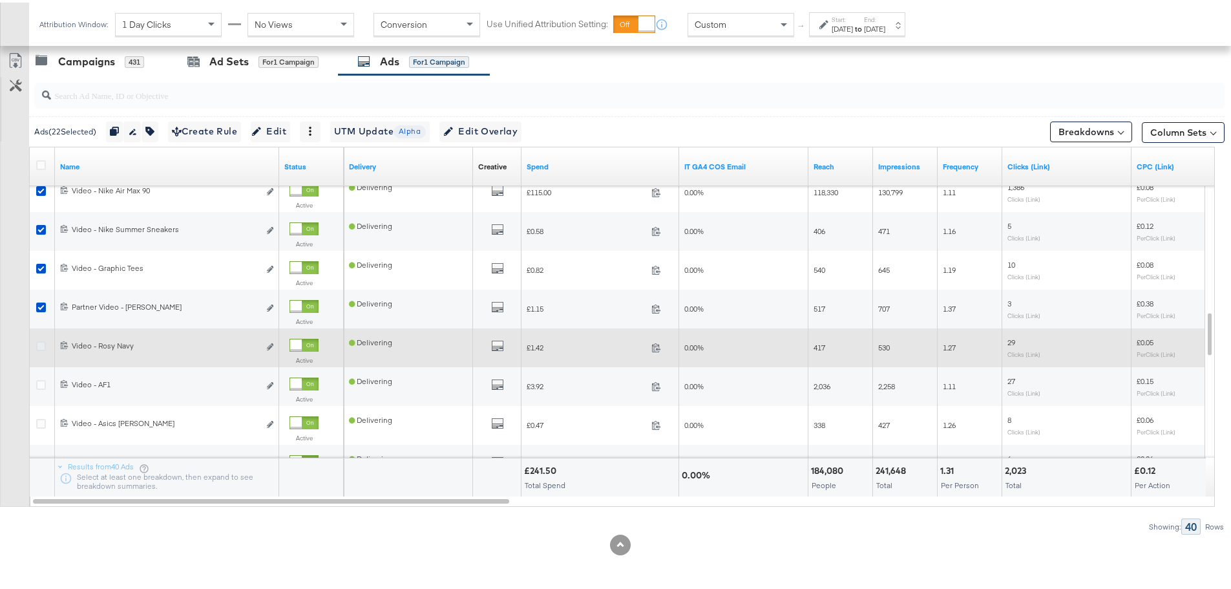
click at [37, 345] on icon at bounding box center [41, 344] width 10 height 10
click at [0, 0] on input "checkbox" at bounding box center [0, 0] width 0 height 0
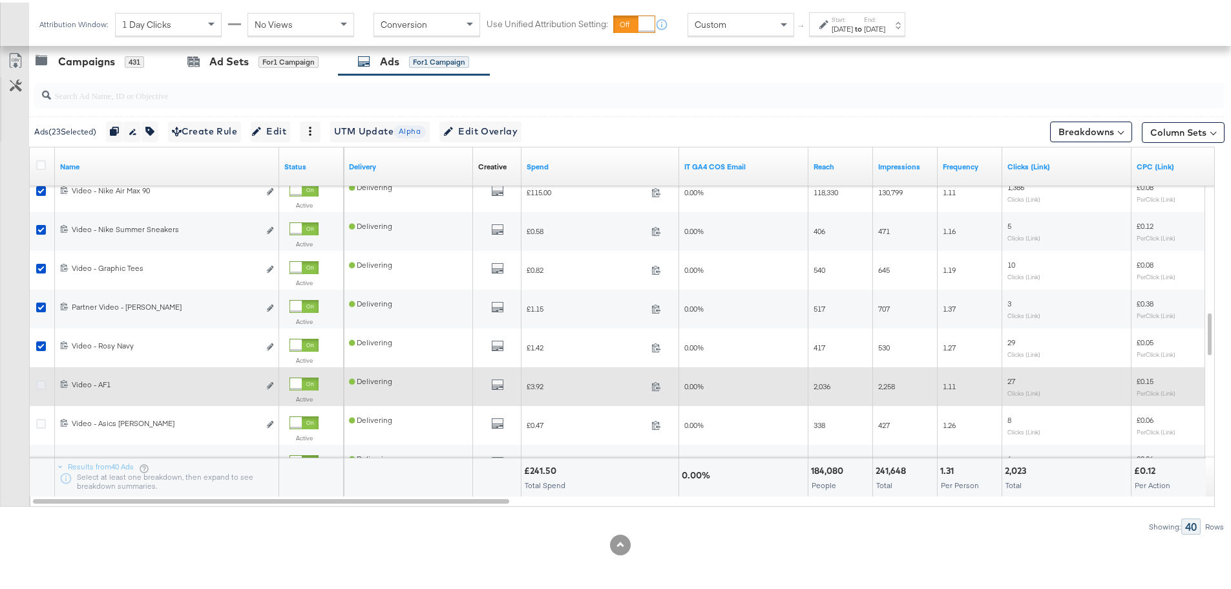
click at [40, 385] on icon at bounding box center [41, 382] width 10 height 10
click at [0, 0] on input "checkbox" at bounding box center [0, 0] width 0 height 0
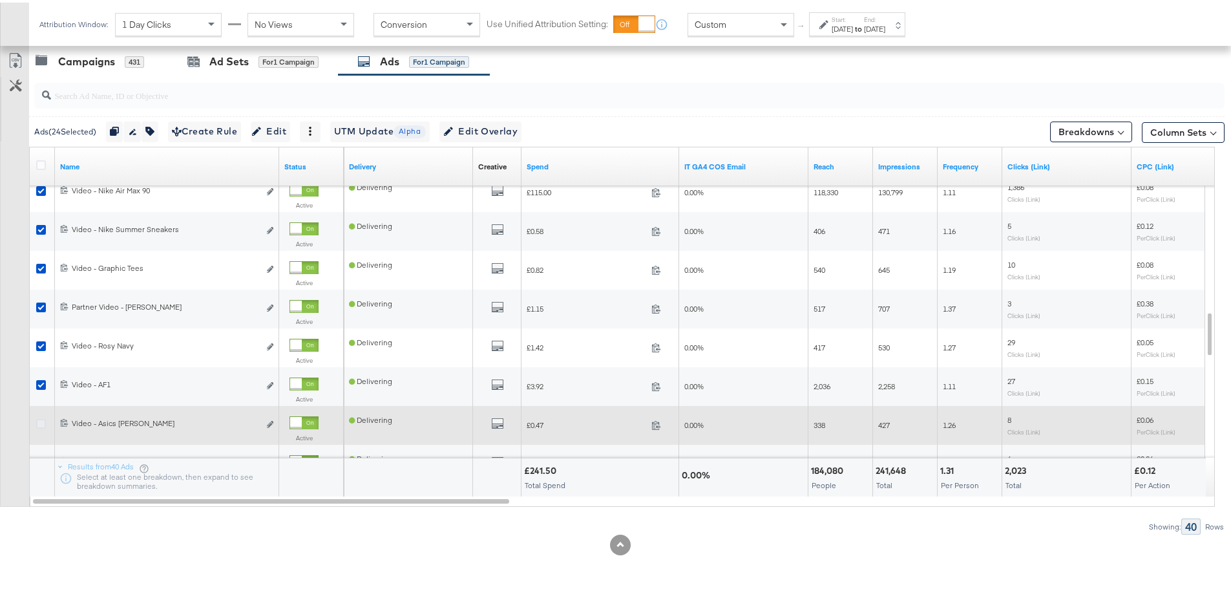
click at [41, 421] on icon at bounding box center [41, 421] width 10 height 10
click at [0, 0] on input "checkbox" at bounding box center [0, 0] width 0 height 0
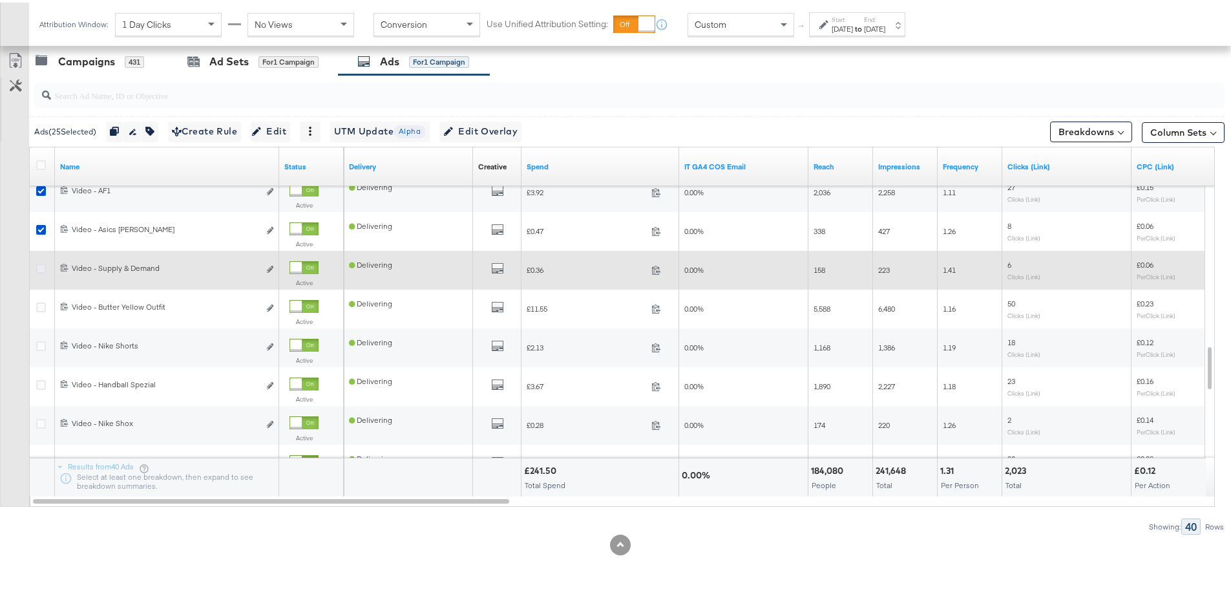
click at [40, 268] on icon at bounding box center [41, 266] width 10 height 10
click at [0, 0] on input "checkbox" at bounding box center [0, 0] width 0 height 0
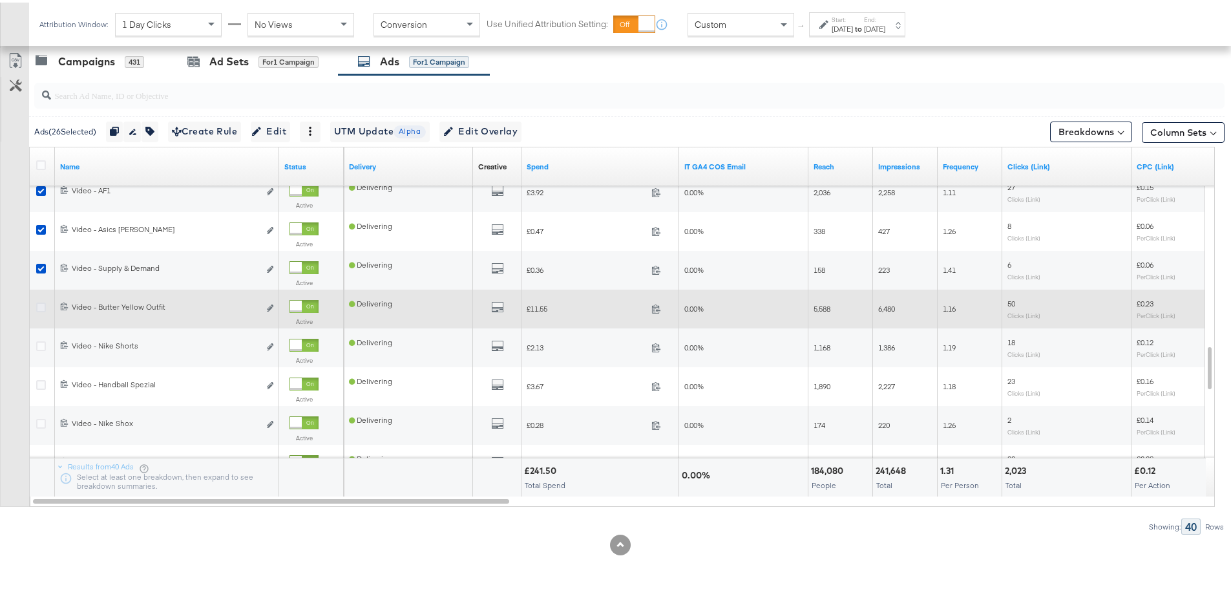
click at [41, 307] on icon at bounding box center [41, 305] width 10 height 10
click at [0, 0] on input "checkbox" at bounding box center [0, 0] width 0 height 0
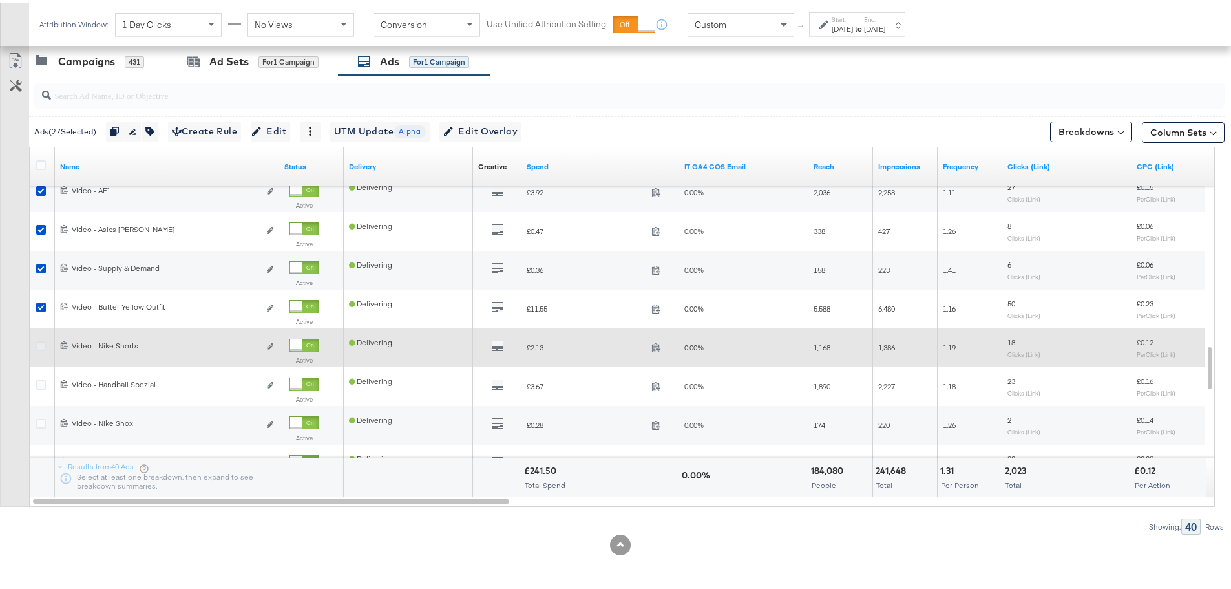
click at [39, 340] on icon at bounding box center [41, 344] width 10 height 10
click at [0, 0] on input "checkbox" at bounding box center [0, 0] width 0 height 0
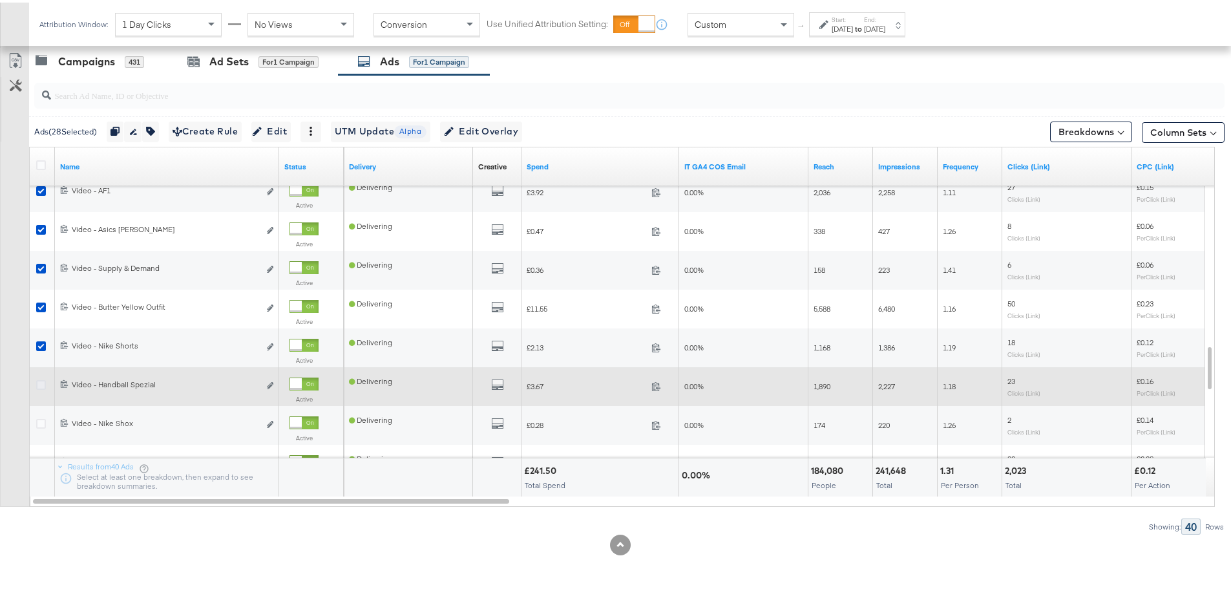
click at [43, 380] on icon at bounding box center [41, 382] width 10 height 10
click at [0, 0] on input "checkbox" at bounding box center [0, 0] width 0 height 0
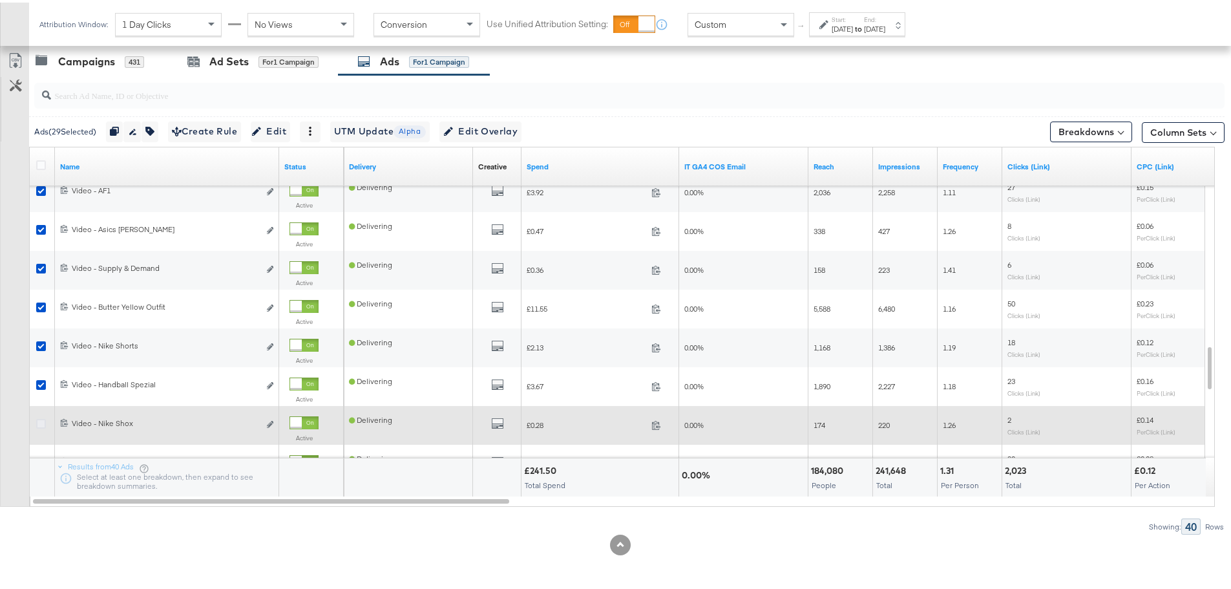
click at [43, 421] on icon at bounding box center [41, 421] width 10 height 10
click at [0, 0] on input "checkbox" at bounding box center [0, 0] width 0 height 0
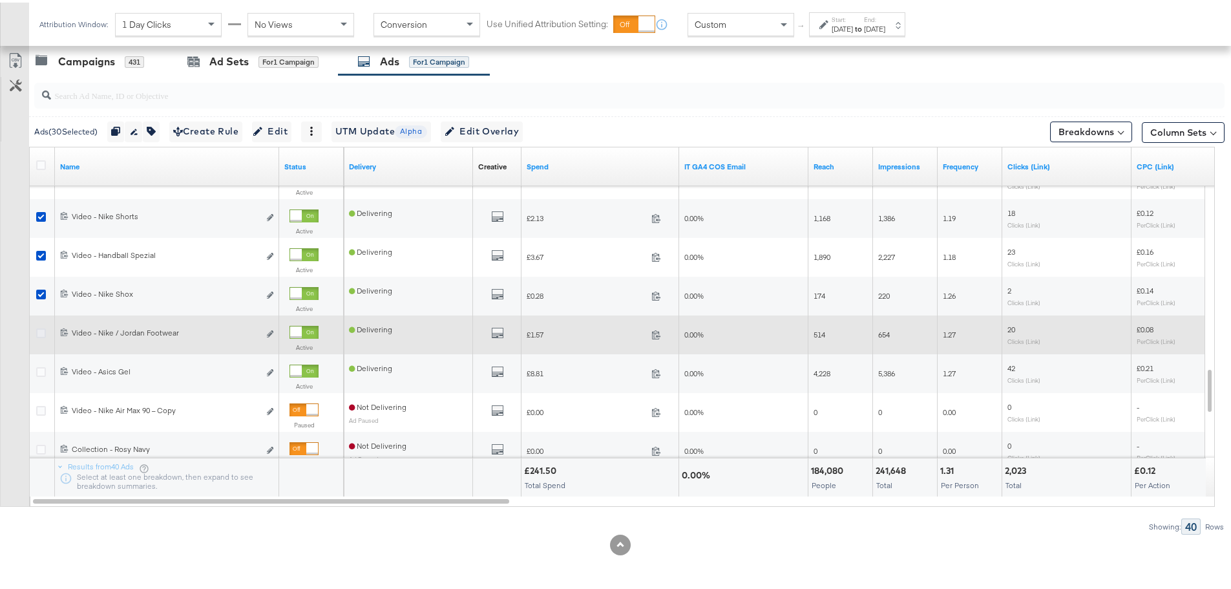
click at [42, 332] on icon at bounding box center [41, 331] width 10 height 10
click at [0, 0] on input "checkbox" at bounding box center [0, 0] width 0 height 0
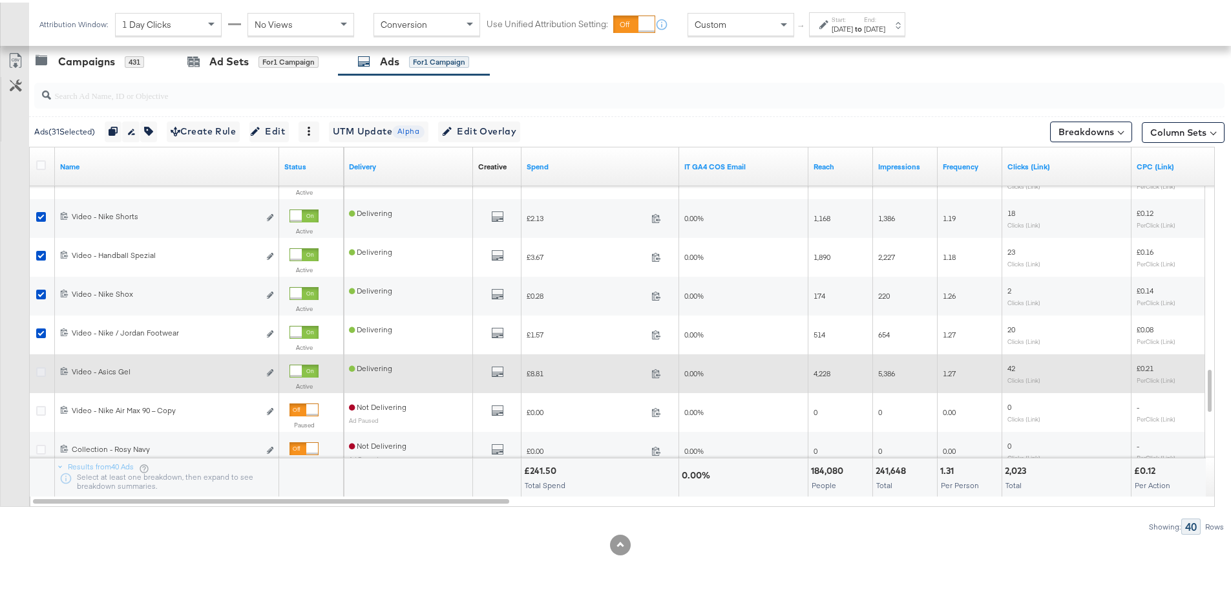
click at [42, 369] on icon at bounding box center [41, 370] width 10 height 10
click at [0, 0] on input "checkbox" at bounding box center [0, 0] width 0 height 0
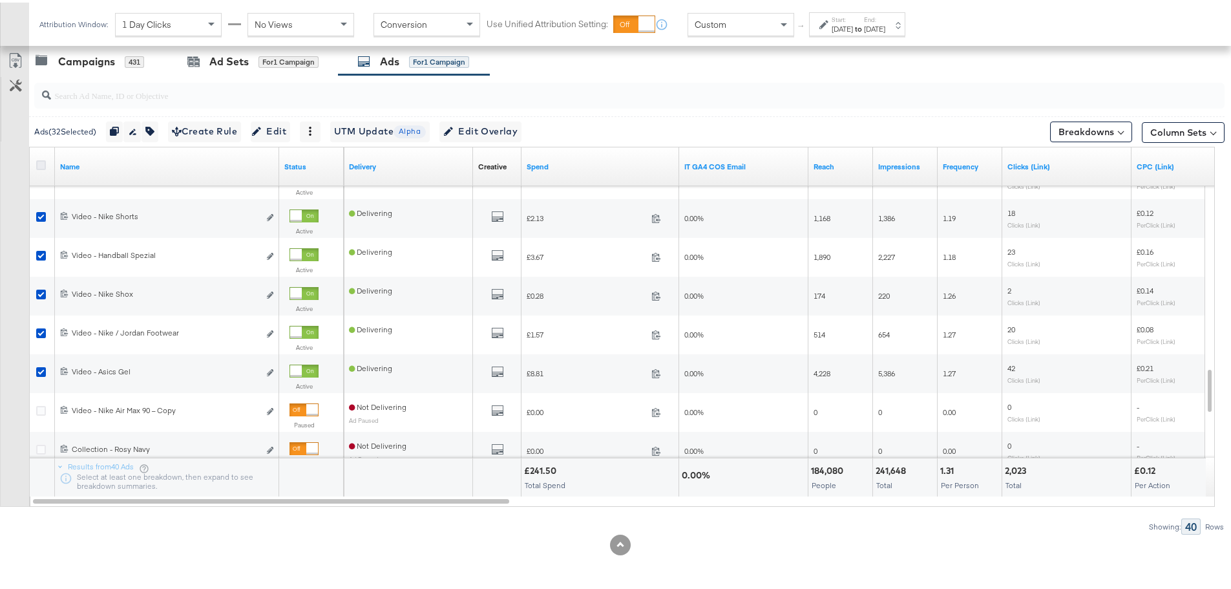
click at [37, 163] on icon at bounding box center [41, 163] width 10 height 10
click at [0, 0] on input "checkbox" at bounding box center [0, 0] width 0 height 0
click at [37, 163] on icon at bounding box center [41, 163] width 10 height 10
click at [0, 0] on input "checkbox" at bounding box center [0, 0] width 0 height 0
click at [39, 164] on icon at bounding box center [41, 163] width 10 height 10
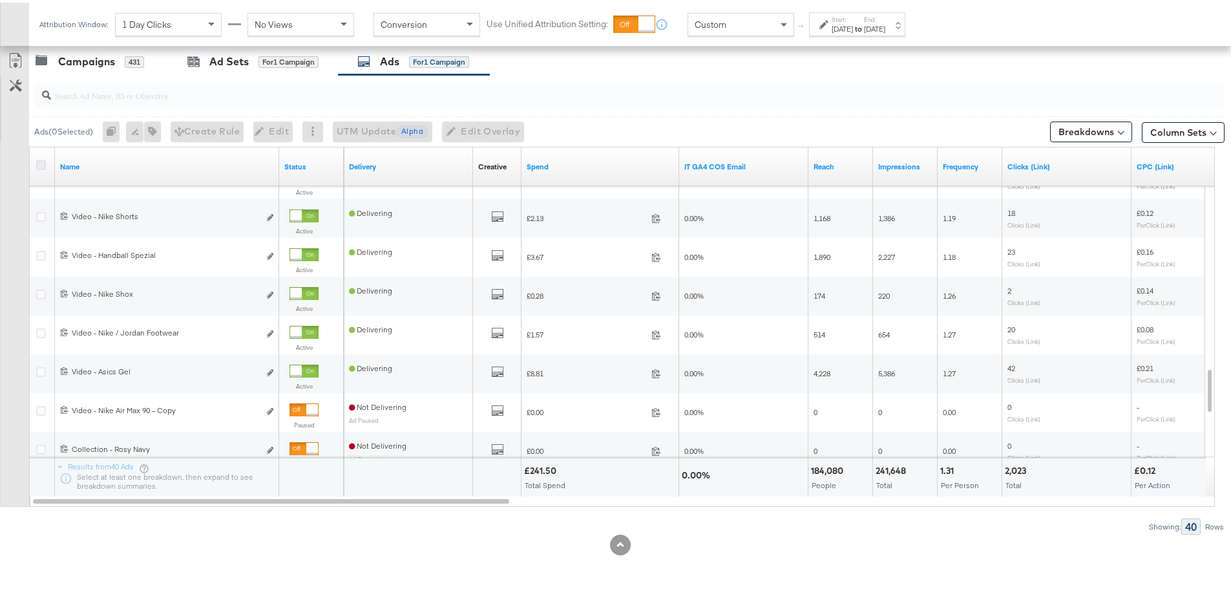
click at [0, 0] on input "checkbox" at bounding box center [0, 0] width 0 height 0
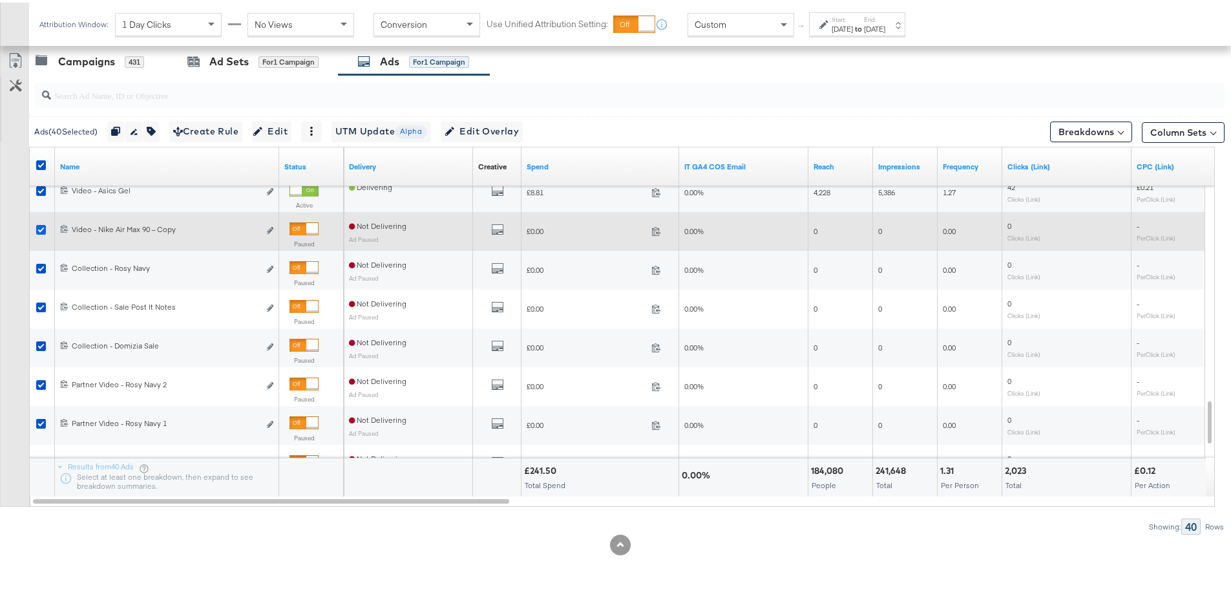
click at [39, 226] on icon at bounding box center [41, 227] width 10 height 10
click at [0, 0] on input "checkbox" at bounding box center [0, 0] width 0 height 0
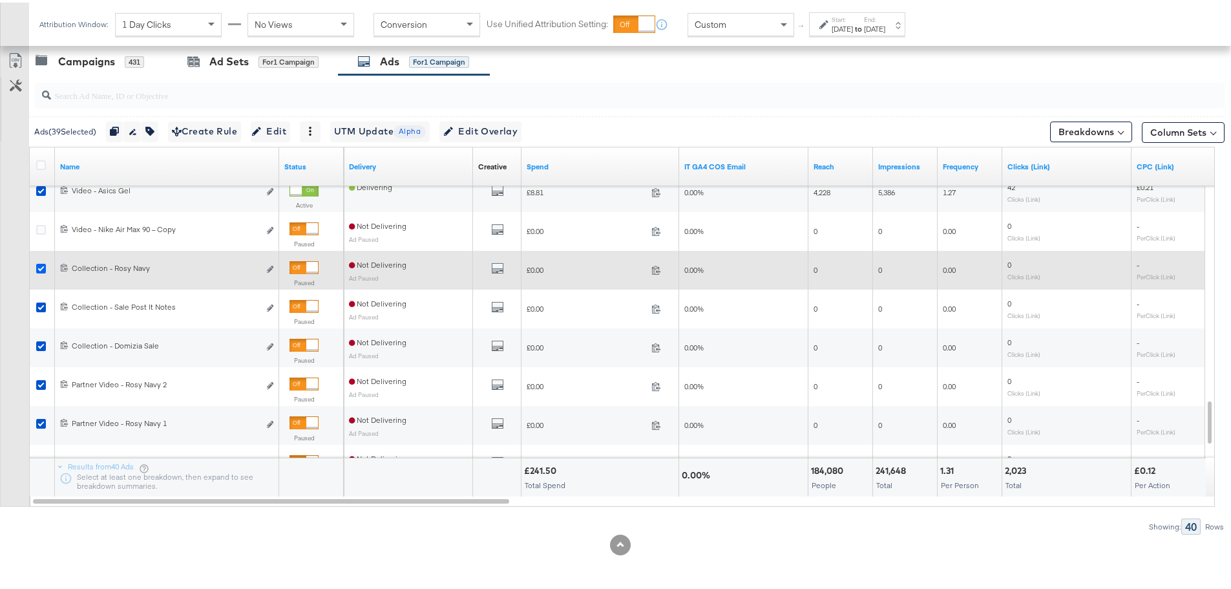
click at [43, 267] on icon at bounding box center [41, 266] width 10 height 10
click at [0, 0] on input "checkbox" at bounding box center [0, 0] width 0 height 0
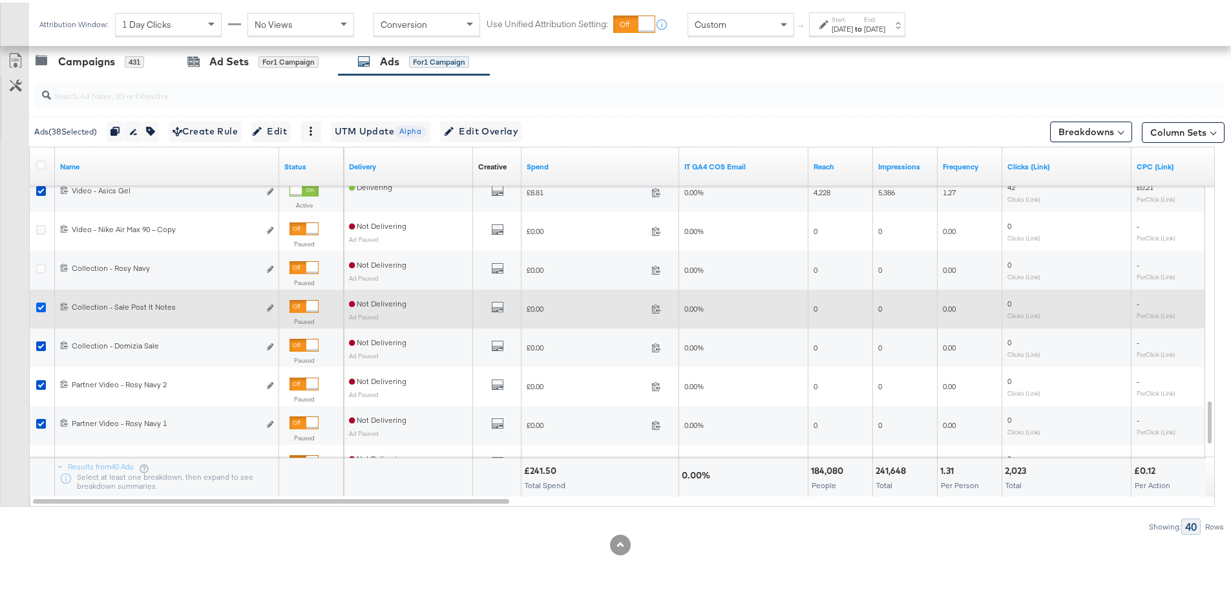
click at [43, 303] on icon at bounding box center [41, 305] width 10 height 10
click at [0, 0] on input "checkbox" at bounding box center [0, 0] width 0 height 0
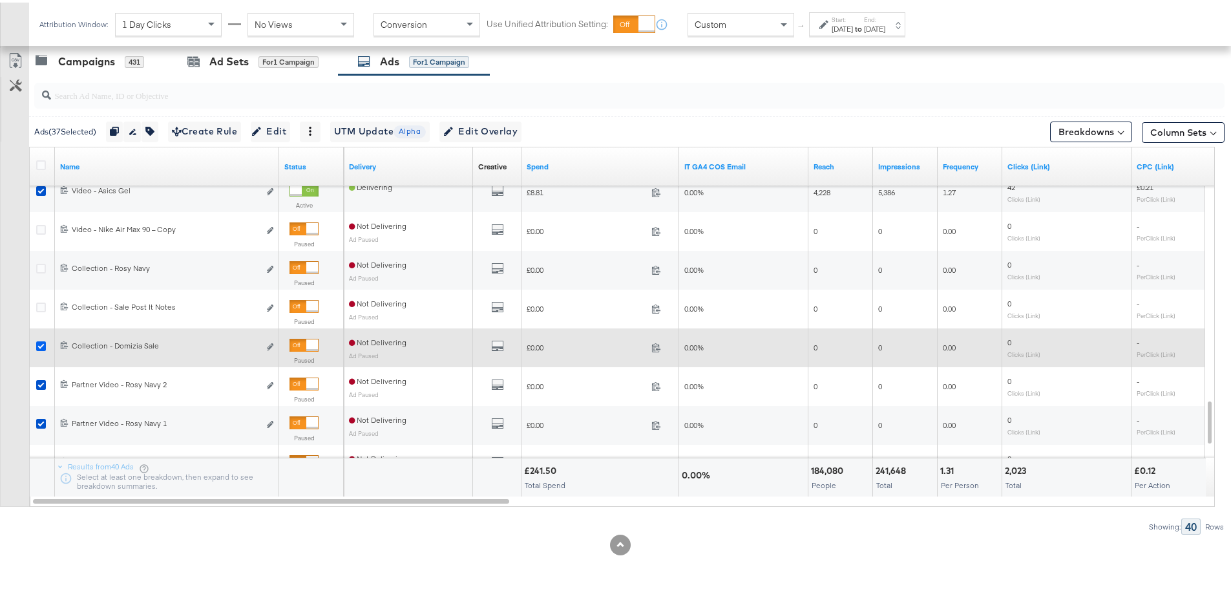
click at [39, 346] on icon at bounding box center [41, 344] width 10 height 10
click at [0, 0] on input "checkbox" at bounding box center [0, 0] width 0 height 0
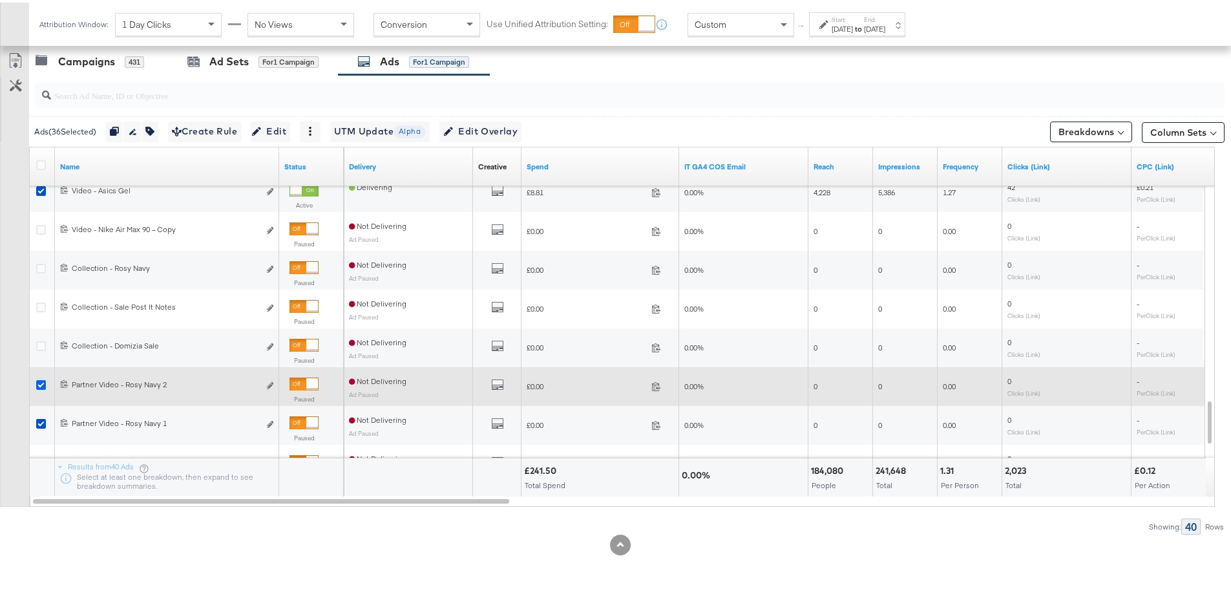
click at [39, 379] on icon at bounding box center [41, 382] width 10 height 10
click at [0, 0] on input "checkbox" at bounding box center [0, 0] width 0 height 0
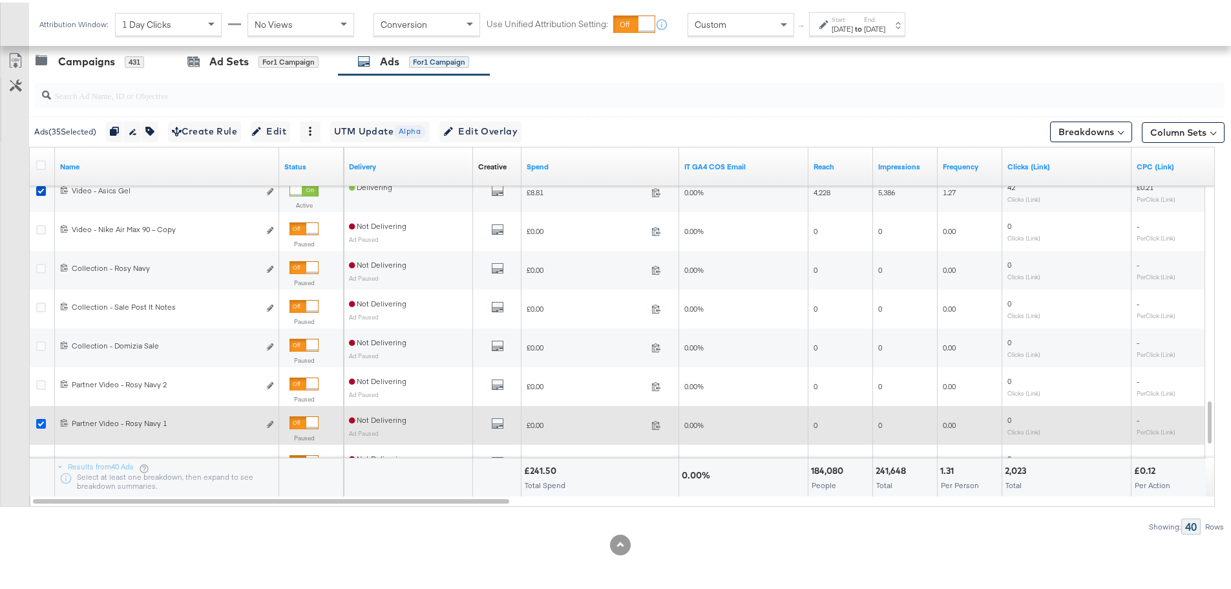
click at [42, 425] on icon at bounding box center [41, 421] width 10 height 10
click at [0, 0] on input "checkbox" at bounding box center [0, 0] width 0 height 0
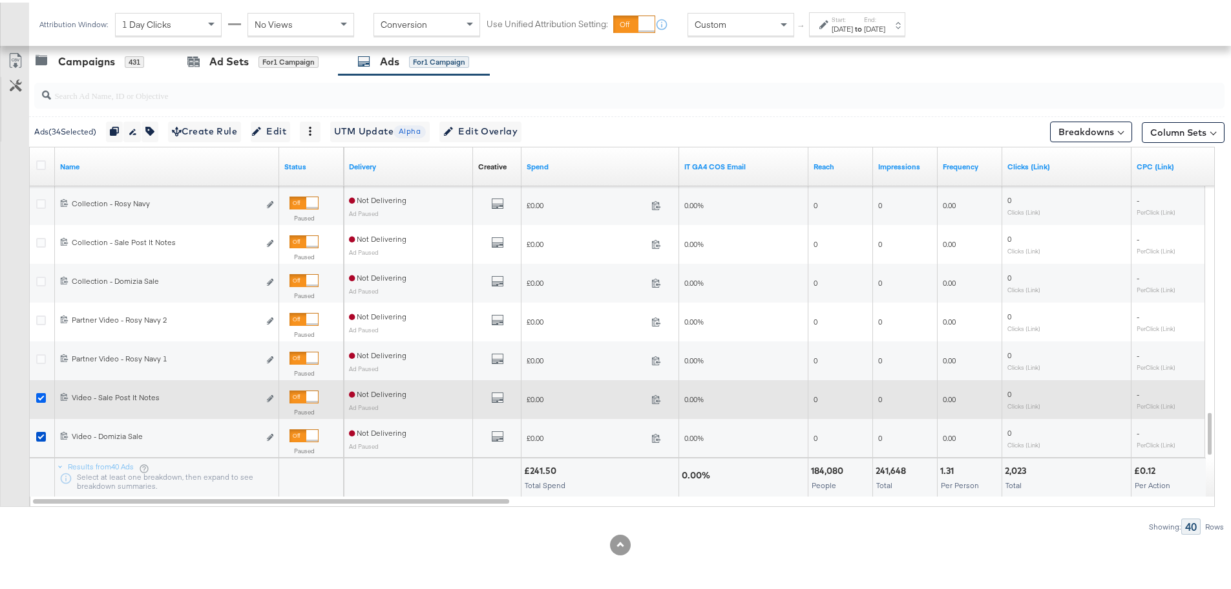
click at [39, 396] on icon at bounding box center [41, 395] width 10 height 10
click at [0, 0] on input "checkbox" at bounding box center [0, 0] width 0 height 0
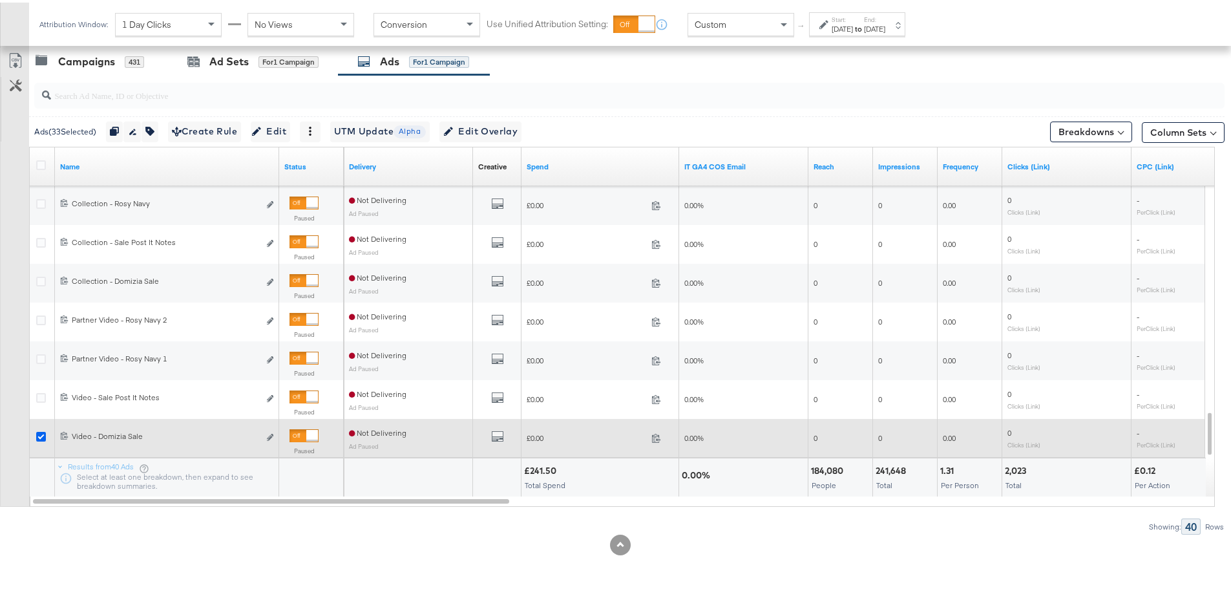
click at [38, 433] on icon at bounding box center [41, 434] width 10 height 10
click at [0, 0] on input "checkbox" at bounding box center [0, 0] width 0 height 0
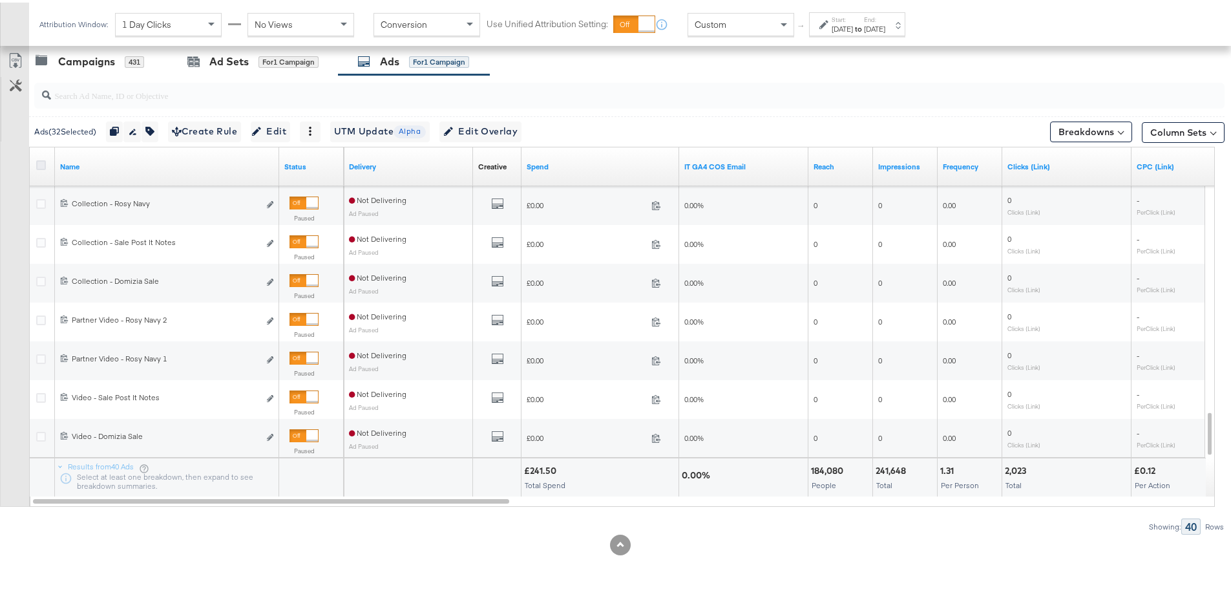
click at [43, 164] on icon at bounding box center [41, 163] width 10 height 10
click at [0, 0] on input "checkbox" at bounding box center [0, 0] width 0 height 0
click at [43, 164] on icon at bounding box center [41, 163] width 10 height 10
click at [0, 0] on input "checkbox" at bounding box center [0, 0] width 0 height 0
click at [122, 69] on div "Campaigns 431" at bounding box center [98, 59] width 139 height 28
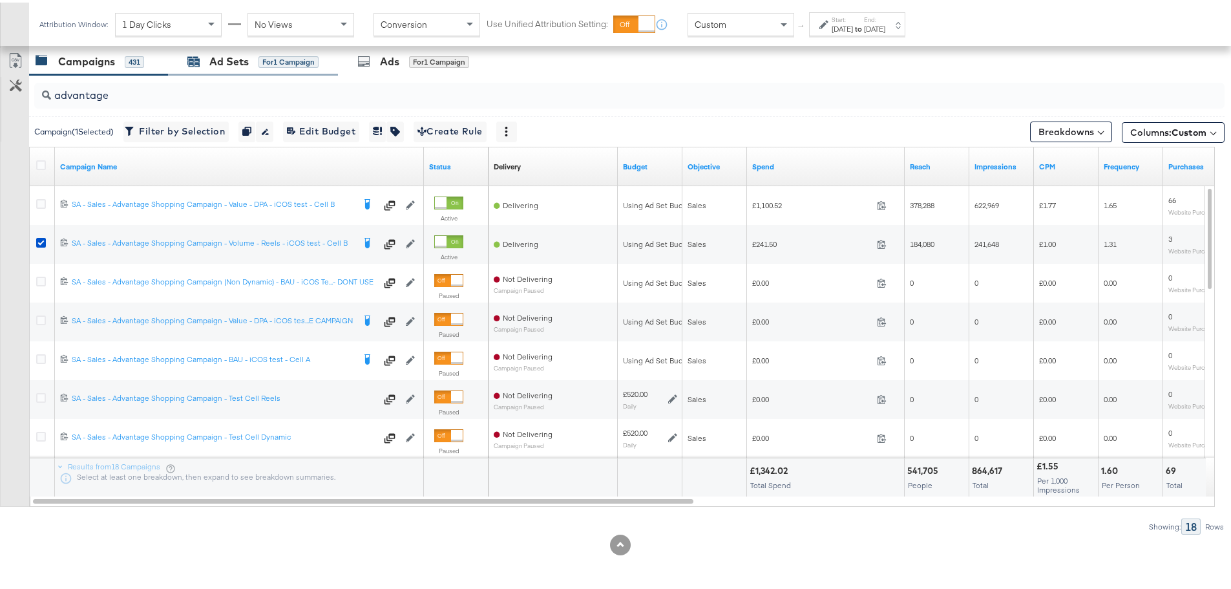
click at [219, 59] on div "Ad Sets" at bounding box center [228, 59] width 39 height 15
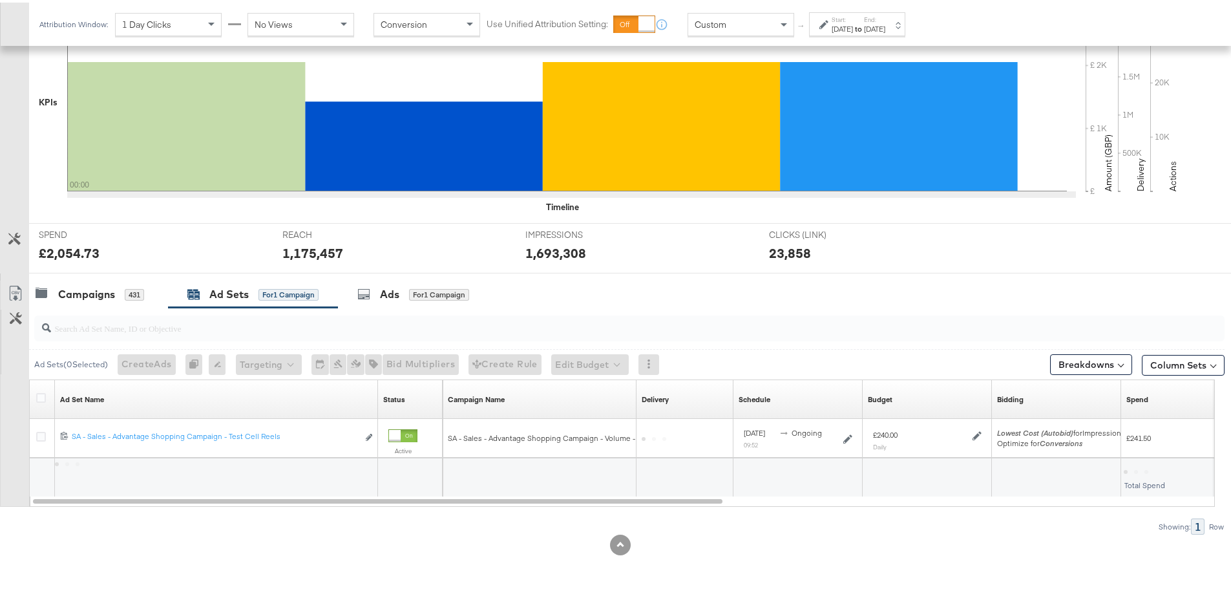
scroll to position [315, 0]
click at [864, 25] on strong "to" at bounding box center [858, 26] width 11 height 10
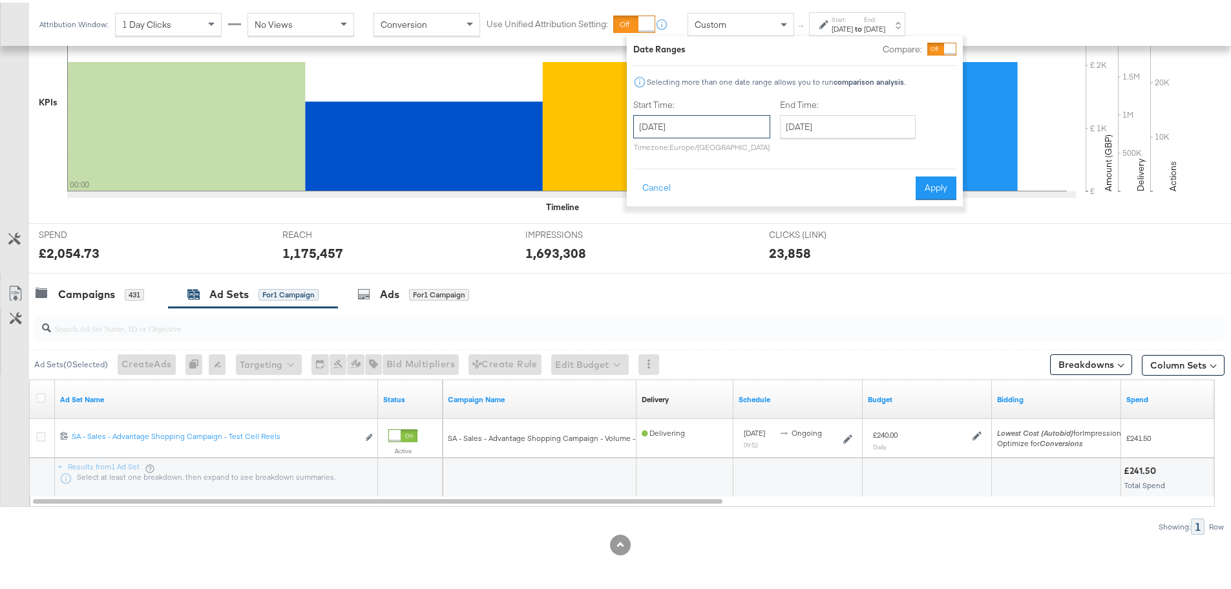
click at [722, 122] on input "[DATE]" at bounding box center [701, 123] width 137 height 23
click at [648, 237] on td "17" at bounding box center [648, 244] width 22 height 18
type input "[DATE]"
drag, startPoint x: 808, startPoint y: 124, endPoint x: 804, endPoint y: 131, distance: 7.5
click at [809, 124] on input "[DATE]" at bounding box center [848, 123] width 136 height 23
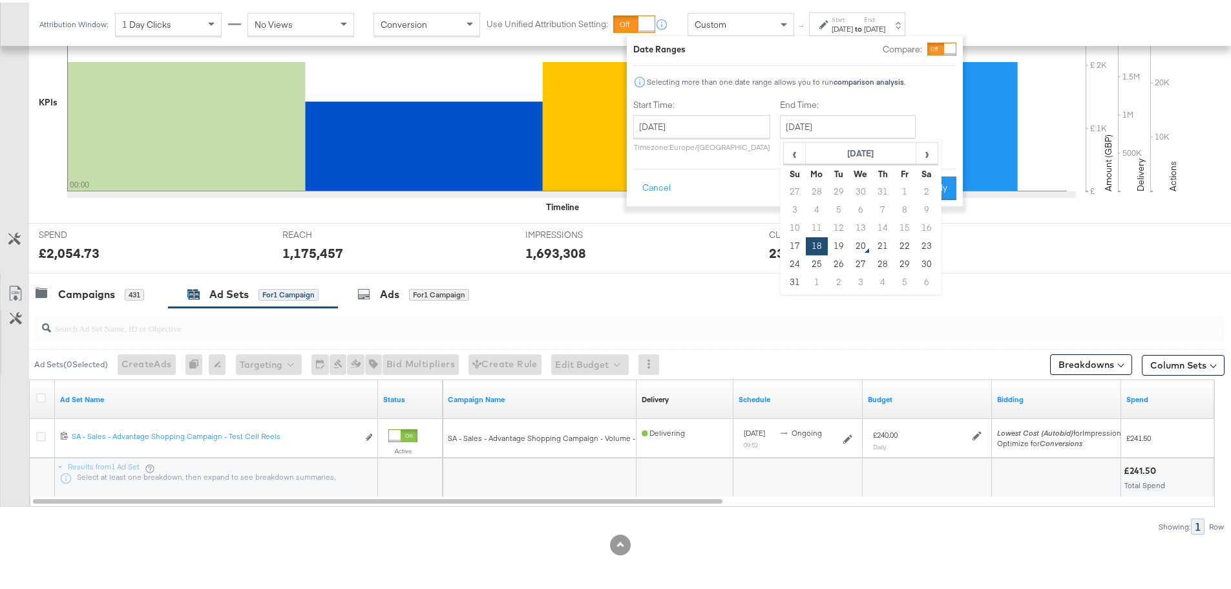
click at [761, 158] on div "Date Ranges Compare: Selecting more than one date range allows you to run compa…" at bounding box center [794, 118] width 323 height 157
click at [917, 180] on button "Apply" at bounding box center [936, 185] width 41 height 23
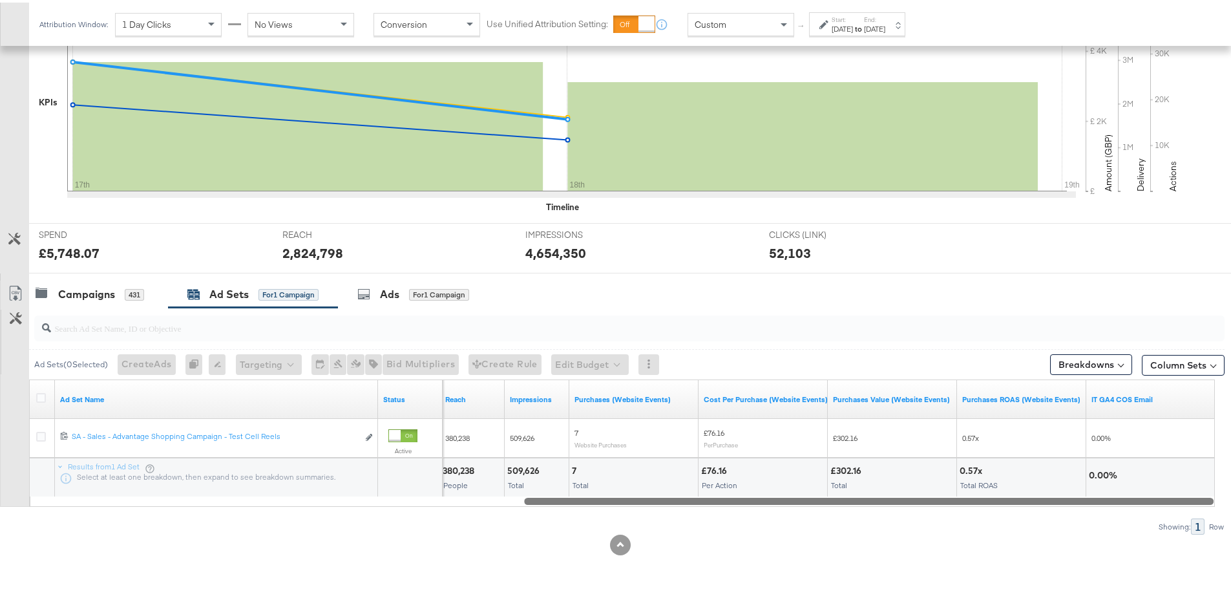
drag, startPoint x: 588, startPoint y: 501, endPoint x: 1173, endPoint y: 515, distance: 585.1
click at [1173, 515] on div "Ad Sets ( 0 Selected) Create Ads At least one ad set must be selected 0 Rename …" at bounding box center [612, 418] width 1225 height 227
